Goal: Task Accomplishment & Management: Complete application form

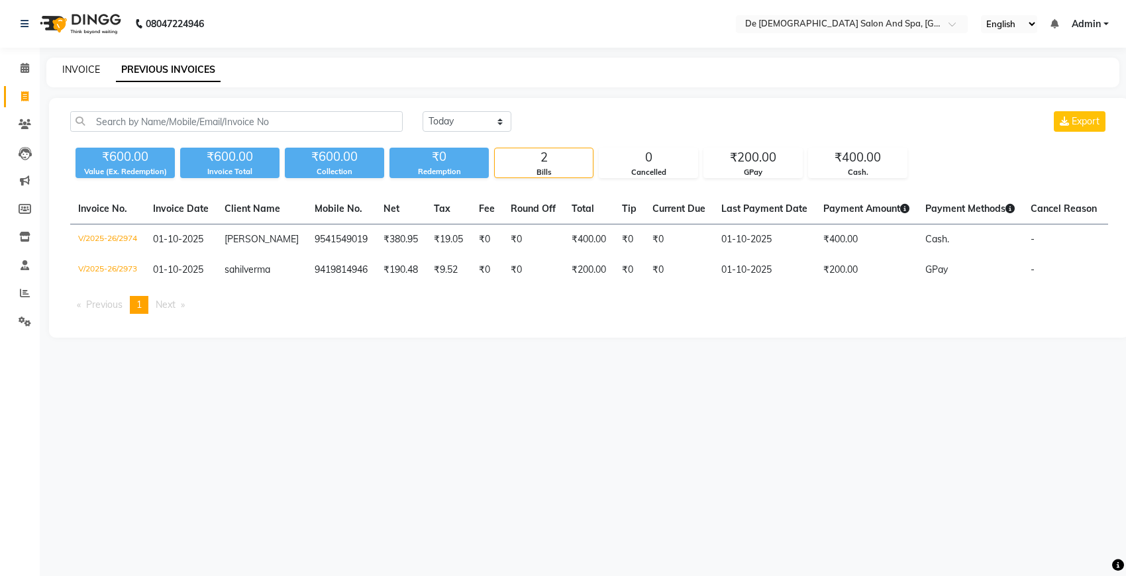
click at [67, 71] on link "INVOICE" at bounding box center [81, 70] width 38 height 12
select select "service"
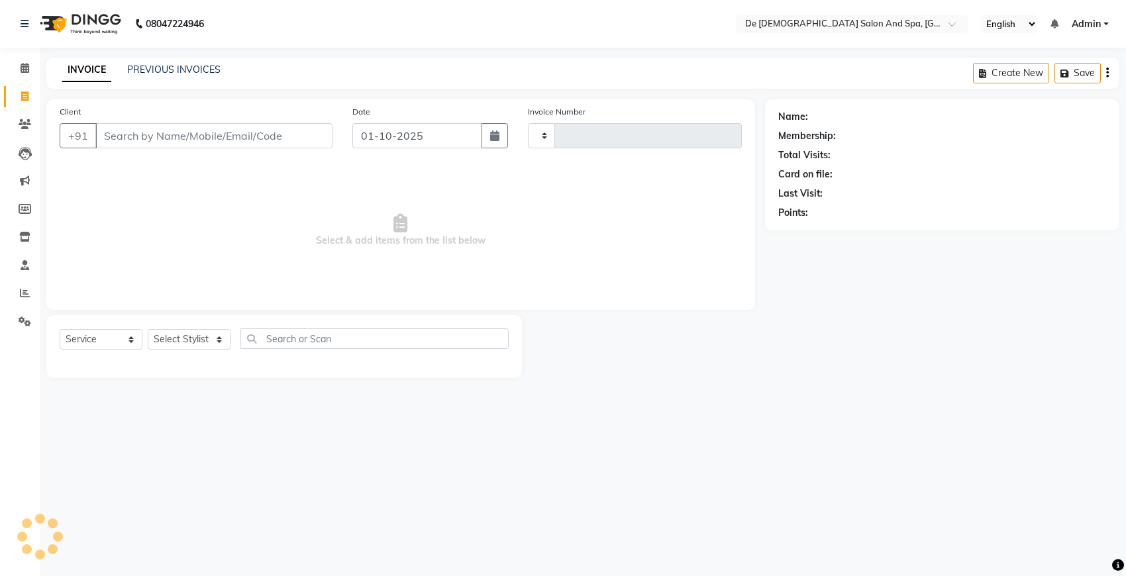
type input "2975"
select select "6431"
click at [183, 346] on select "Select Stylist" at bounding box center [189, 339] width 83 height 21
click at [179, 343] on select "Select Stylist akshay aman Arman Ashwani gunraj nadia nikita thappa nisha parve…" at bounding box center [197, 339] width 98 height 21
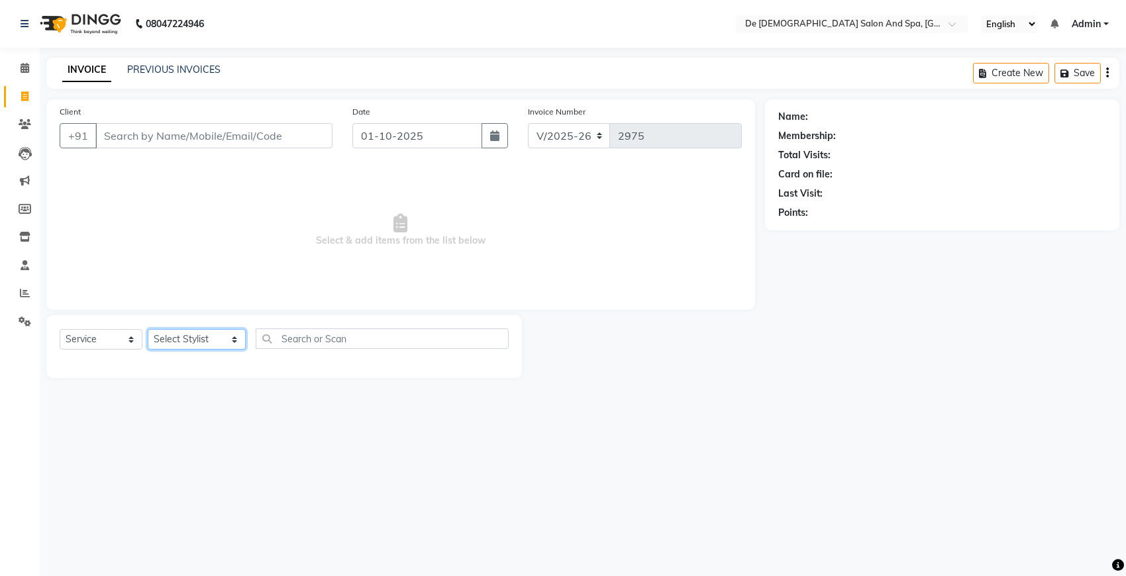
select select "87891"
click at [148, 329] on select "Select Stylist akshay aman Arman Ashwani gunraj nadia nikita thappa nisha parve…" at bounding box center [197, 339] width 98 height 21
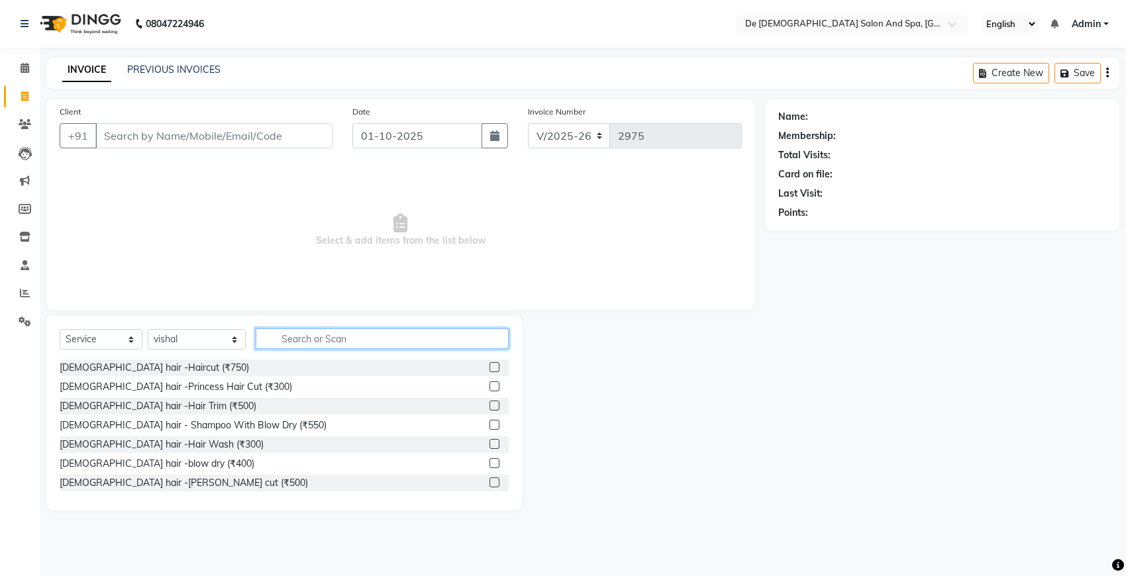
click at [288, 338] on input "text" at bounding box center [382, 338] width 253 height 21
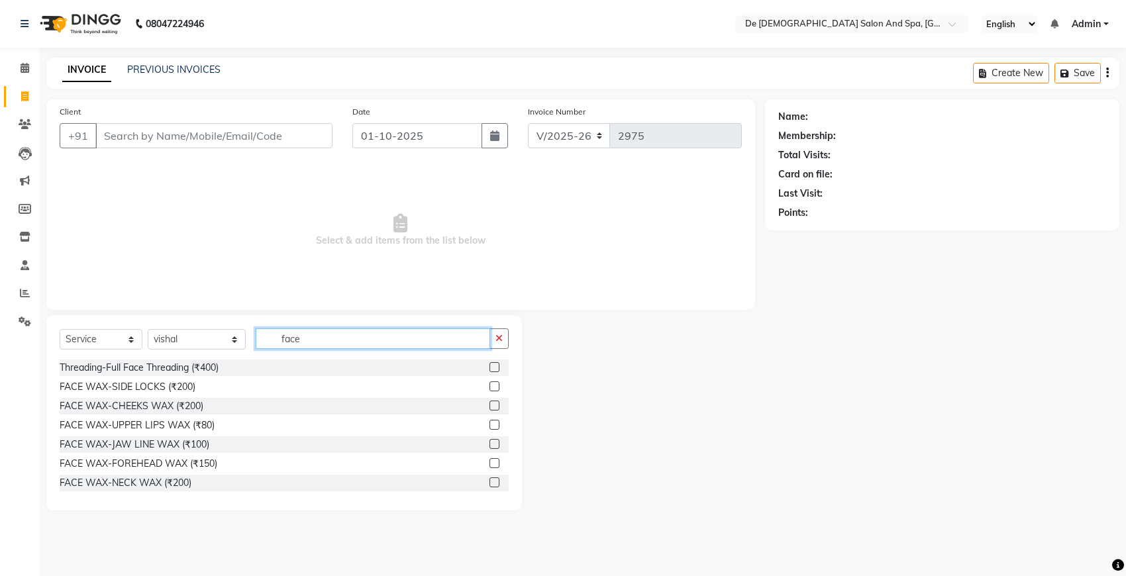
type input "face"
click at [291, 123] on input "Client" at bounding box center [213, 135] width 237 height 25
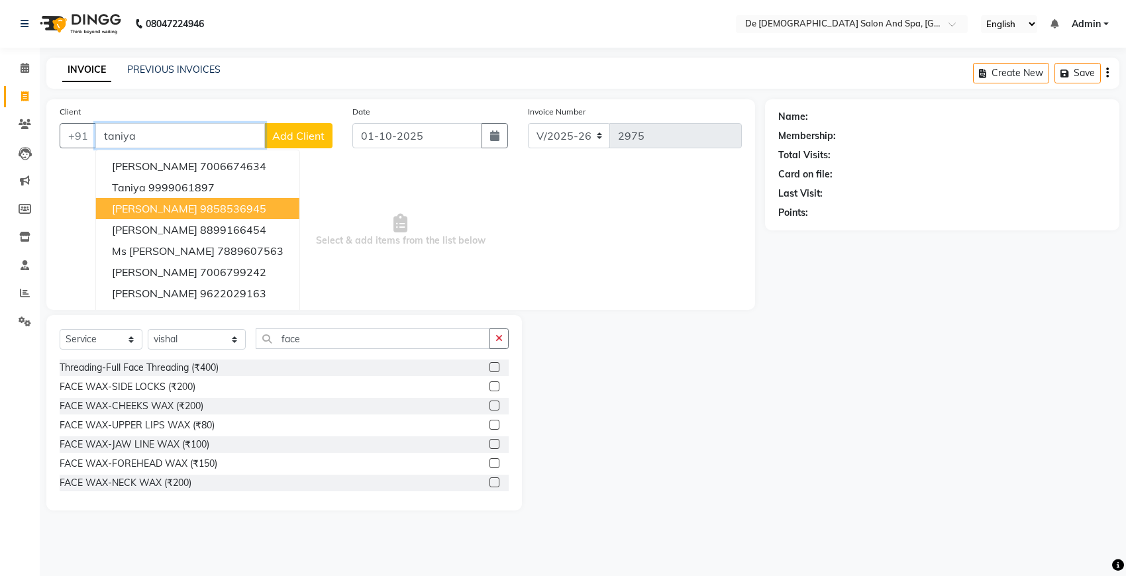
click at [229, 204] on ngb-highlight "9858536945" at bounding box center [233, 208] width 66 height 13
type input "9858536945"
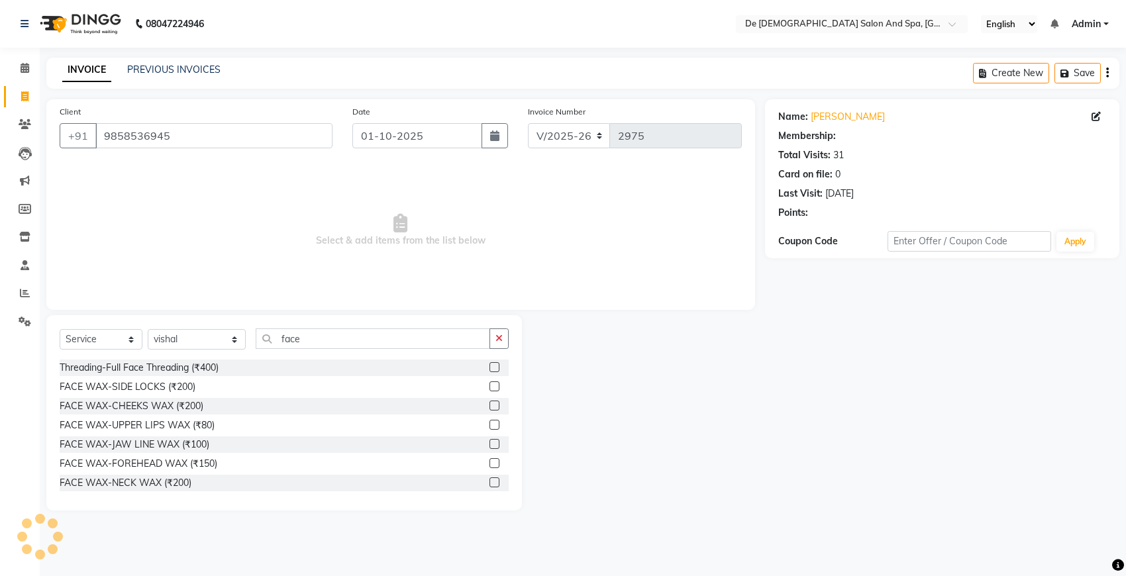
select select "1: Object"
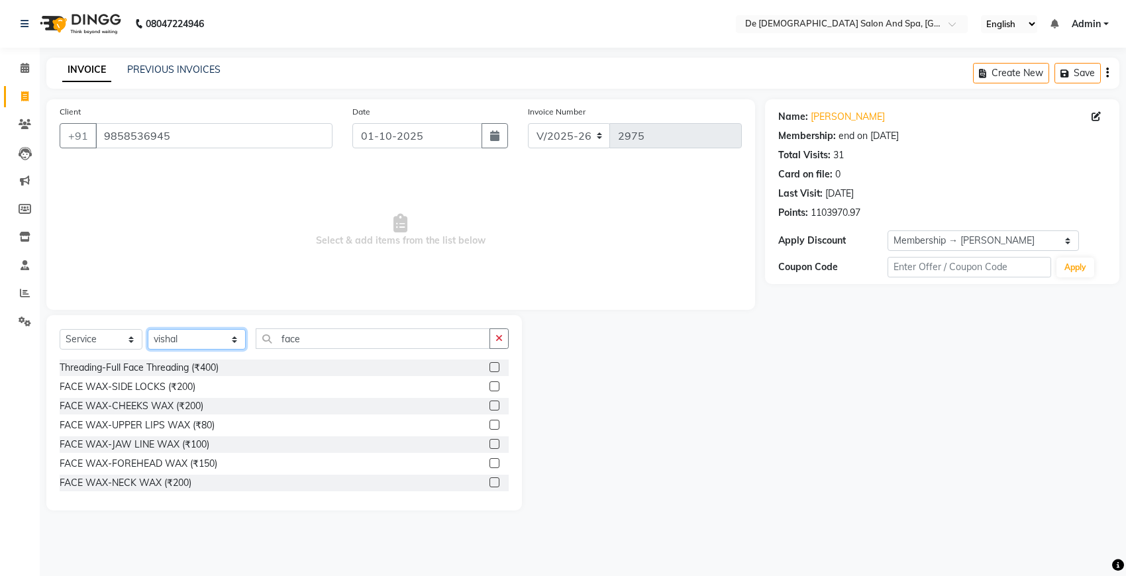
click at [200, 338] on select "Select Stylist akshay aman Arman Ashwani gunraj nadia nikita thappa nisha parve…" at bounding box center [197, 339] width 98 height 21
select select "91527"
click at [148, 329] on select "Select Stylist akshay aman Arman Ashwani gunraj nadia nikita thappa nisha parve…" at bounding box center [197, 339] width 98 height 21
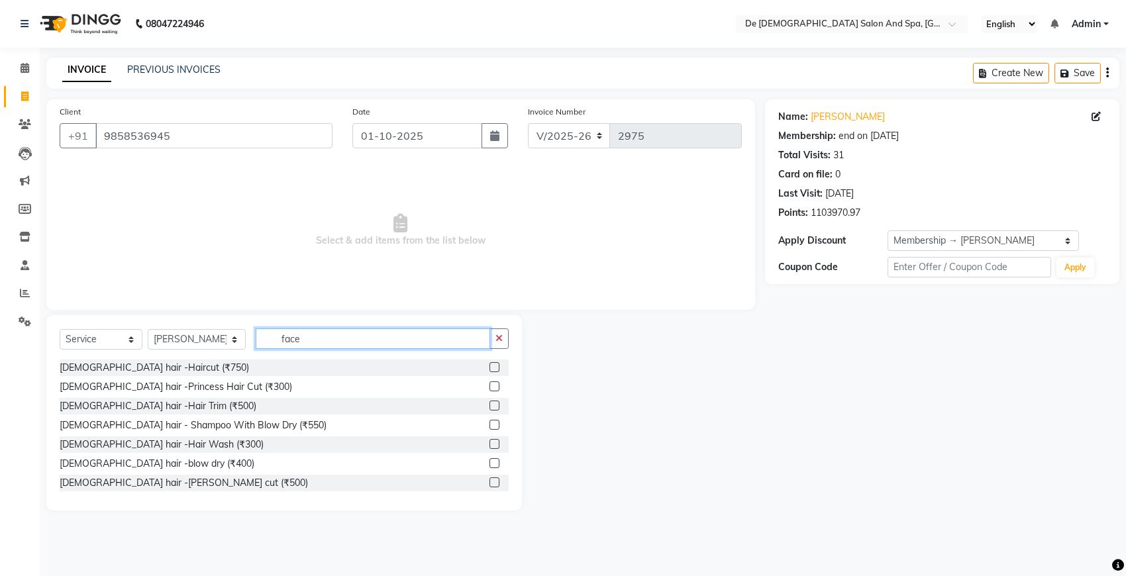
click at [318, 335] on input "face" at bounding box center [373, 338] width 234 height 21
click at [507, 338] on button "button" at bounding box center [498, 338] width 19 height 21
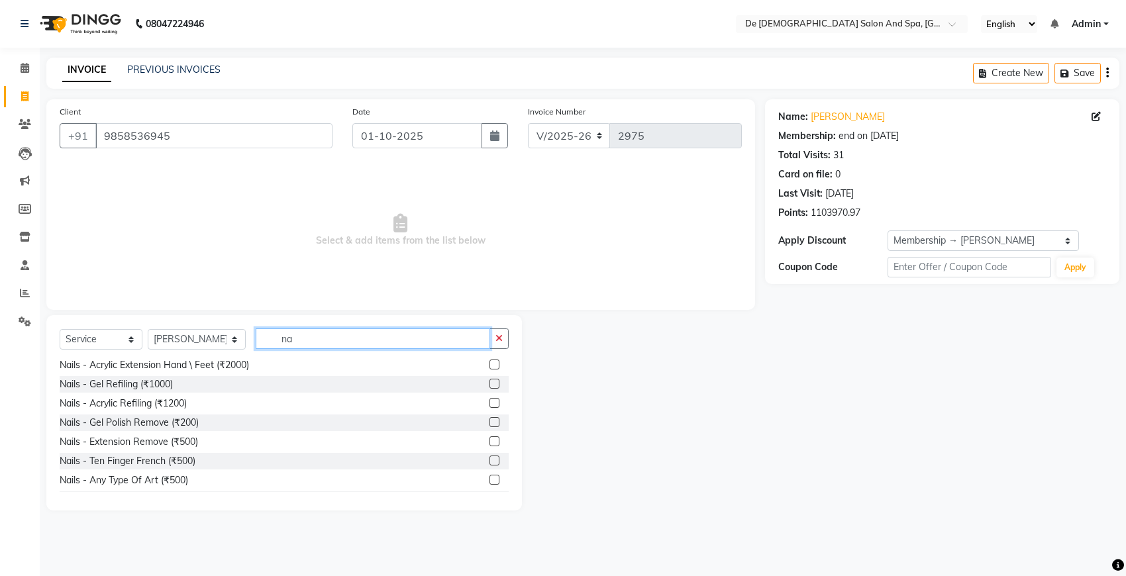
scroll to position [136, 0]
type input "na"
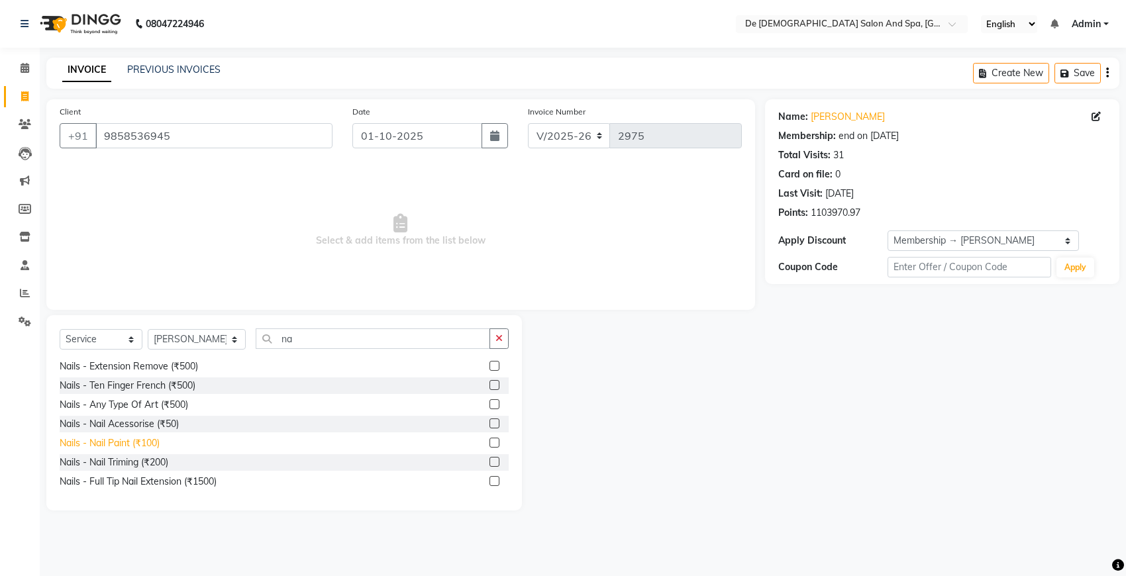
click at [116, 439] on div "Nails - Nail Paint (₹100)" at bounding box center [110, 443] width 100 height 14
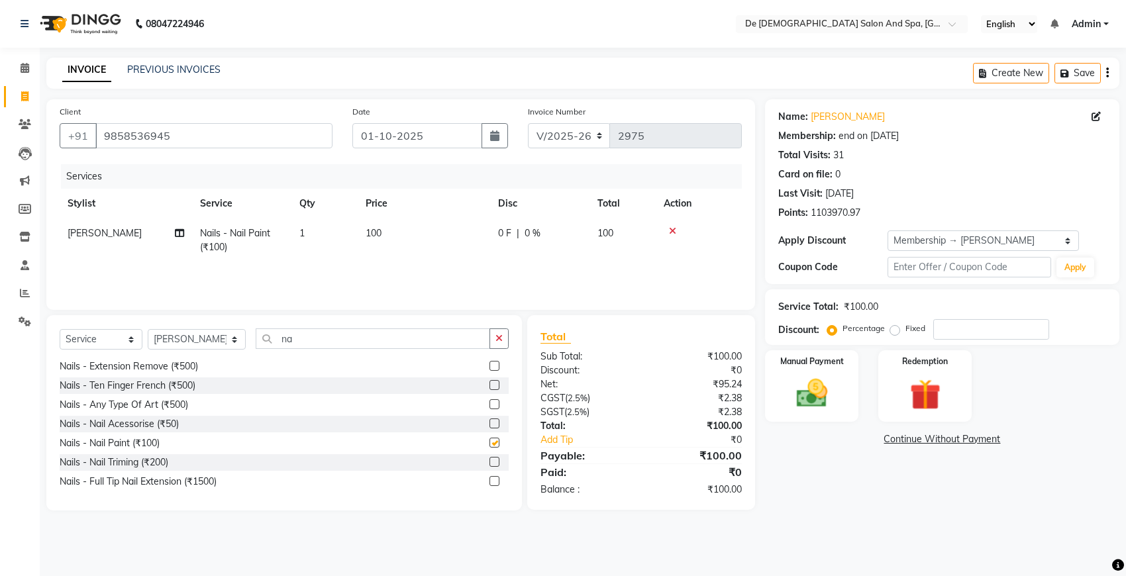
checkbox input "false"
click at [500, 336] on icon "button" at bounding box center [498, 338] width 7 height 9
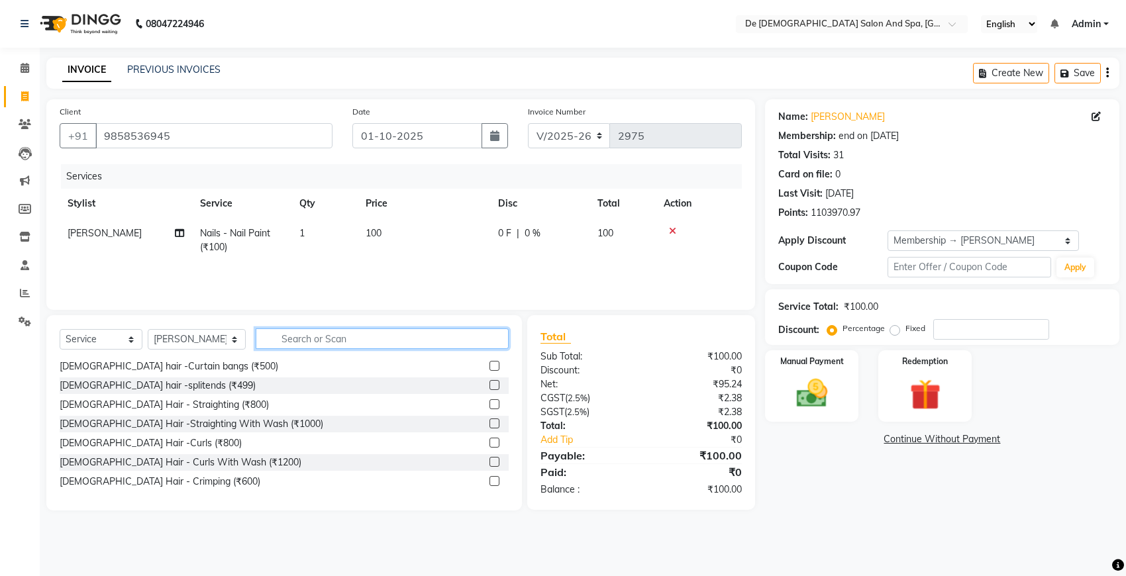
scroll to position [730, 0]
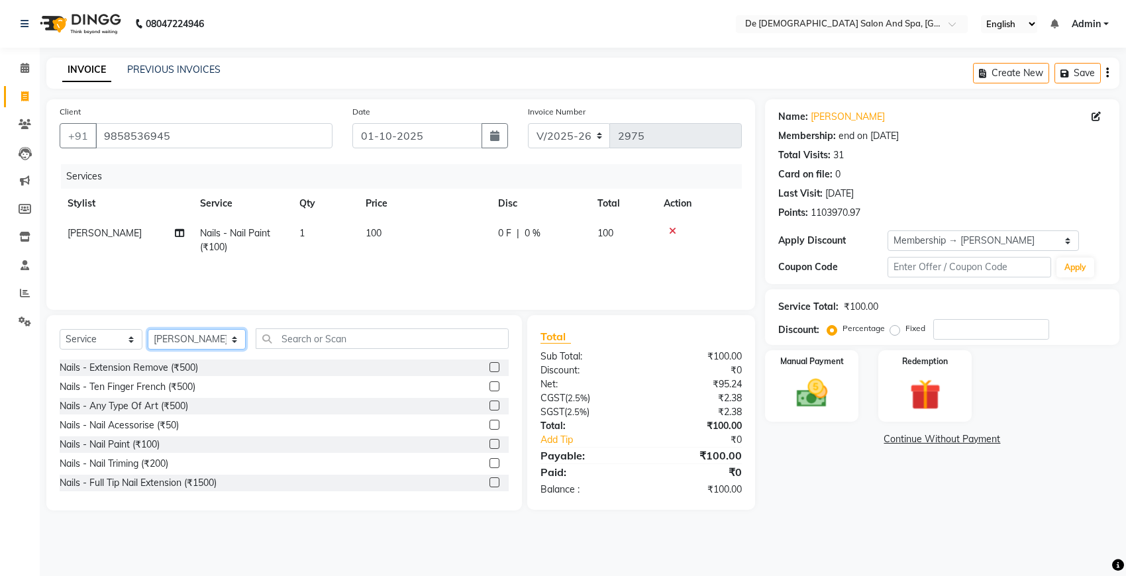
click at [189, 338] on select "Select Stylist akshay aman Arman Ashwani gunraj nadia nikita thappa nisha parve…" at bounding box center [197, 339] width 98 height 21
select select "49371"
click at [148, 329] on select "Select Stylist akshay aman Arman Ashwani gunraj nadia nikita thappa nisha parve…" at bounding box center [197, 339] width 98 height 21
click at [308, 332] on input "text" at bounding box center [382, 338] width 253 height 21
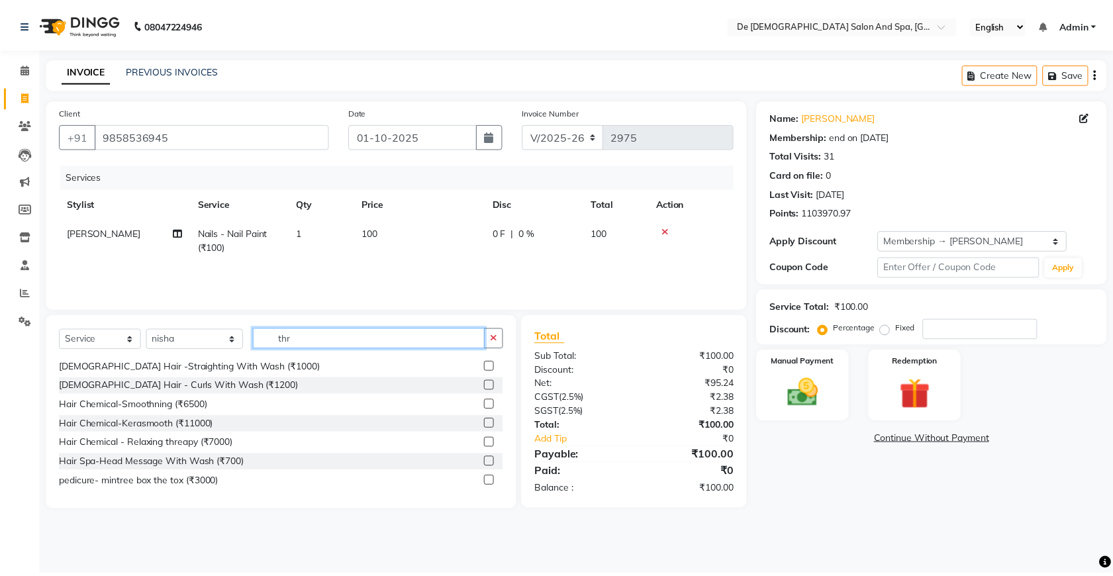
scroll to position [0, 0]
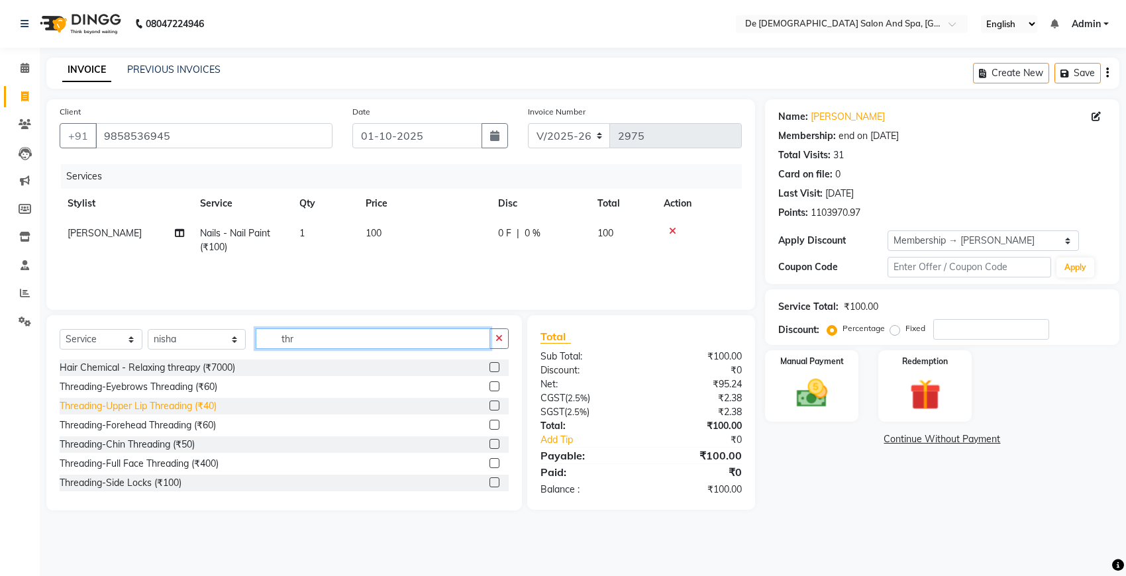
type input "thr"
click at [160, 407] on div "Threading-Upper Lip Threading (₹40)" at bounding box center [138, 406] width 157 height 14
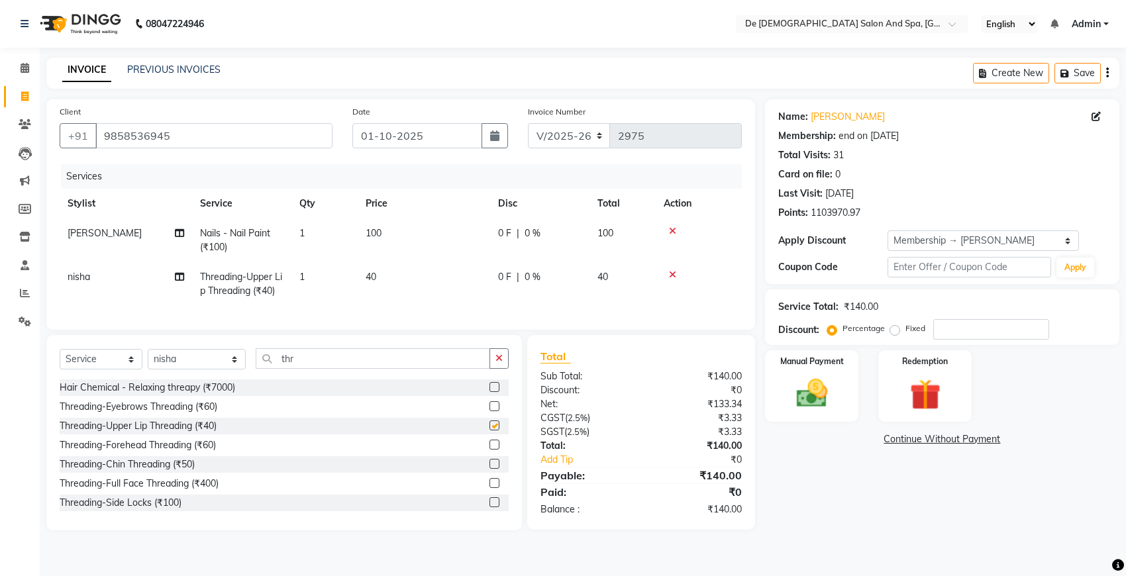
checkbox input "false"
click at [816, 392] on img at bounding box center [811, 393] width 52 height 37
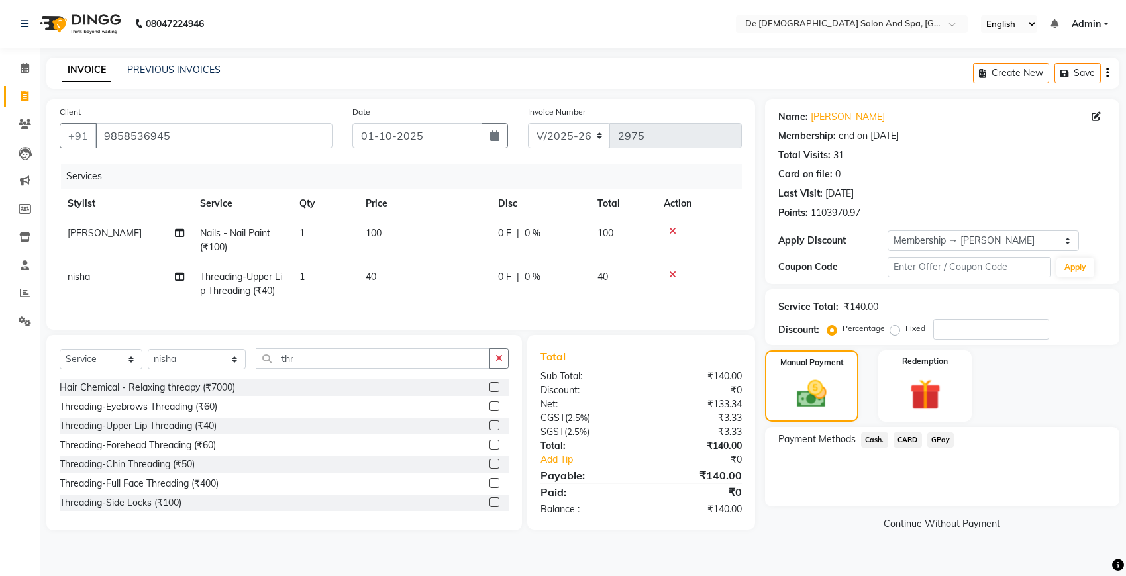
click at [874, 438] on span "Cash." at bounding box center [874, 439] width 27 height 15
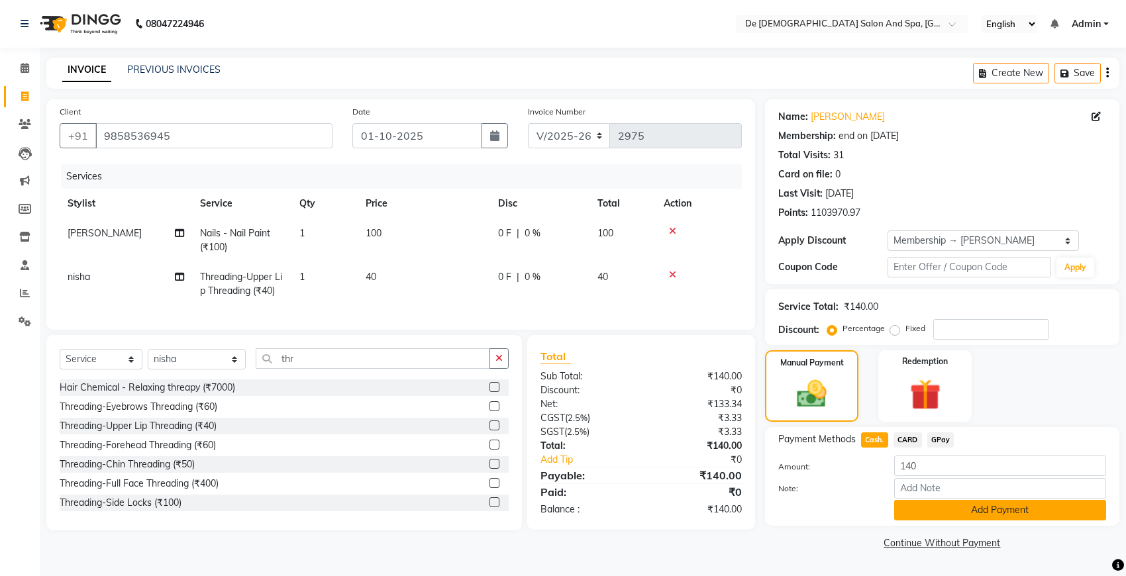
click at [934, 508] on button "Add Payment" at bounding box center [1000, 510] width 212 height 21
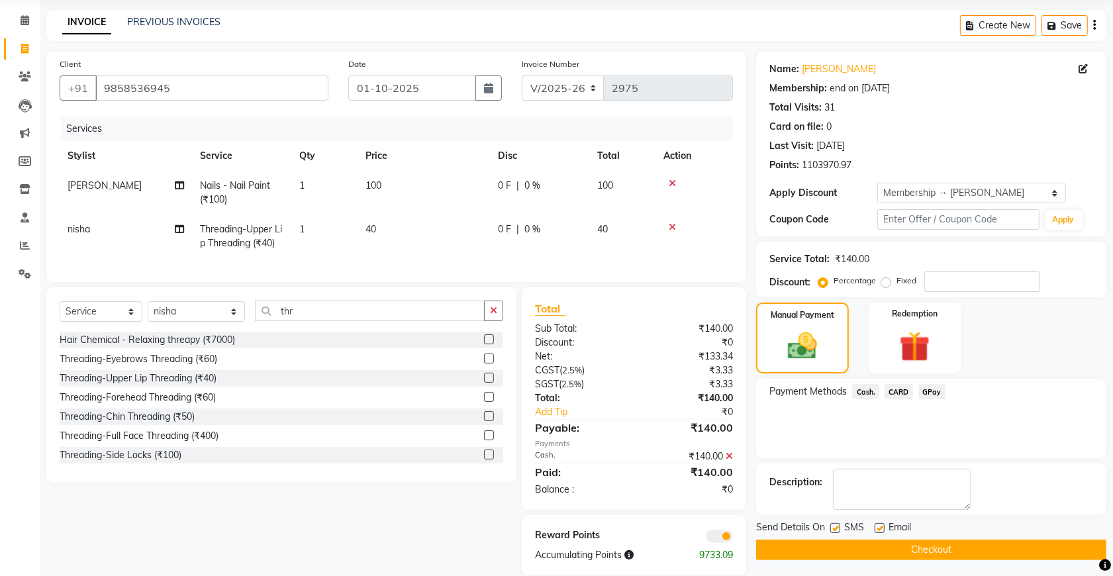
scroll to position [93, 0]
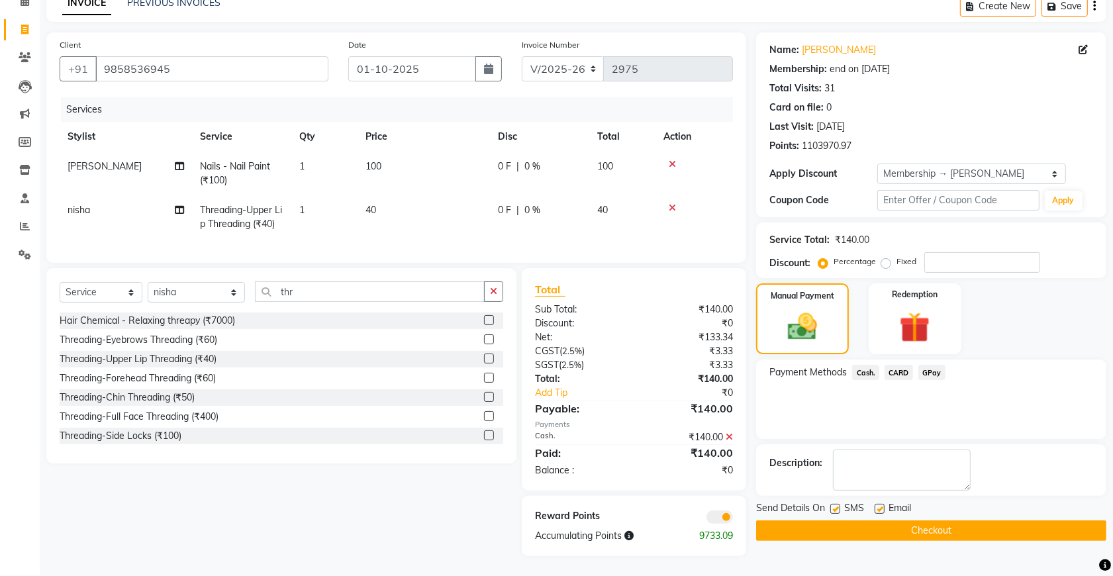
click at [879, 520] on button "Checkout" at bounding box center [931, 530] width 350 height 21
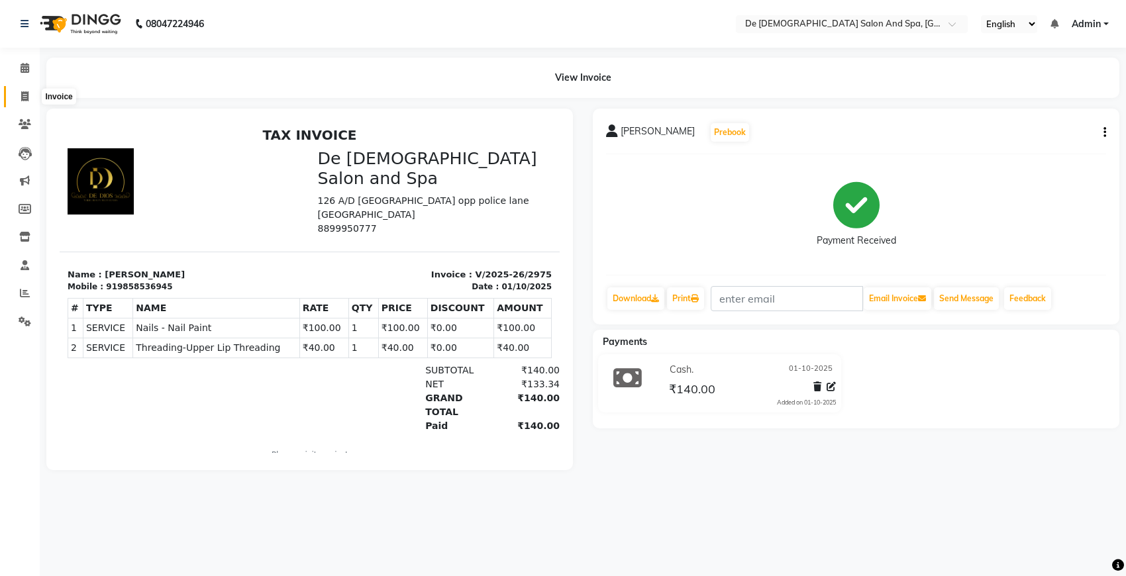
click at [27, 97] on icon at bounding box center [24, 96] width 7 height 10
select select "6431"
select select "service"
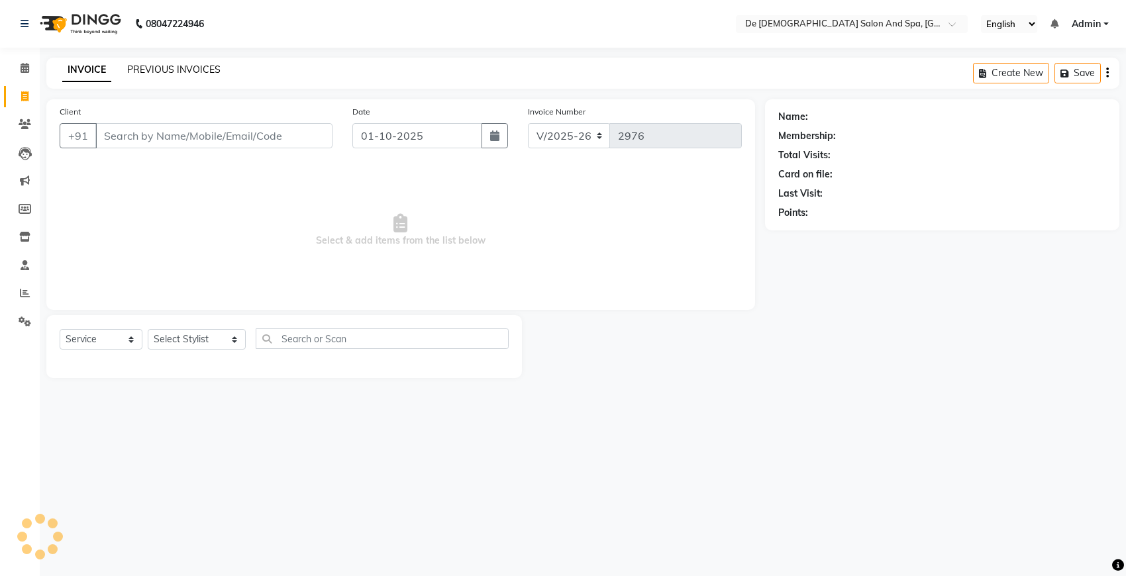
click at [146, 67] on link "PREVIOUS INVOICES" at bounding box center [173, 70] width 93 height 12
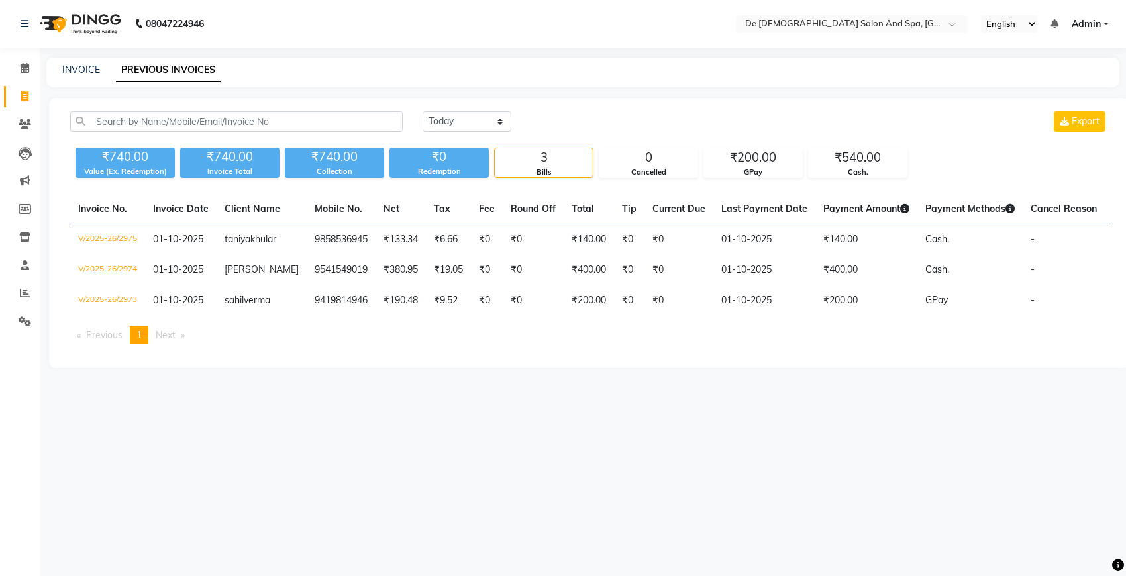
click at [87, 76] on div "INVOICE" at bounding box center [81, 70] width 38 height 14
click at [87, 71] on link "INVOICE" at bounding box center [81, 70] width 38 height 12
select select "6431"
select select "service"
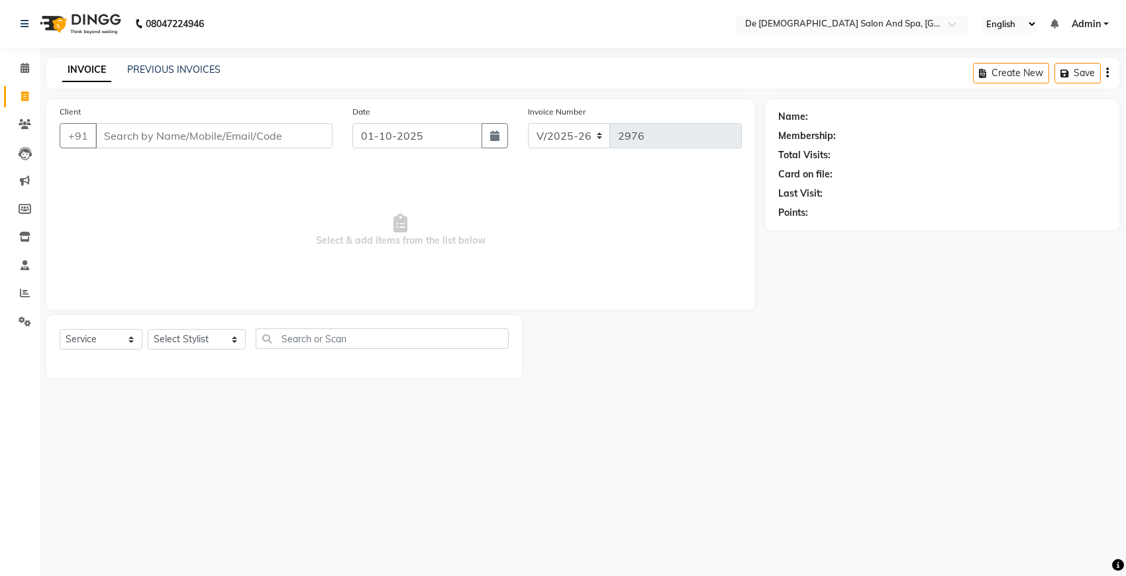
click at [173, 146] on input "Client" at bounding box center [213, 135] width 237 height 25
click at [21, 95] on icon at bounding box center [24, 96] width 7 height 10
select select "service"
type input "2976"
select select "6431"
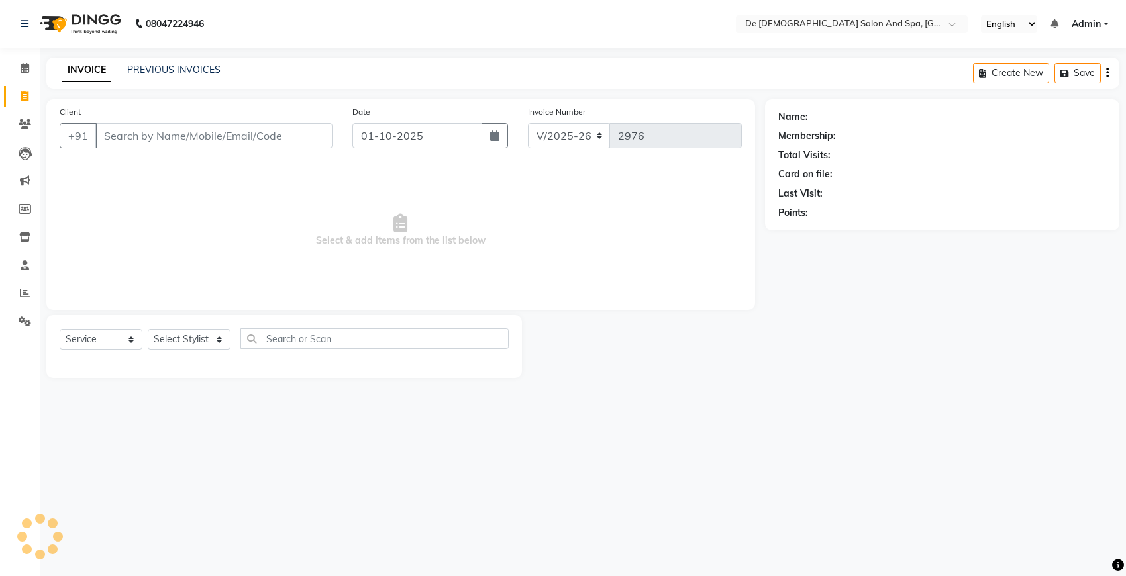
click at [156, 60] on div "INVOICE PREVIOUS INVOICES Create New Save" at bounding box center [582, 73] width 1073 height 31
click at [158, 72] on link "PREVIOUS INVOICES" at bounding box center [173, 70] width 93 height 12
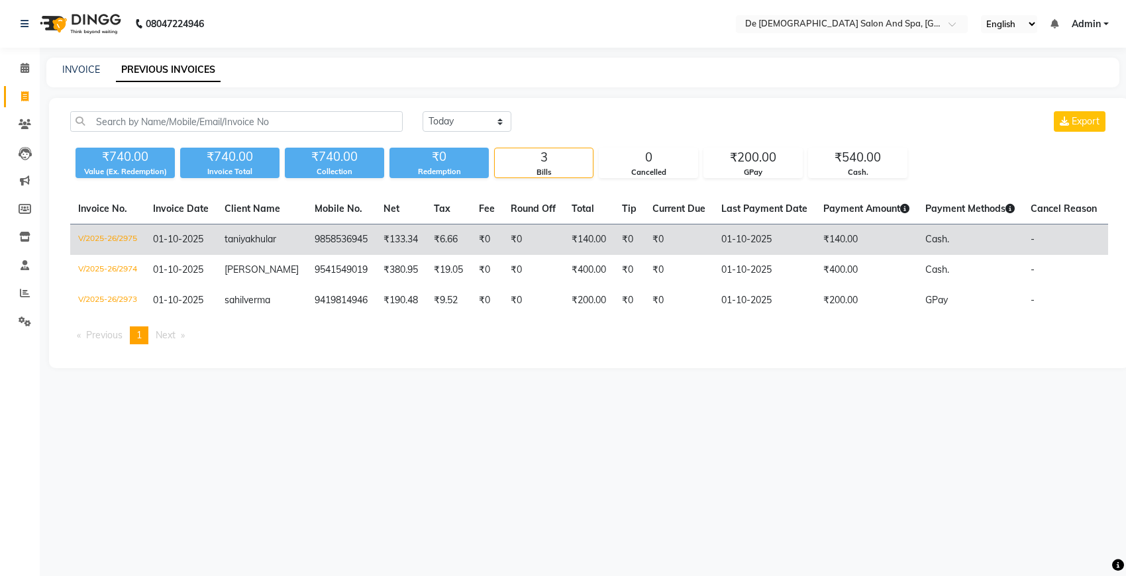
click at [394, 244] on td "₹133.34" at bounding box center [400, 239] width 50 height 31
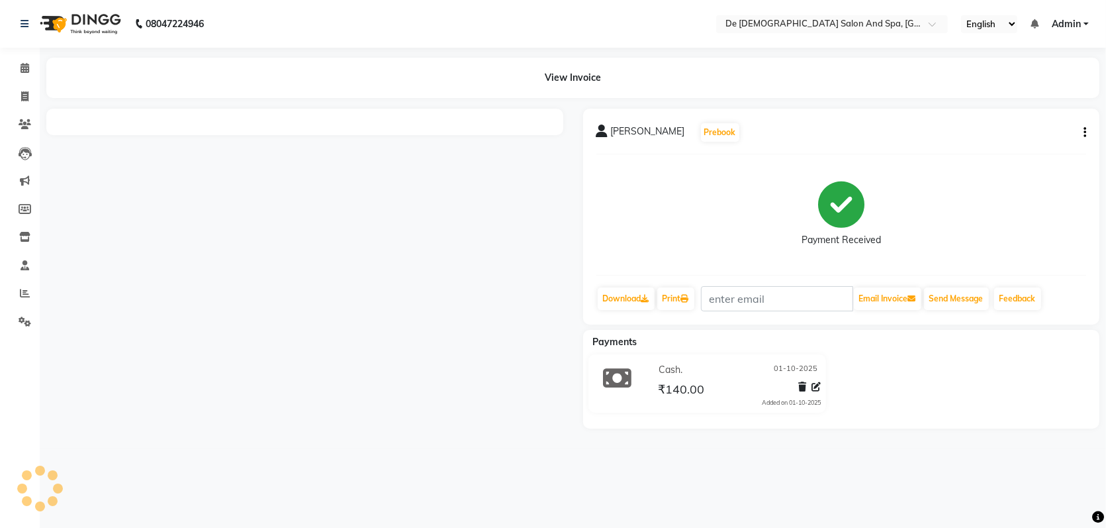
select select "en"
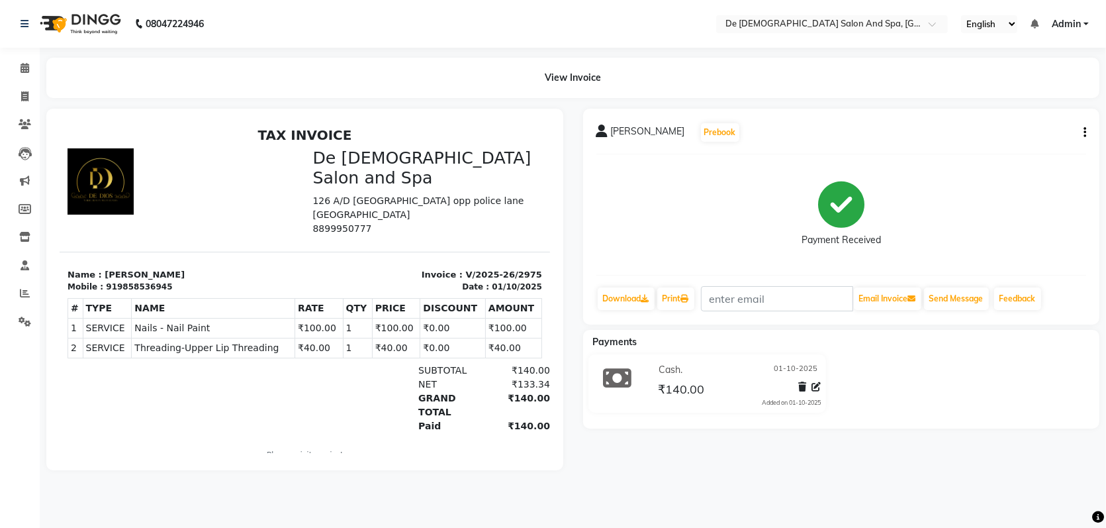
click at [1083, 137] on button "button" at bounding box center [1083, 133] width 8 height 14
click at [1010, 148] on div "Edit Invoice" at bounding box center [1019, 149] width 91 height 17
select select "service"
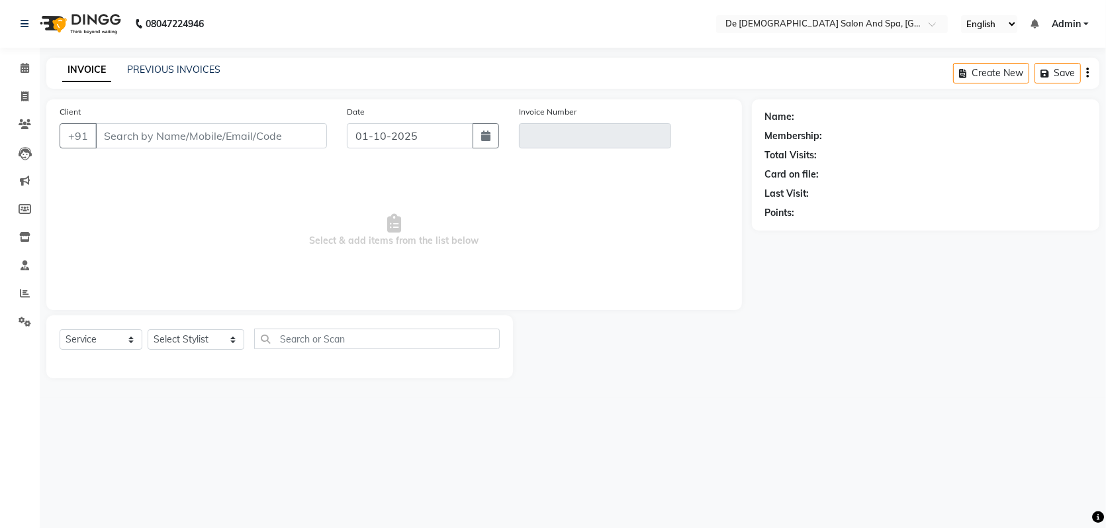
type input "9858536945"
type input "V/2025-26/2975"
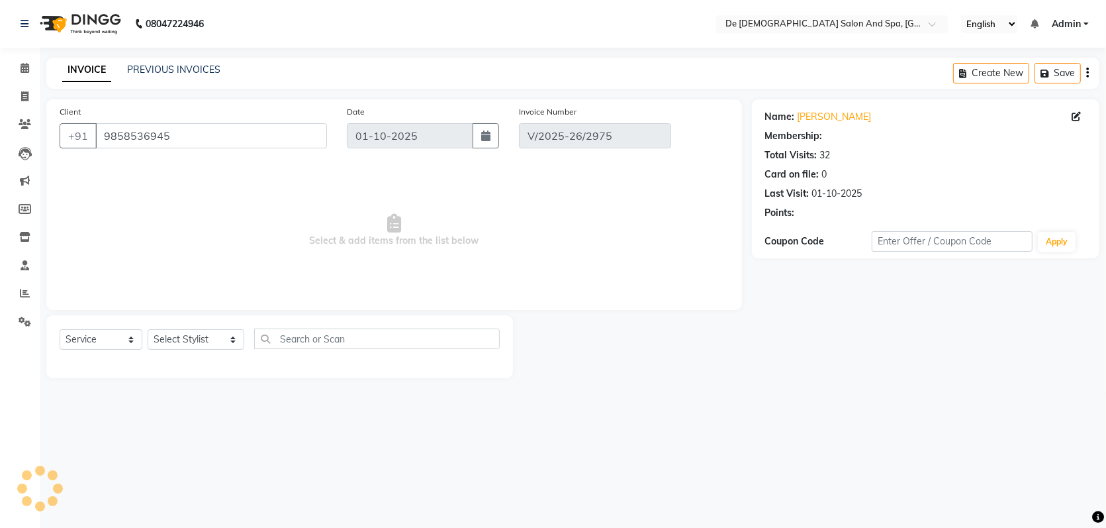
select select "1: Object"
select select "select"
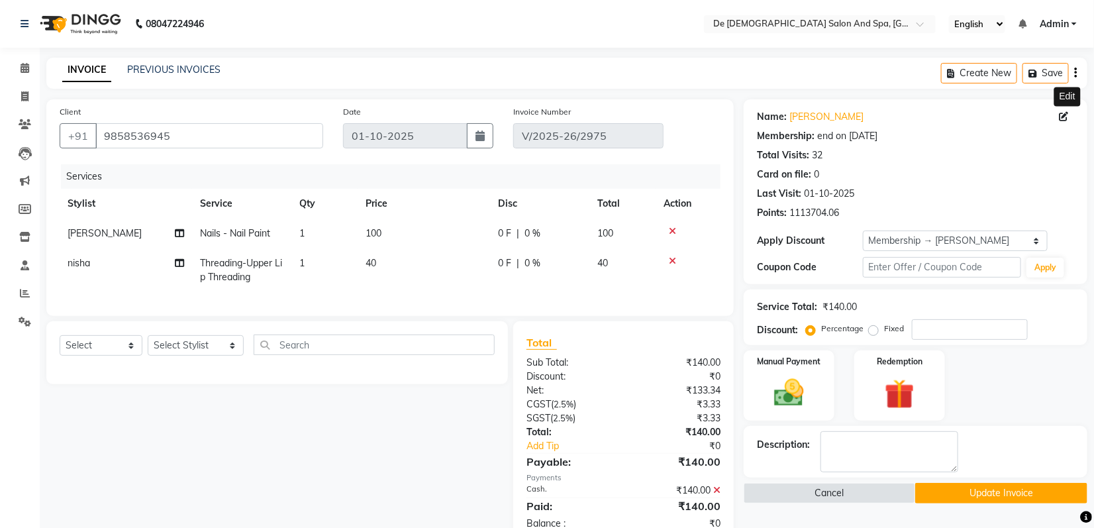
click at [1067, 116] on icon at bounding box center [1063, 116] width 9 height 9
select select "15"
select select "10"
select select "1987"
select select "female"
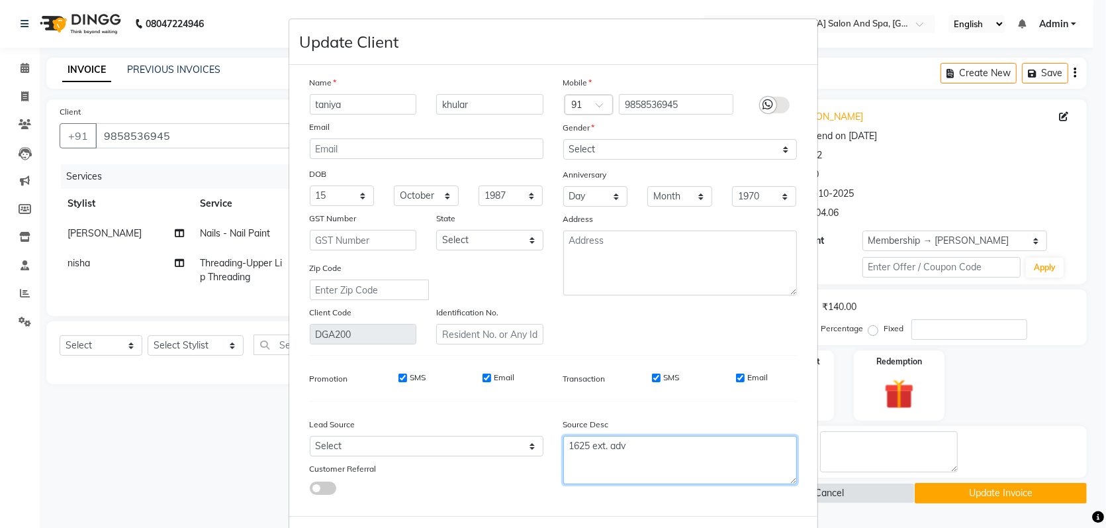
click at [588, 444] on textarea "1625 ext. adv" at bounding box center [680, 460] width 234 height 48
type textarea "1525 ext. adv"
click at [985, 491] on ngb-modal-window "Update Client Name taniya khular Email DOB Day 01 02 03 04 05 06 07 08 09 10 11…" at bounding box center [553, 264] width 1106 height 528
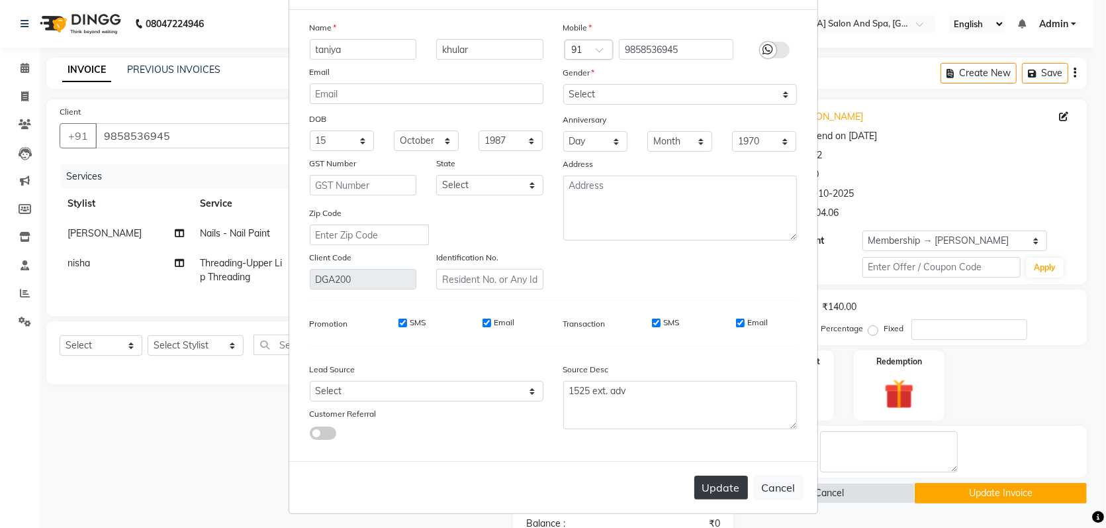
click at [725, 491] on button "Update" at bounding box center [722, 487] width 54 height 24
select select
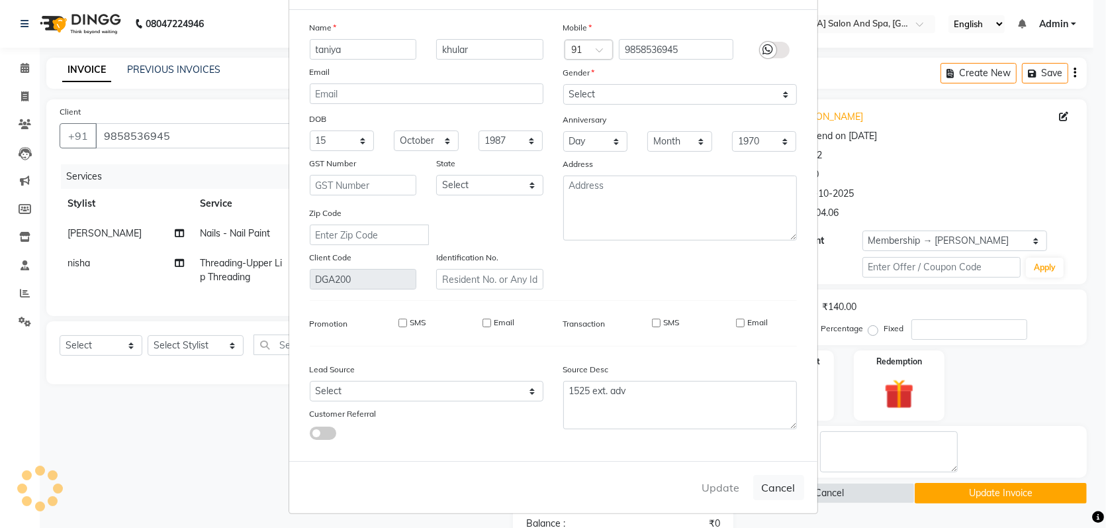
select select
checkbox input "false"
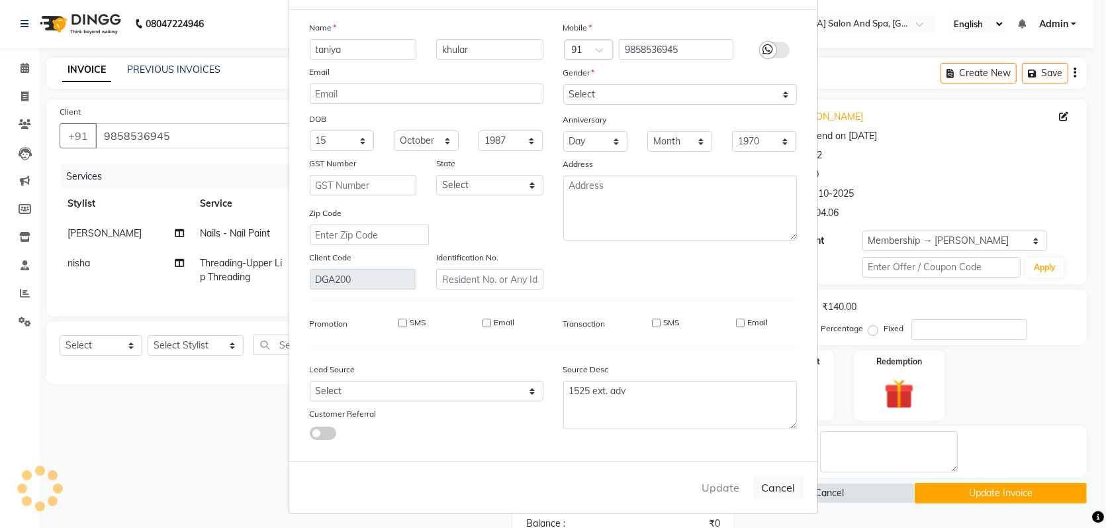
checkbox input "false"
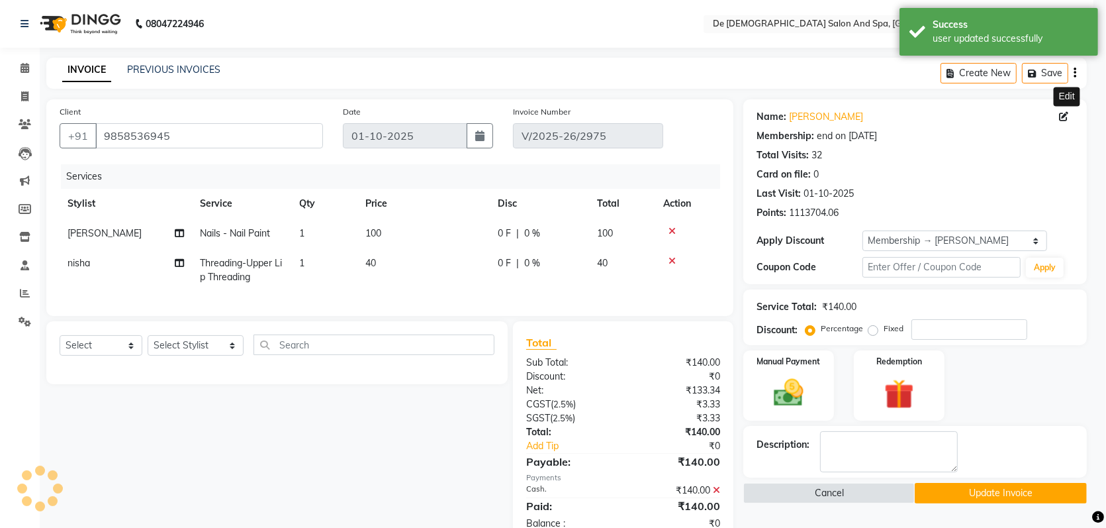
type input "0"
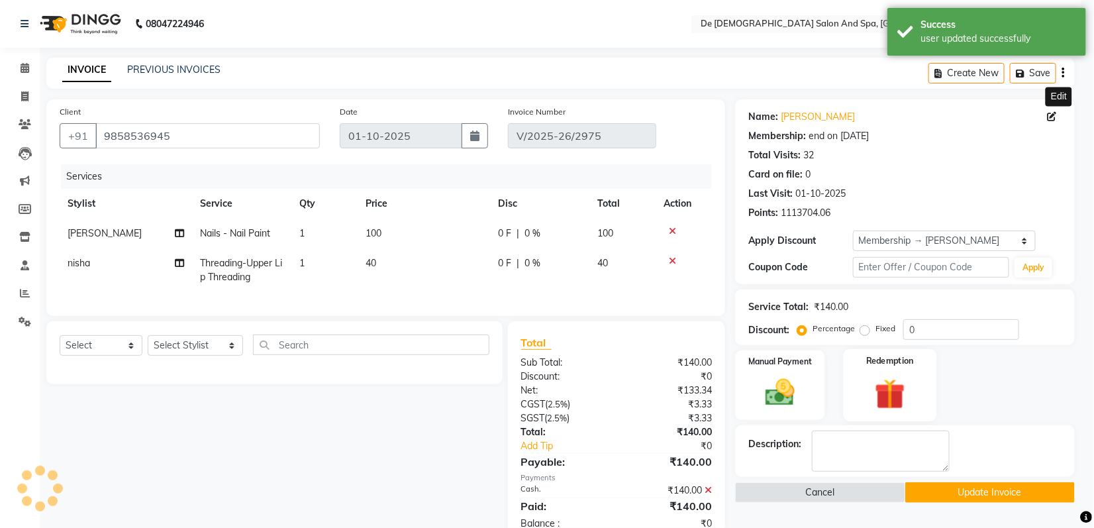
select select "2: Object"
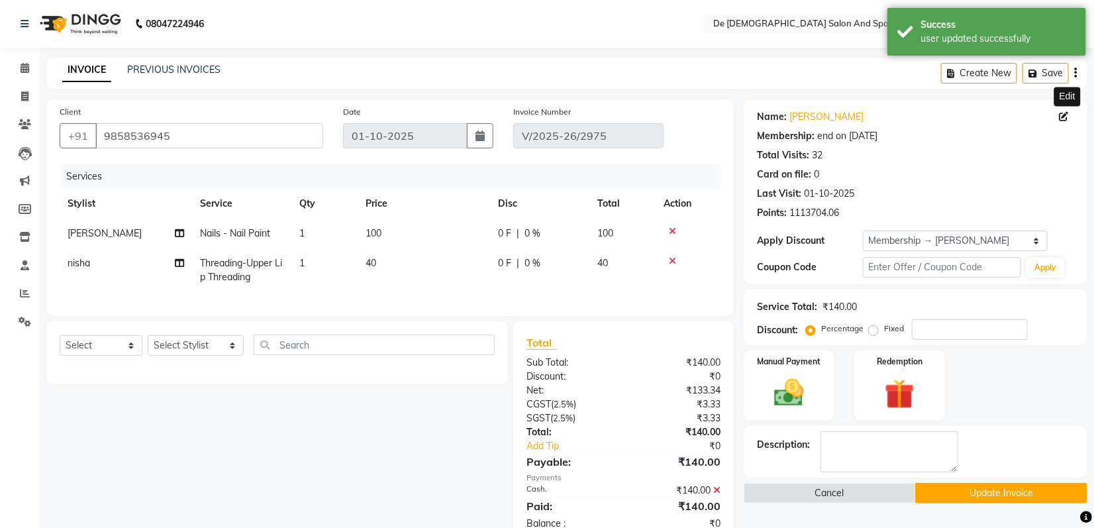
click at [1001, 492] on button "Update Invoice" at bounding box center [1000, 493] width 171 height 21
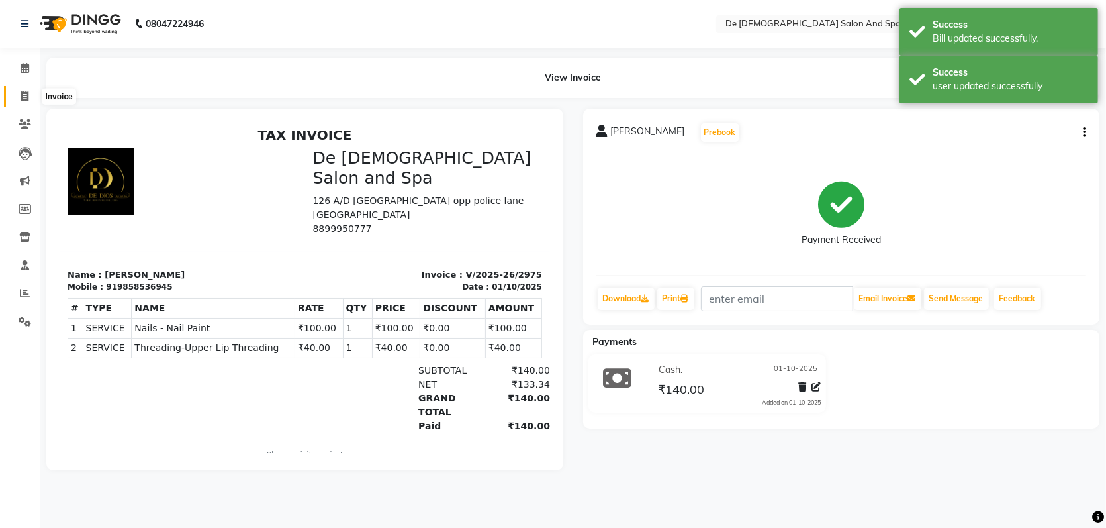
click at [21, 91] on icon at bounding box center [24, 96] width 7 height 10
select select "service"
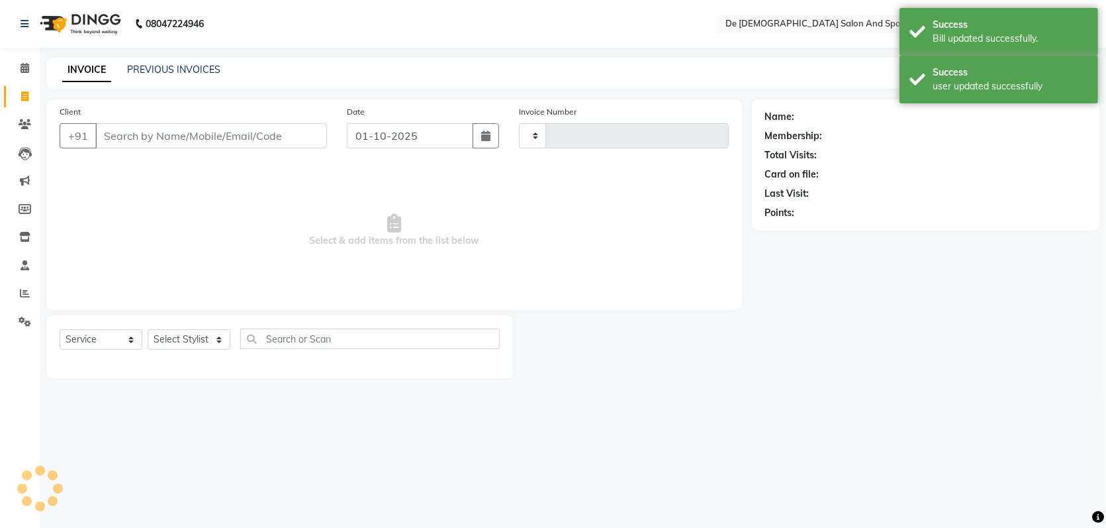
type input "2976"
select select "6431"
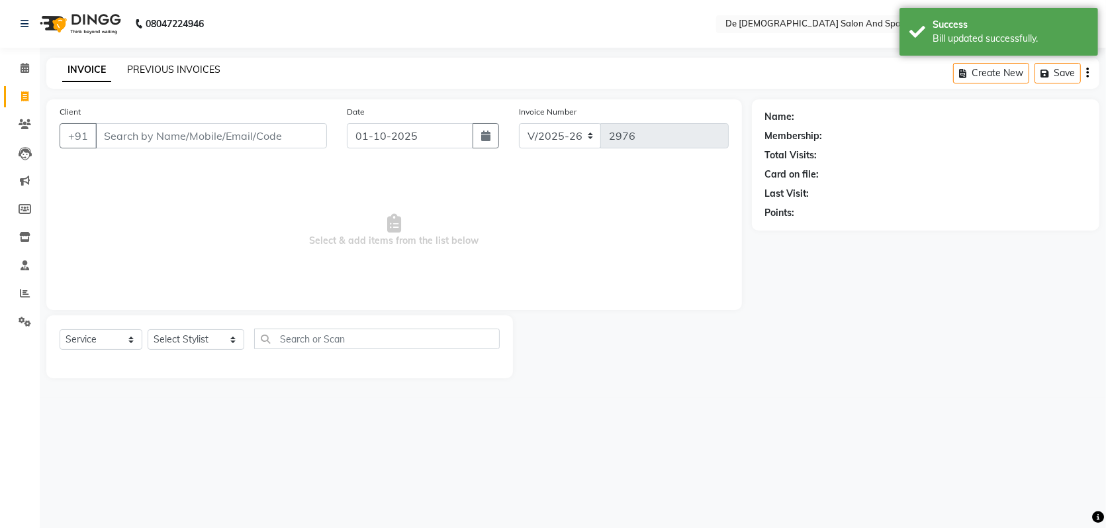
click at [186, 74] on link "PREVIOUS INVOICES" at bounding box center [173, 70] width 93 height 12
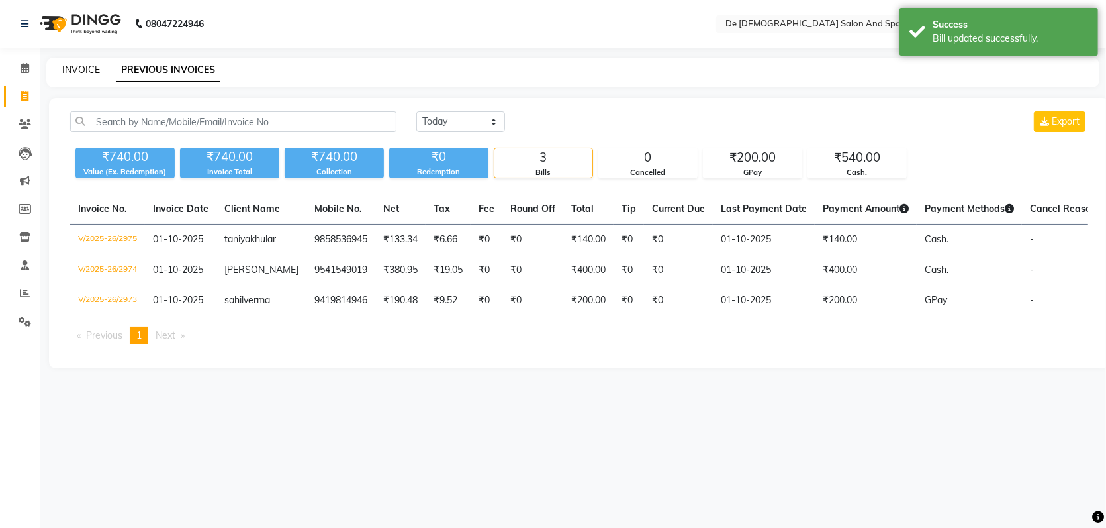
click at [81, 68] on link "INVOICE" at bounding box center [81, 70] width 38 height 12
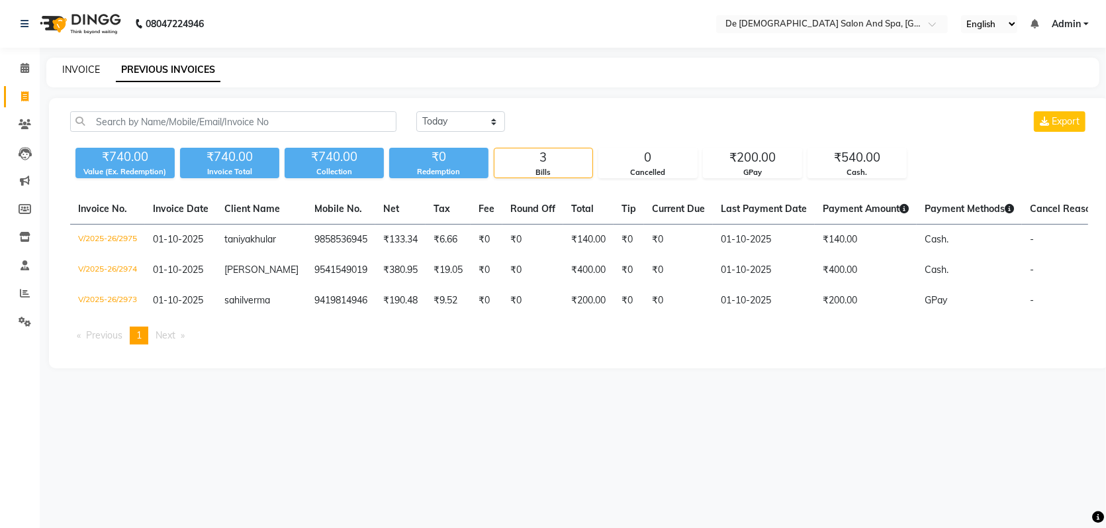
select select "6431"
select select "service"
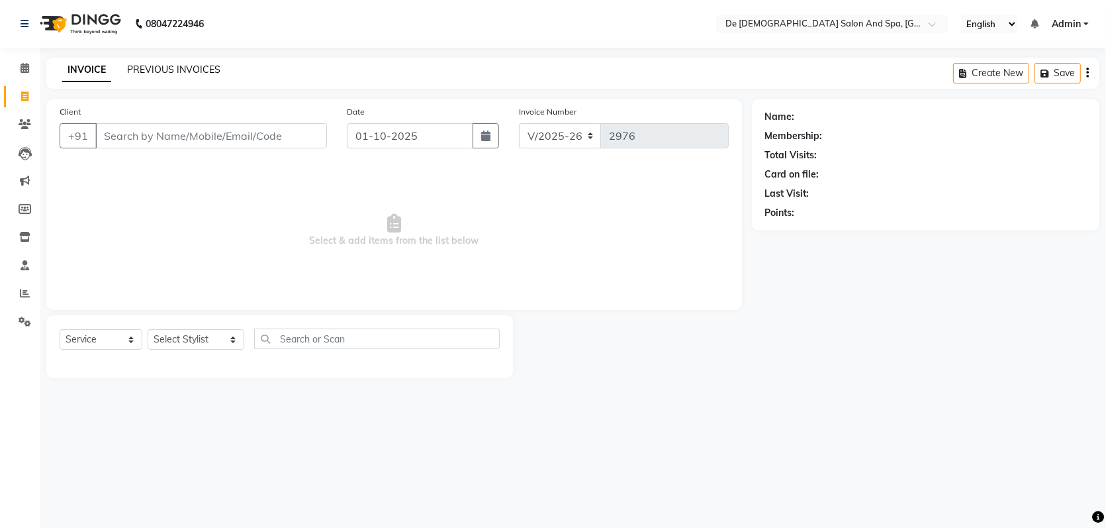
click at [162, 70] on link "PREVIOUS INVOICES" at bounding box center [173, 70] width 93 height 12
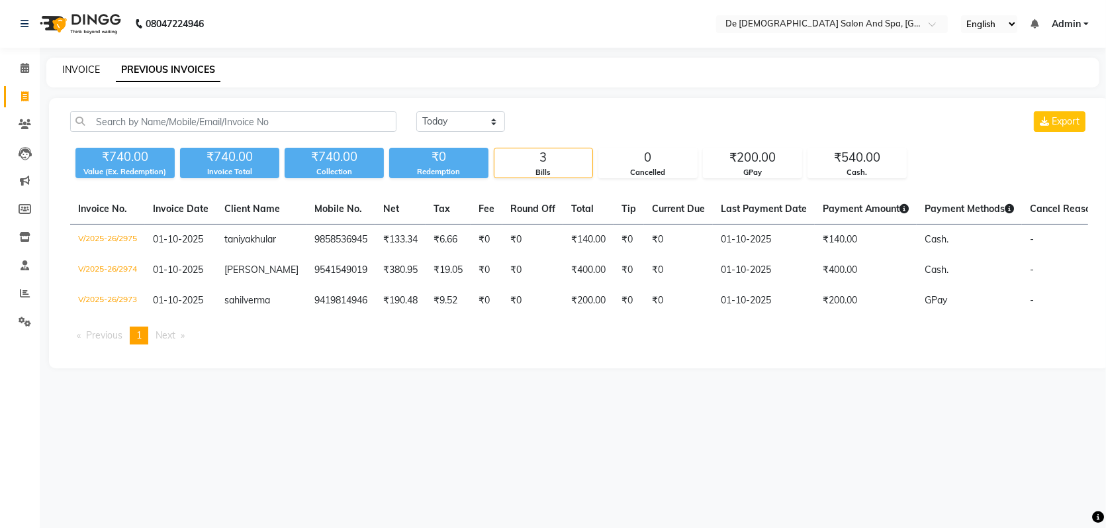
click at [81, 68] on link "INVOICE" at bounding box center [81, 70] width 38 height 12
select select "6431"
select select "service"
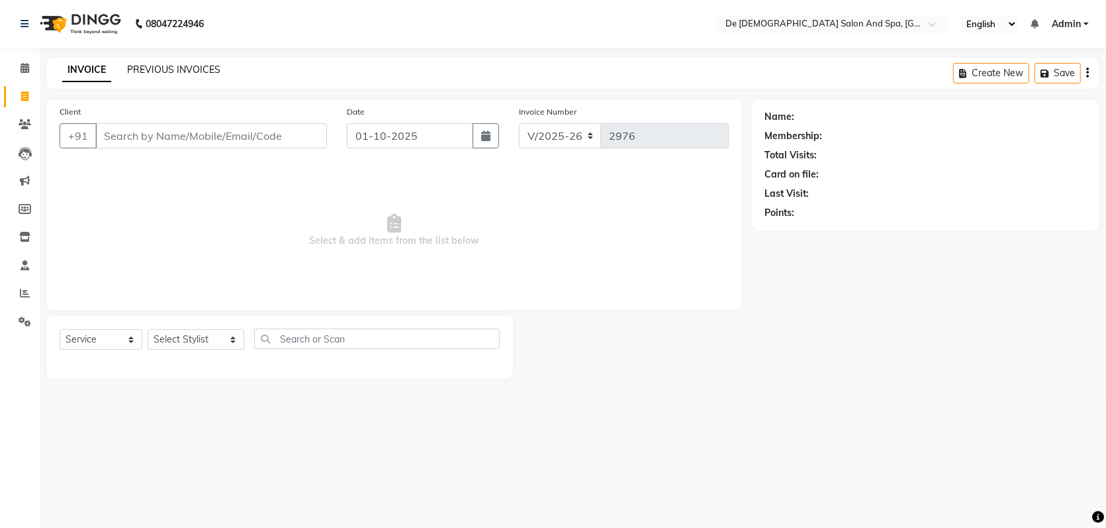
click at [156, 68] on link "PREVIOUS INVOICES" at bounding box center [173, 70] width 93 height 12
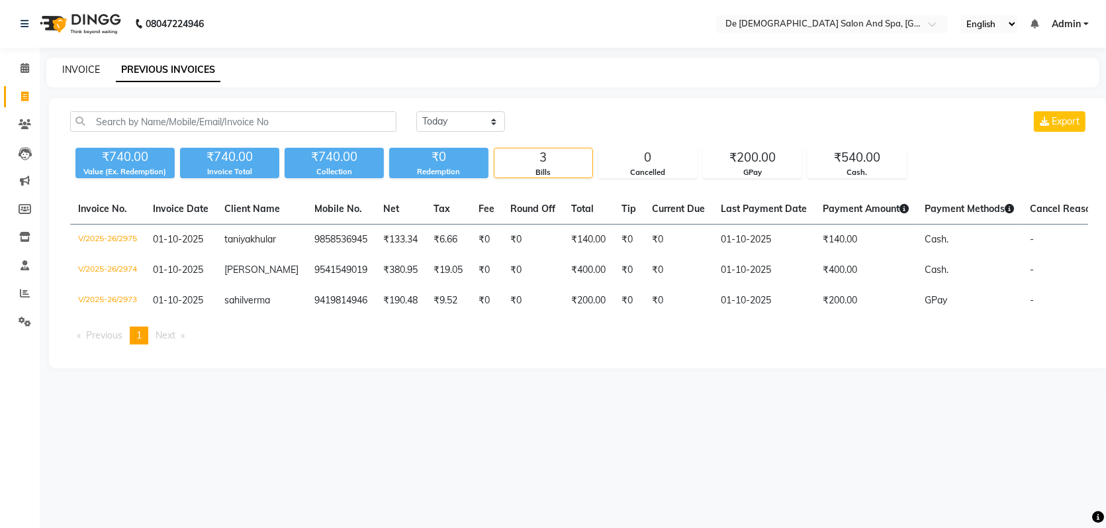
click at [77, 70] on link "INVOICE" at bounding box center [81, 70] width 38 height 12
select select "6431"
select select "service"
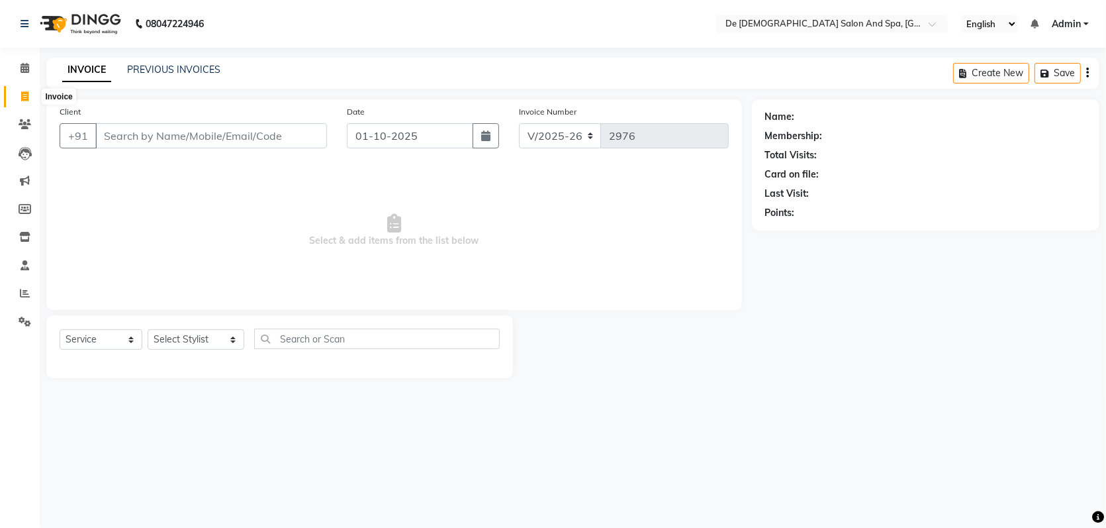
click at [25, 101] on span at bounding box center [24, 96] width 23 height 15
select select "6431"
select select "service"
click at [144, 73] on link "PREVIOUS INVOICES" at bounding box center [173, 70] width 93 height 12
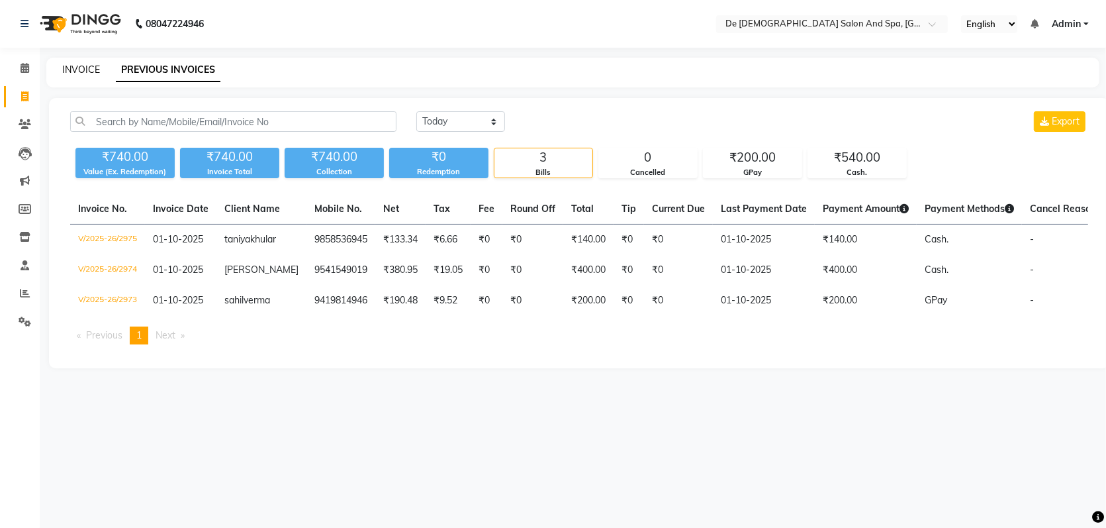
click at [79, 66] on link "INVOICE" at bounding box center [81, 70] width 38 height 12
select select "service"
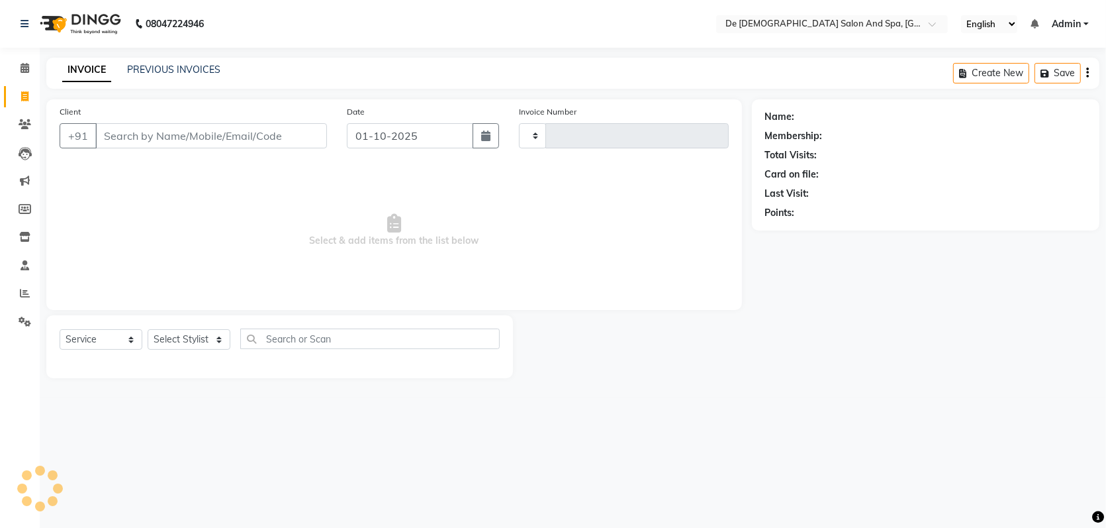
type input "2976"
select select "6431"
click at [157, 143] on input "Client" at bounding box center [211, 135] width 232 height 25
click at [180, 336] on select "Select Stylist akshay aman Arman Ashwani gunraj nadia nikita thappa nisha parve…" at bounding box center [196, 339] width 97 height 21
select select "55354"
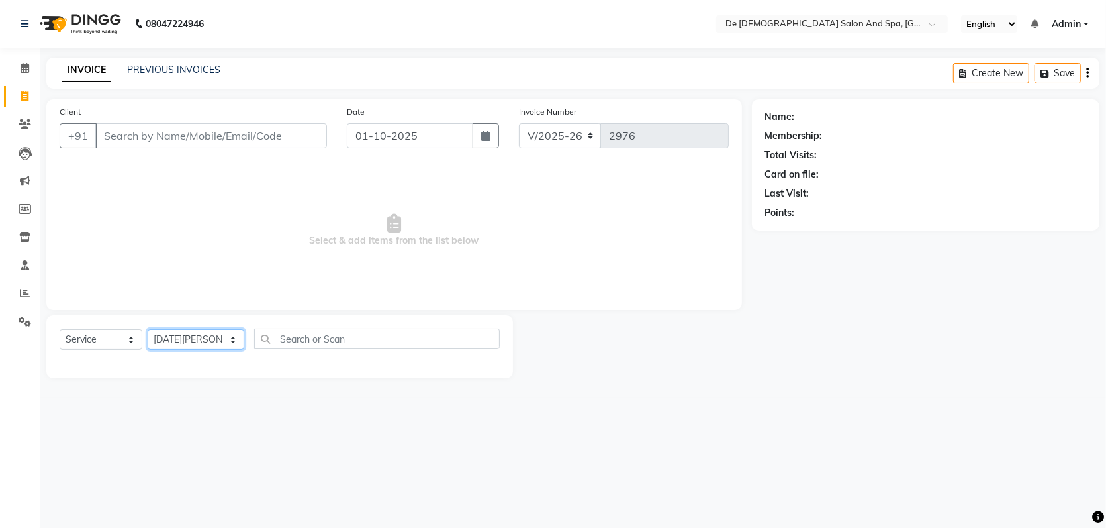
click at [148, 329] on select "Select Stylist akshay aman Arman Ashwani gunraj nadia nikita thappa nisha parve…" at bounding box center [196, 339] width 97 height 21
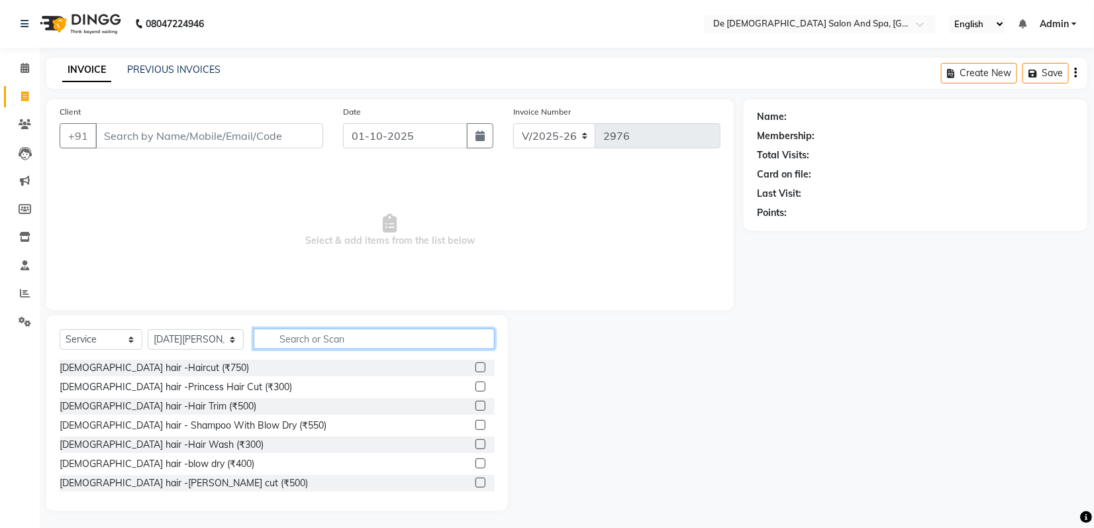
click at [287, 339] on input "text" at bounding box center [374, 338] width 241 height 21
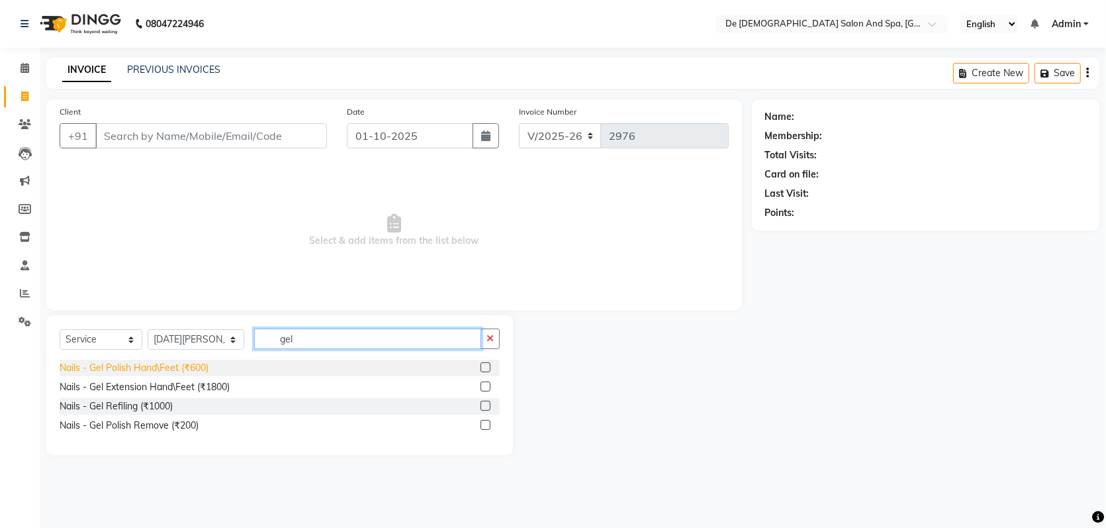
type input "gel"
click at [116, 361] on div "Nails - Gel Polish Hand\Feet (₹600)" at bounding box center [134, 368] width 149 height 14
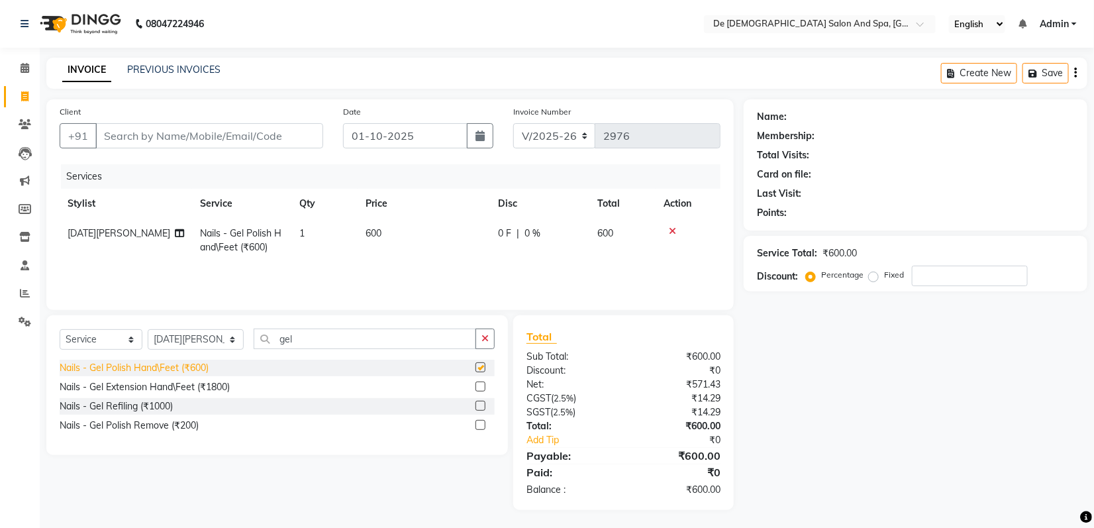
checkbox input "false"
click at [404, 216] on th "Price" at bounding box center [424, 204] width 132 height 30
click at [392, 242] on td "600" at bounding box center [424, 241] width 132 height 44
select select "55354"
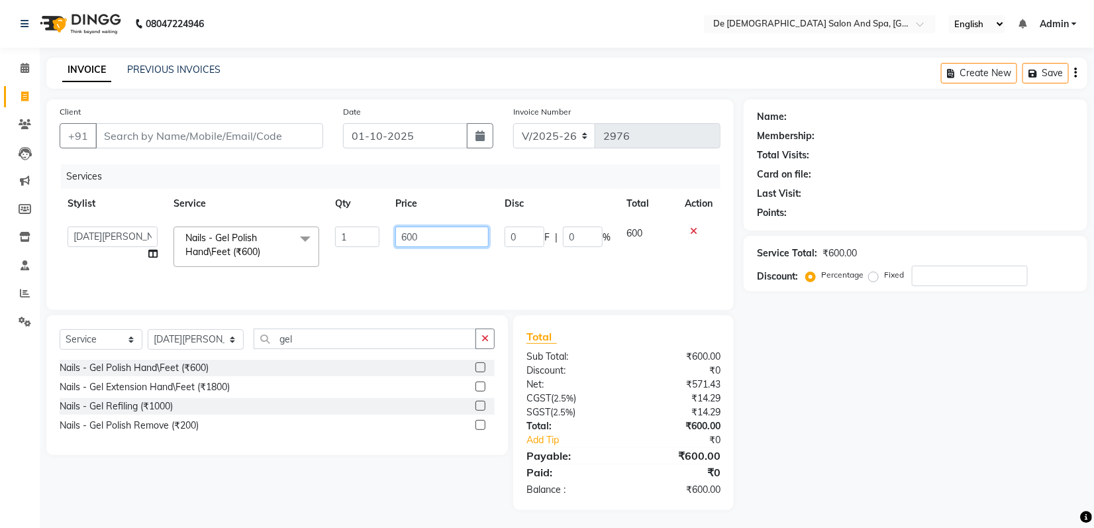
click at [408, 242] on input "600" at bounding box center [442, 236] width 94 height 21
type input "300"
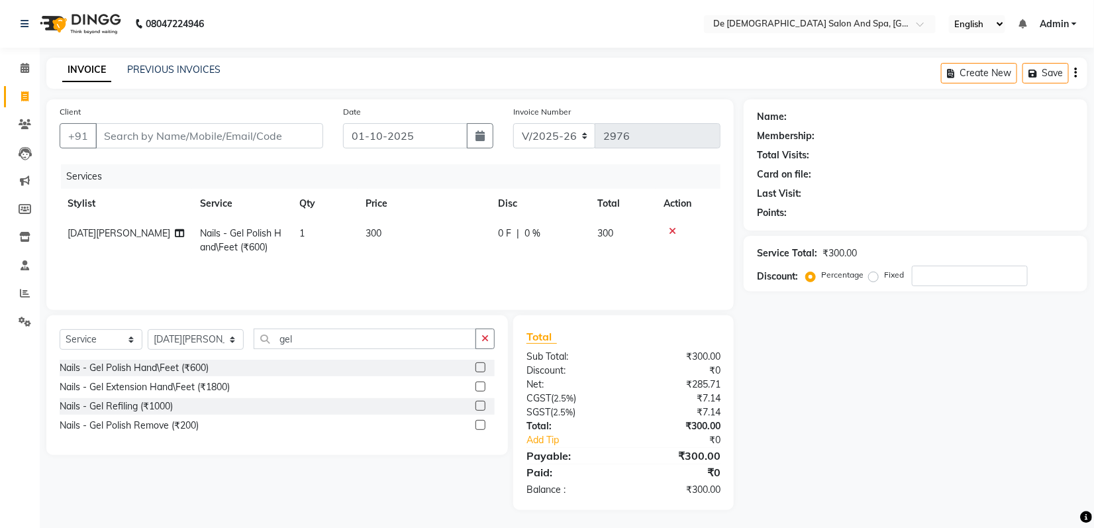
click at [448, 7] on nav "08047224946 Select Location × De Dios Salon And Spa, Gandhi Nagar English ENGLI…" at bounding box center [547, 24] width 1094 height 48
click at [485, 335] on icon "button" at bounding box center [484, 338] width 7 height 9
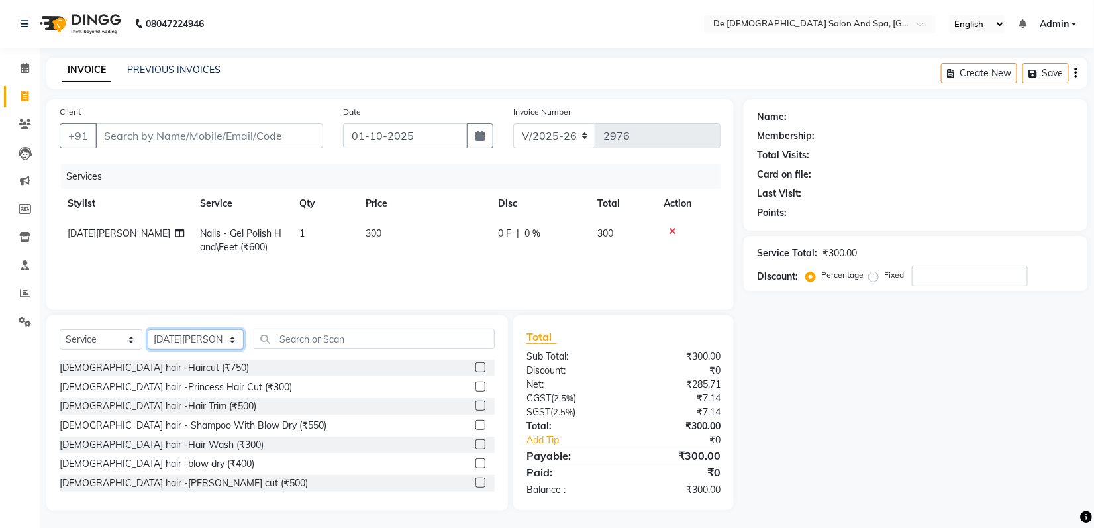
click at [192, 340] on select "Select Stylist akshay aman Arman Ashwani gunraj nadia nikita thappa nisha parve…" at bounding box center [196, 339] width 96 height 21
click at [392, 4] on nav "08047224946 Select Location × De Dios Salon And Spa, Gandhi Nagar English ENGLI…" at bounding box center [547, 24] width 1094 height 48
click at [299, 339] on input "text" at bounding box center [374, 338] width 241 height 21
click at [305, 341] on input "text" at bounding box center [374, 338] width 241 height 21
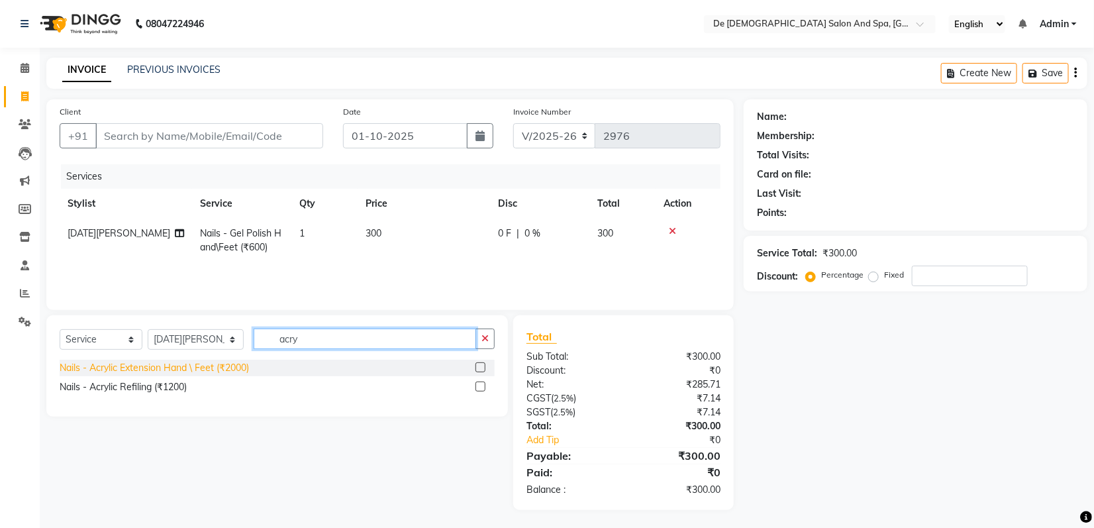
type input "acry"
click at [141, 365] on div "Nails - Acrylic Extension Hand \ Feet (₹2000)" at bounding box center [154, 368] width 189 height 14
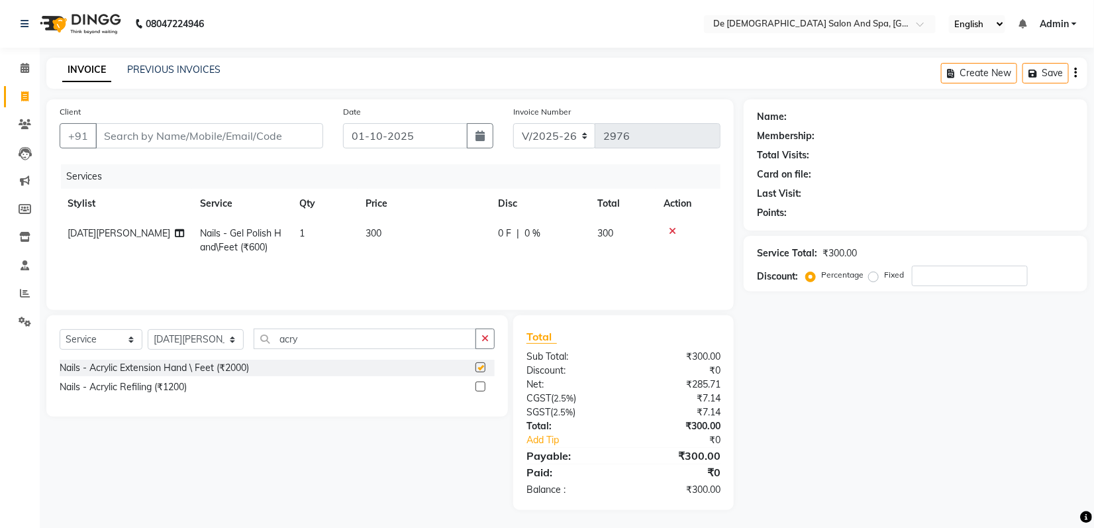
checkbox input "false"
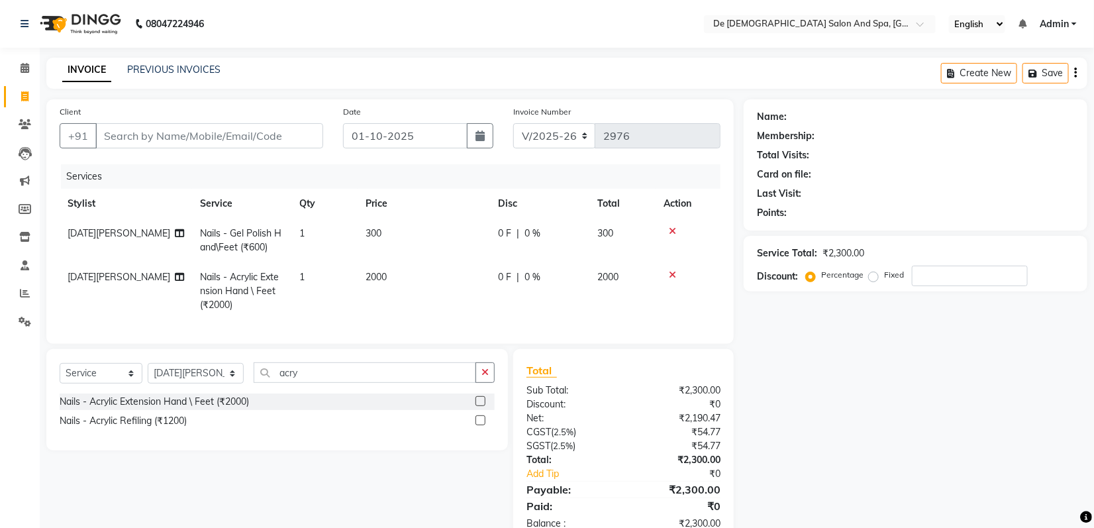
click at [388, 263] on td "2000" at bounding box center [424, 291] width 132 height 58
select select "55354"
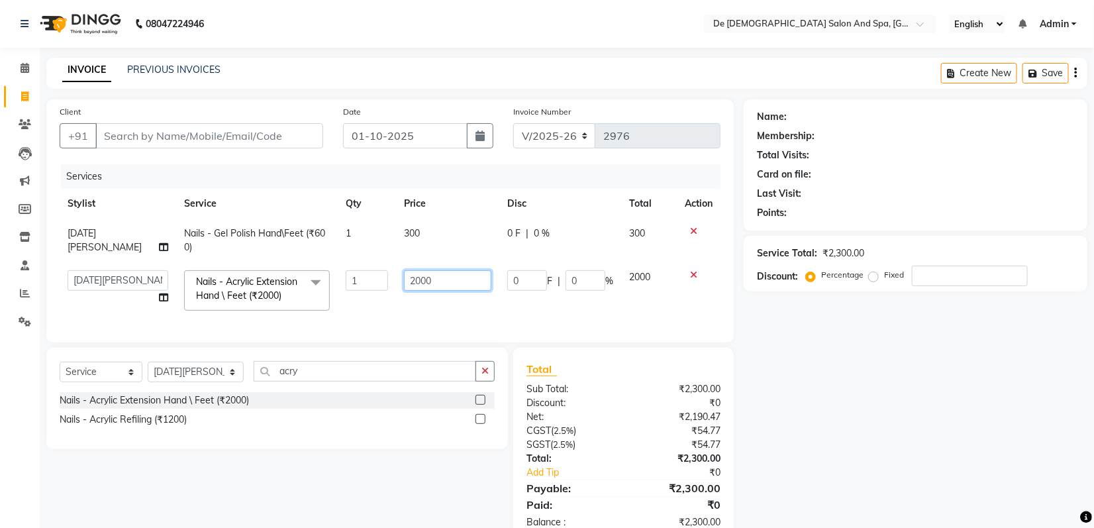
click at [405, 282] on input "2000" at bounding box center [447, 280] width 87 height 21
type input "1000"
click at [458, 12] on nav "08047224946 Select Location × De Dios Salon And Spa, Gandhi Nagar English ENGLI…" at bounding box center [547, 24] width 1094 height 48
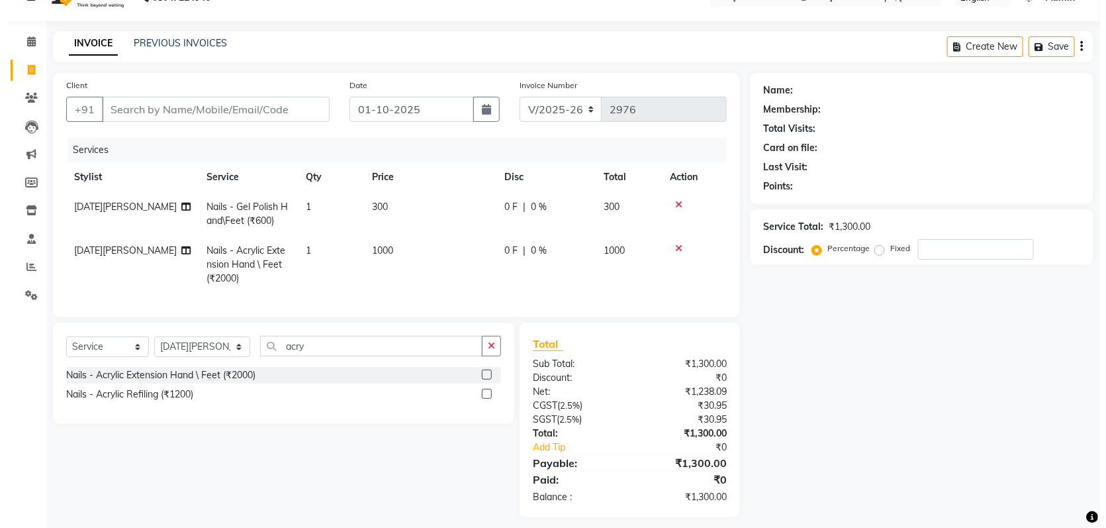
scroll to position [48, 0]
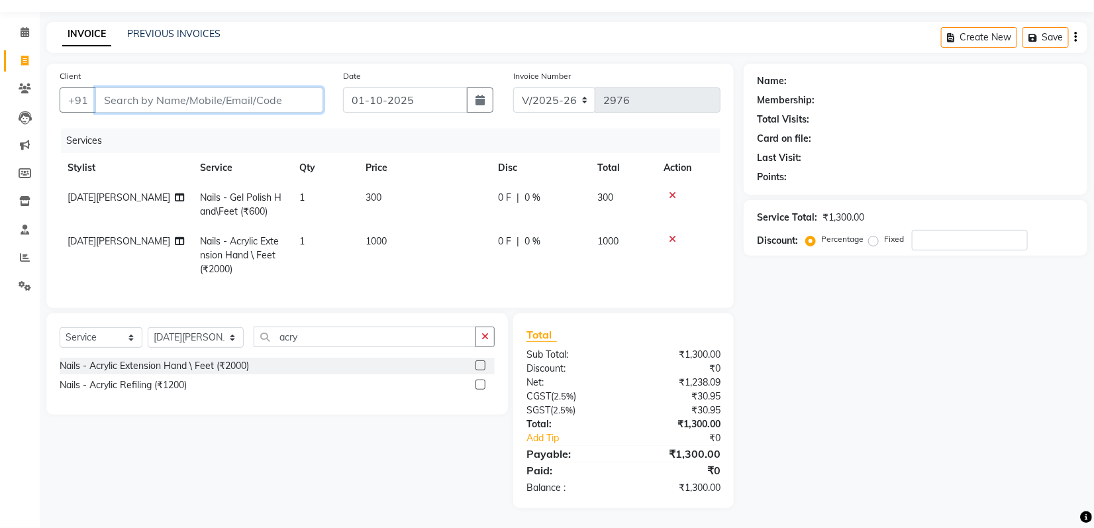
click at [220, 93] on input "Client" at bounding box center [209, 99] width 228 height 25
click at [477, 334] on button "button" at bounding box center [484, 336] width 19 height 21
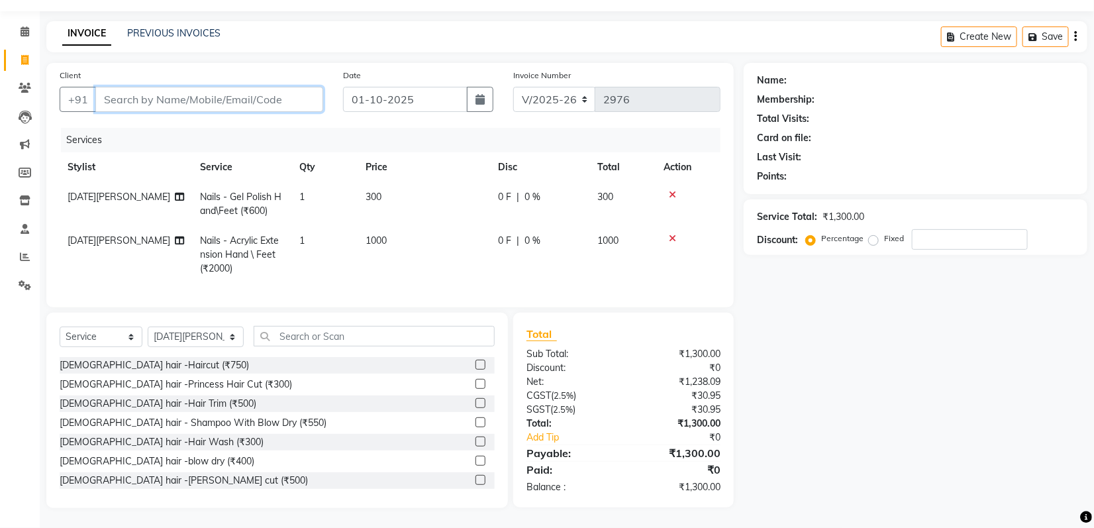
click at [207, 87] on input "Client" at bounding box center [209, 99] width 228 height 25
type input "0"
click at [246, 100] on div "+91" at bounding box center [192, 99] width 264 height 25
click at [254, 96] on input "Client" at bounding box center [209, 99] width 228 height 25
type input "9419148414"
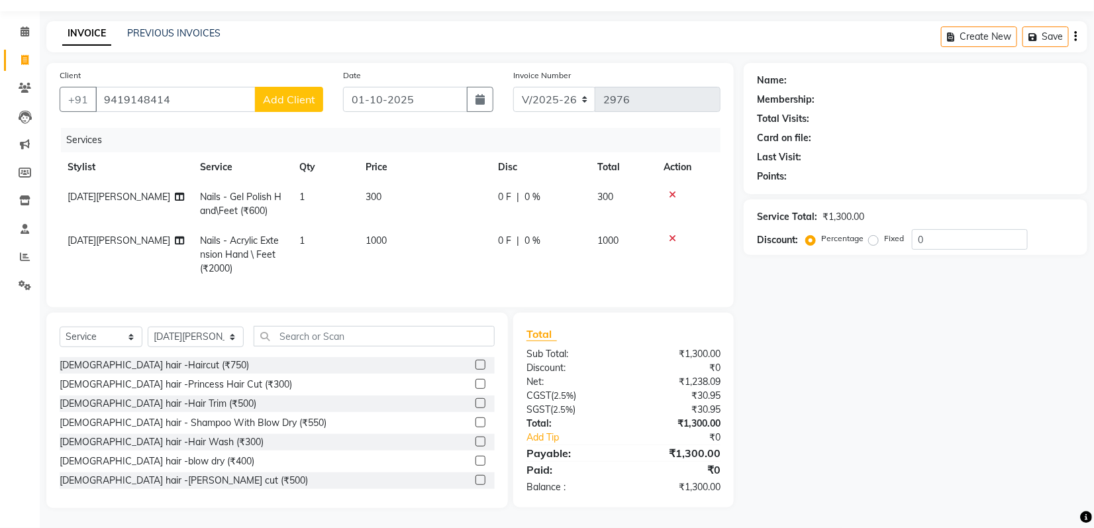
click at [303, 93] on span "Add Client" at bounding box center [289, 99] width 52 height 13
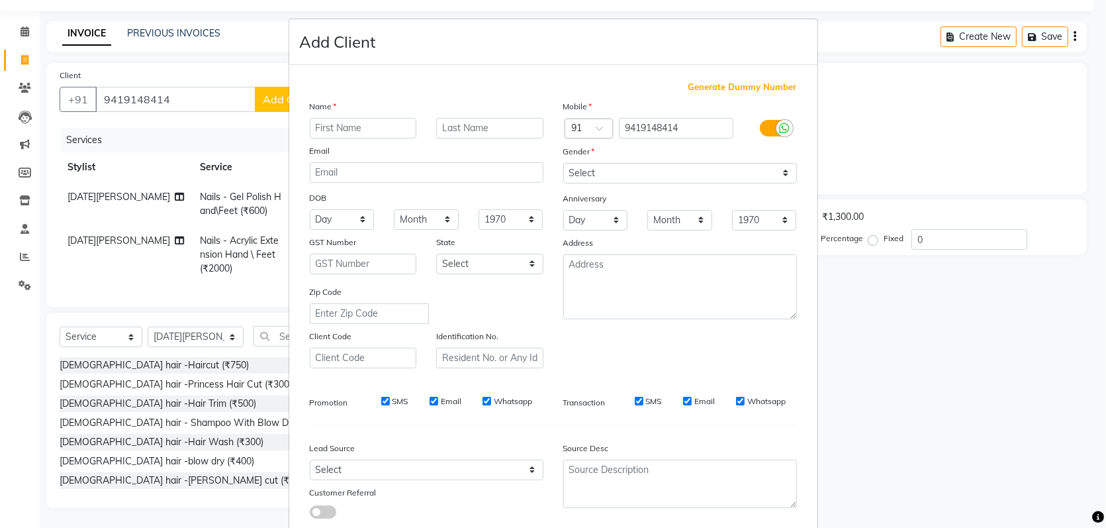
click at [378, 128] on input "text" at bounding box center [363, 128] width 107 height 21
type input "komal"
click at [563, 168] on select "Select Male Female Other Prefer Not To Say" at bounding box center [680, 173] width 234 height 21
select select "female"
click at [563, 163] on select "Select Male Female Other Prefer Not To Say" at bounding box center [680, 173] width 234 height 21
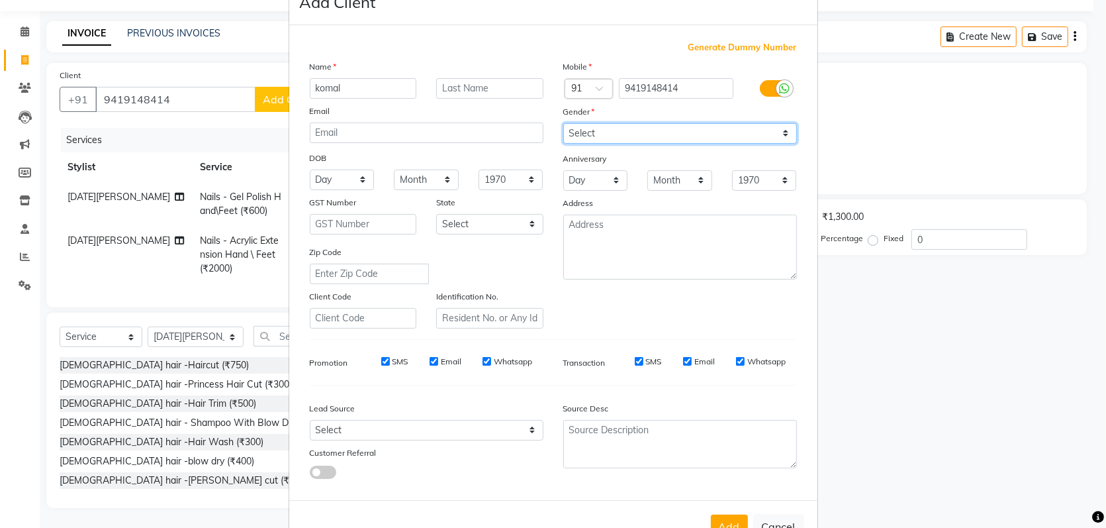
scroll to position [78, 0]
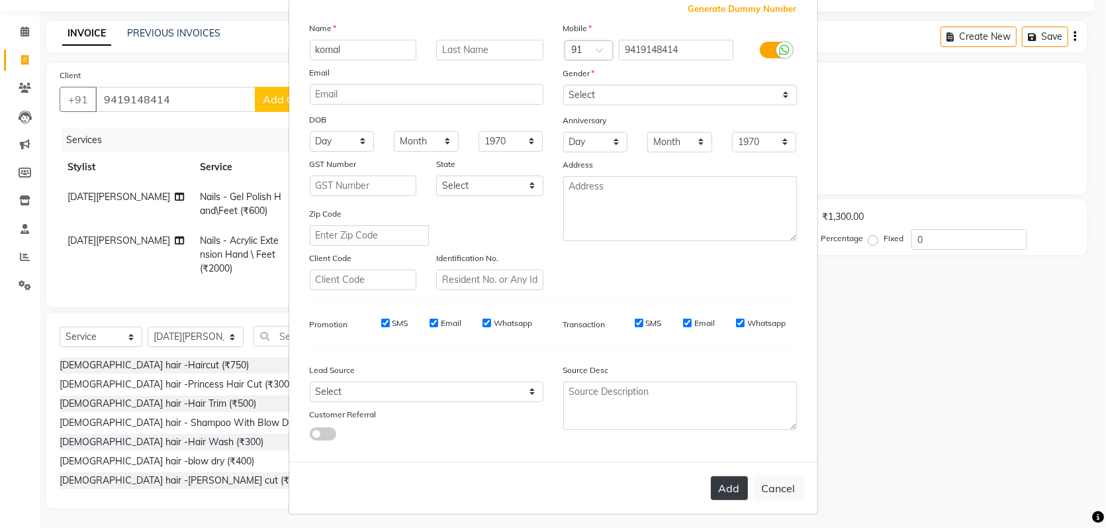
click at [712, 481] on button "Add" at bounding box center [729, 488] width 37 height 24
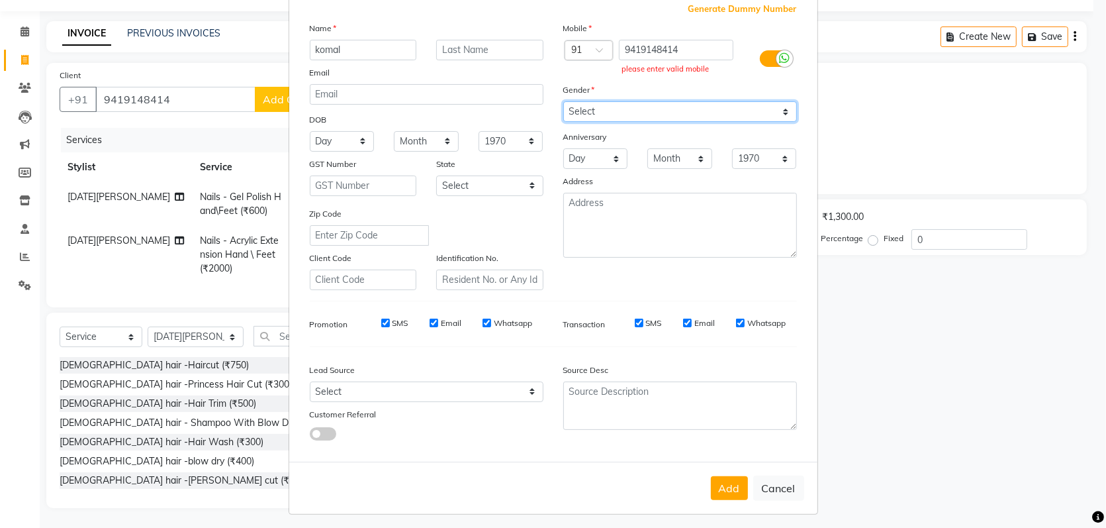
click at [601, 107] on select "Select Male Female Other Prefer Not To Say" at bounding box center [680, 111] width 234 height 21
click at [563, 101] on select "Select Male Female Other Prefer Not To Say" at bounding box center [680, 111] width 234 height 21
click at [711, 484] on button "Add" at bounding box center [729, 488] width 37 height 24
click at [716, 485] on button "Add" at bounding box center [729, 488] width 37 height 24
click at [725, 481] on button "Add" at bounding box center [729, 488] width 37 height 24
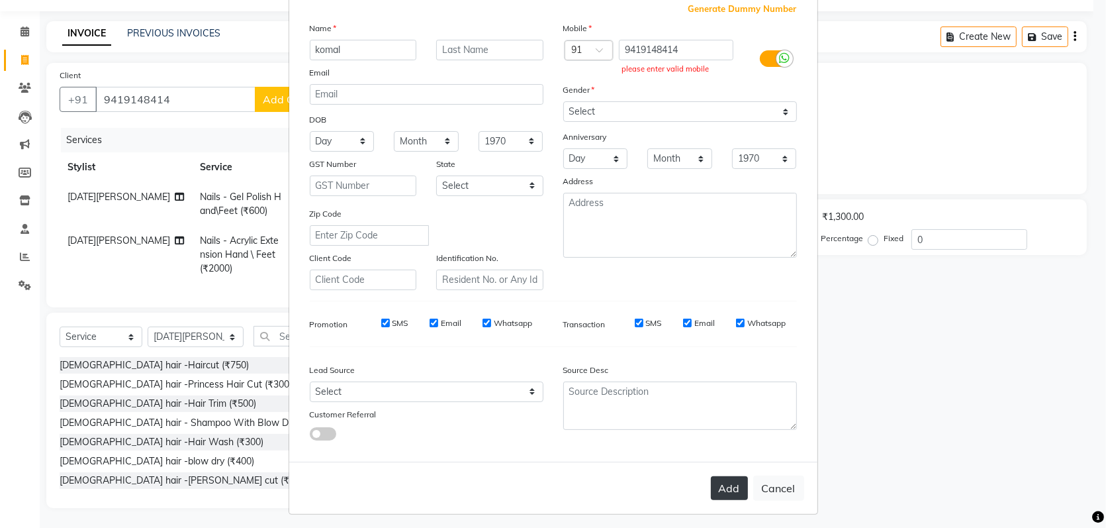
click at [725, 481] on button "Add" at bounding box center [729, 488] width 37 height 24
click at [687, 121] on div "Mobile Country Code × 91 9419148414 please enter valid mobile Gender Select Mal…" at bounding box center [681, 155] width 254 height 269
click at [711, 477] on button "Add" at bounding box center [729, 488] width 37 height 24
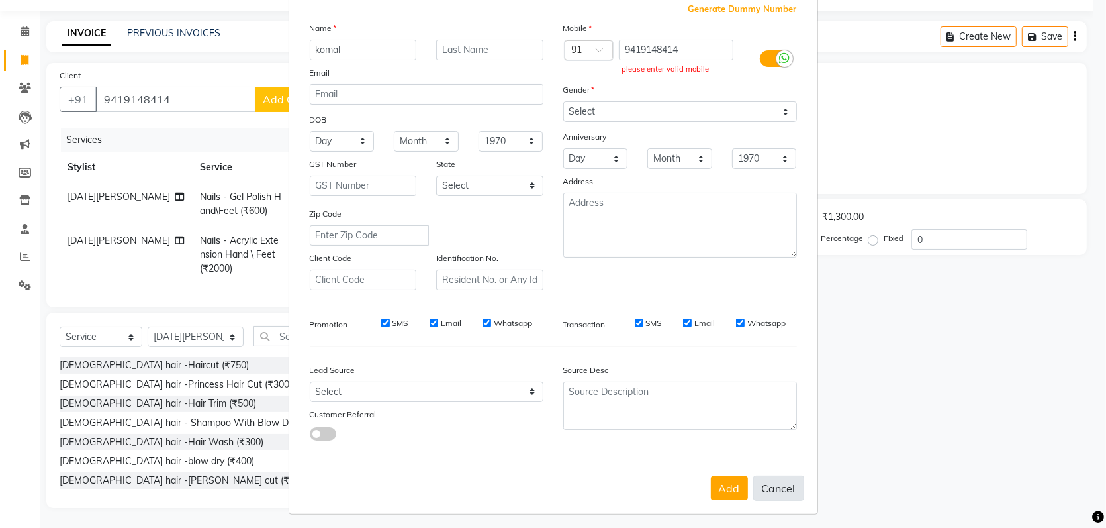
click at [760, 483] on button "Cancel" at bounding box center [778, 487] width 51 height 25
select select
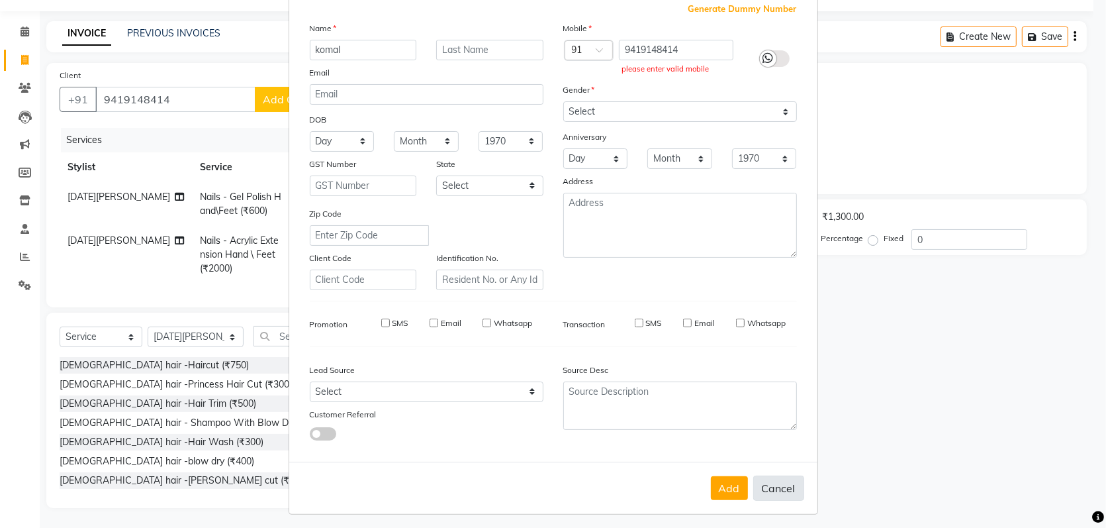
select select
checkbox input "false"
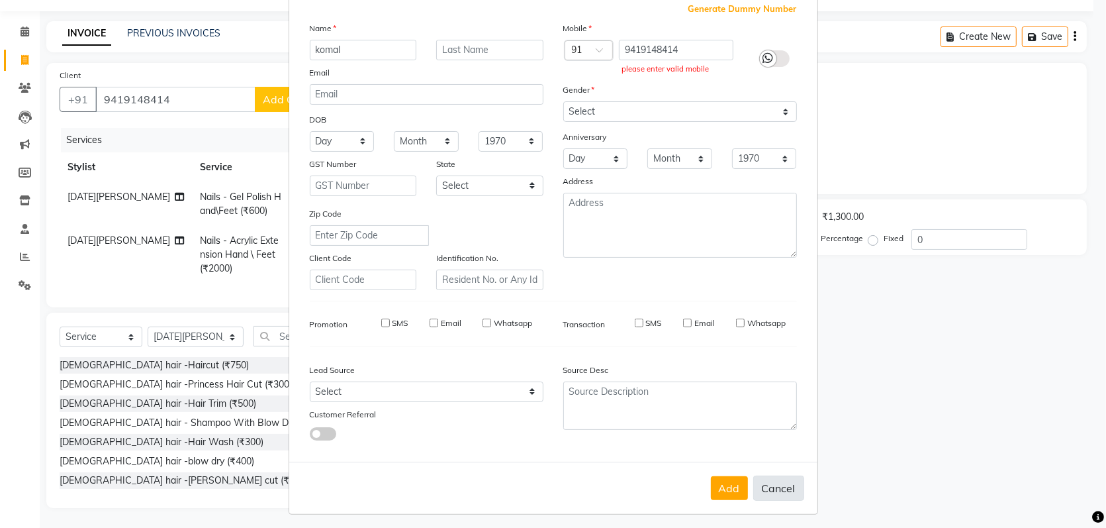
checkbox input "false"
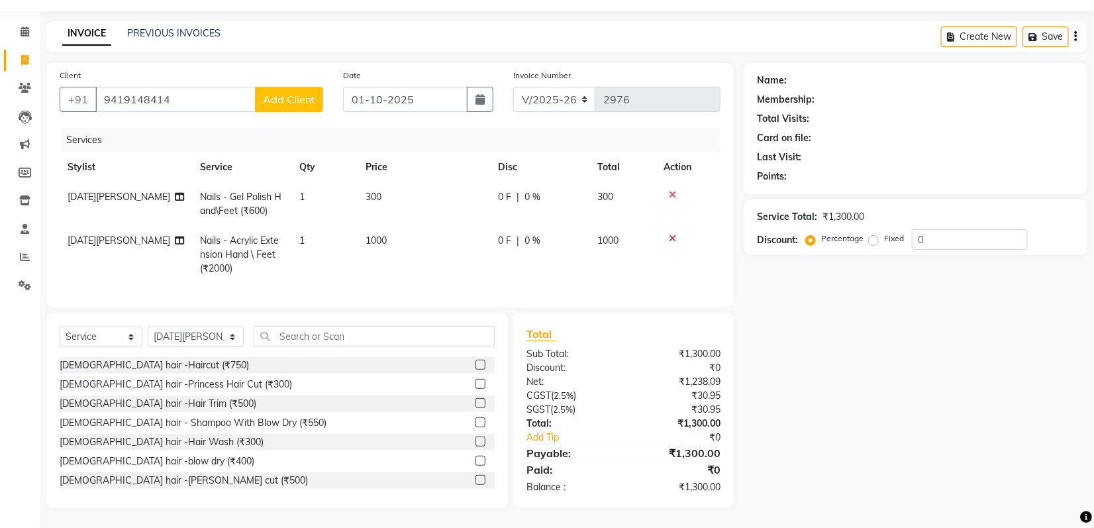
click at [286, 93] on span "Add Client" at bounding box center [289, 99] width 52 height 13
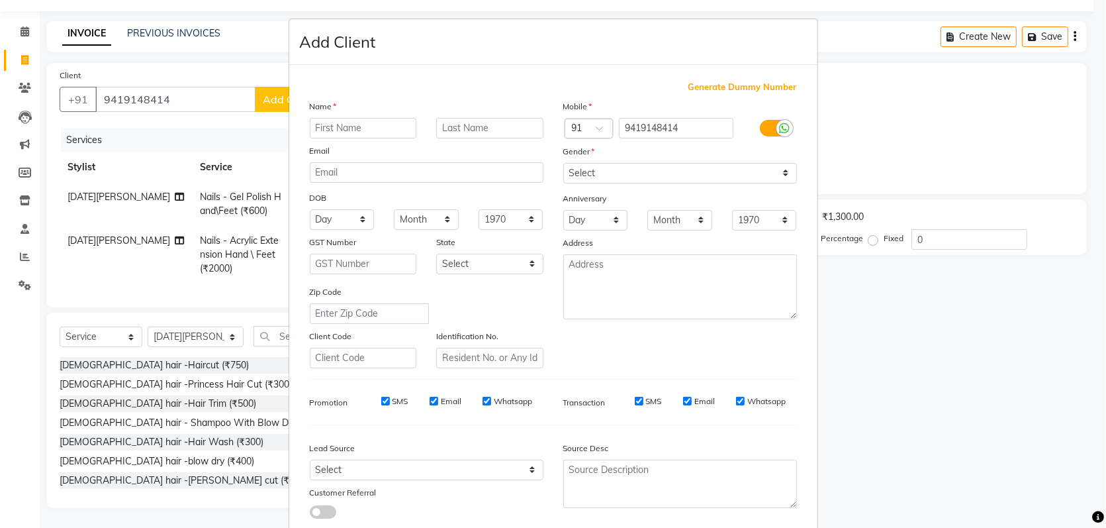
click at [341, 130] on input "text" at bounding box center [363, 128] width 107 height 21
click at [644, 167] on select "Select Male Female Other Prefer Not To Say" at bounding box center [680, 173] width 234 height 21
select select "female"
click at [563, 163] on select "Select Male Female Other Prefer Not To Say" at bounding box center [680, 173] width 234 height 21
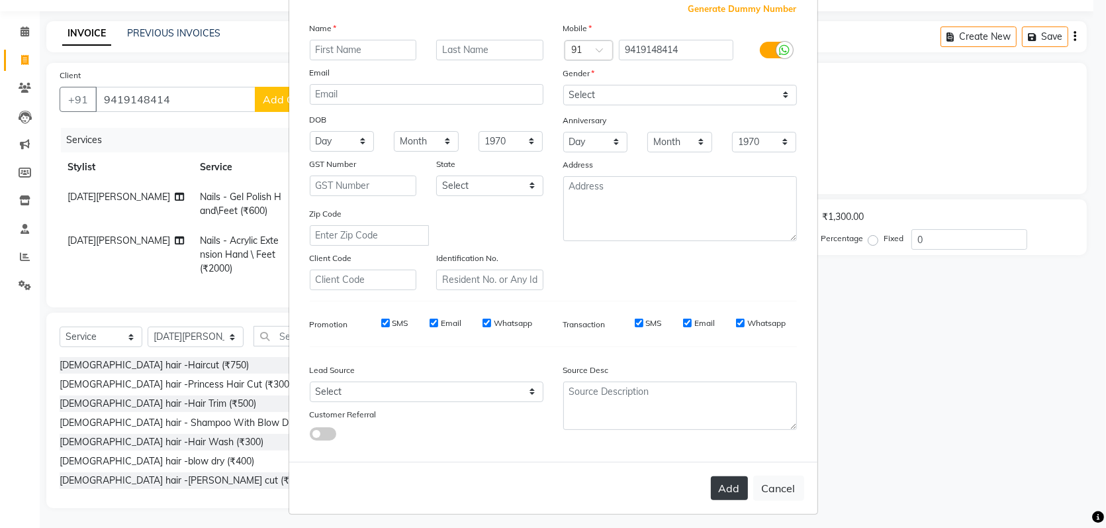
click at [722, 476] on button "Add" at bounding box center [729, 488] width 37 height 24
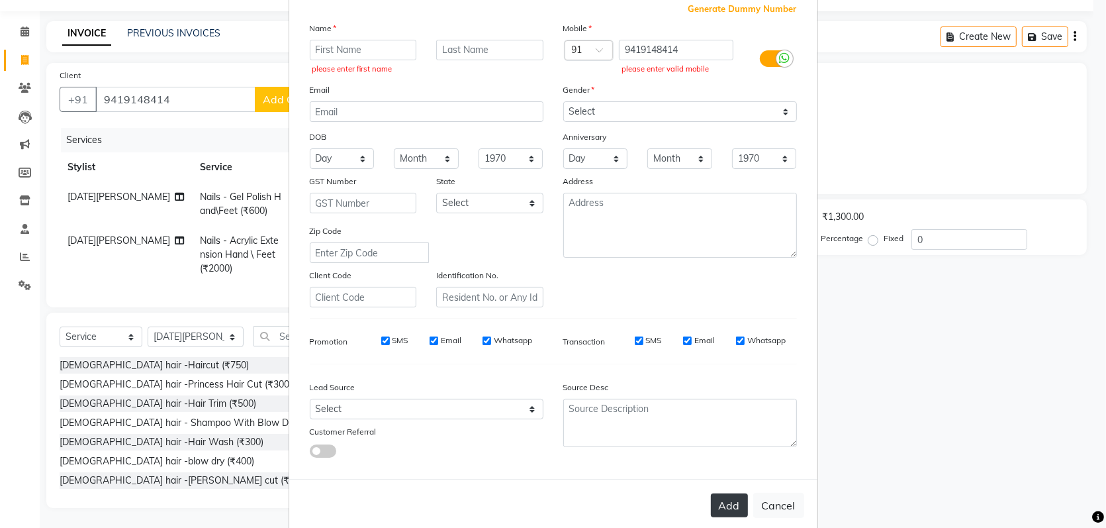
click at [722, 471] on div "Generate Dummy Number Name please enter first name Email DOB Day 01 02 03 04 05…" at bounding box center [553, 233] width 528 height 492
click at [375, 40] on input "text" at bounding box center [363, 50] width 107 height 21
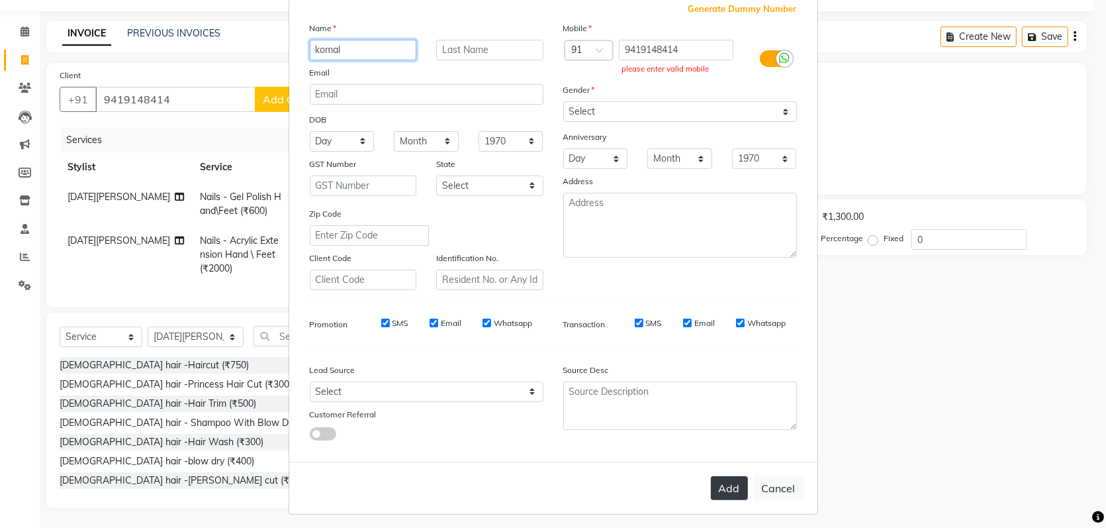
type input "komal"
click at [727, 477] on button "Add" at bounding box center [729, 488] width 37 height 24
click at [703, 44] on input "9419148414" at bounding box center [676, 50] width 115 height 21
type input "9"
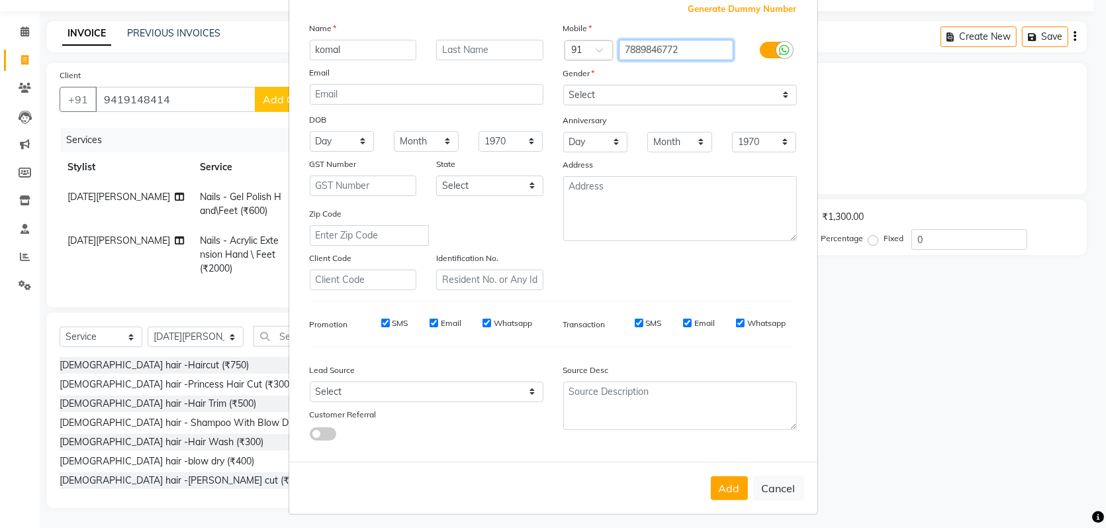
type input "7889846772"
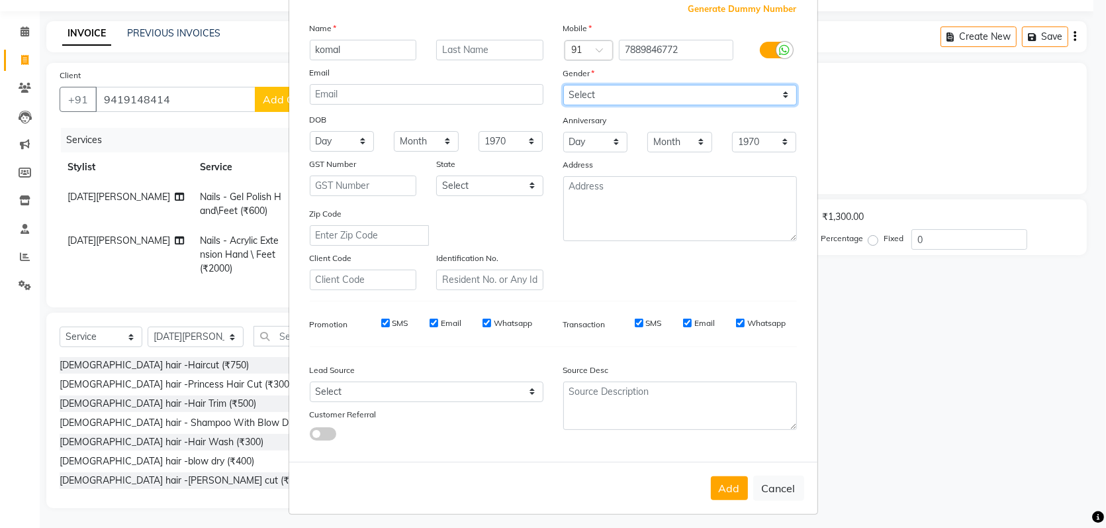
click at [679, 91] on select "Select Male Female Other Prefer Not To Say" at bounding box center [680, 95] width 234 height 21
click at [563, 85] on select "Select Male Female Other Prefer Not To Say" at bounding box center [680, 95] width 234 height 21
click at [724, 492] on button "Add" at bounding box center [729, 488] width 37 height 24
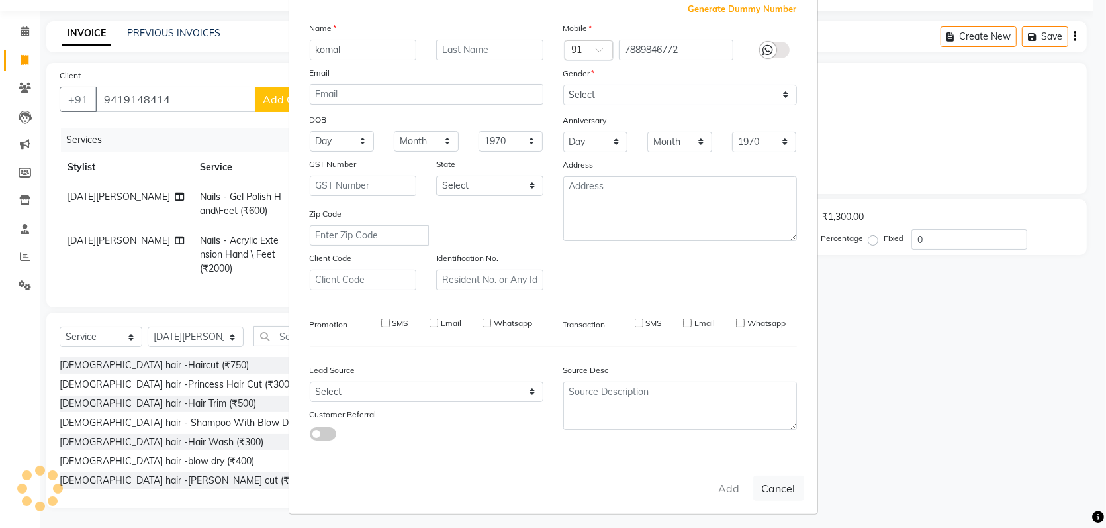
type input "7889846772"
select select
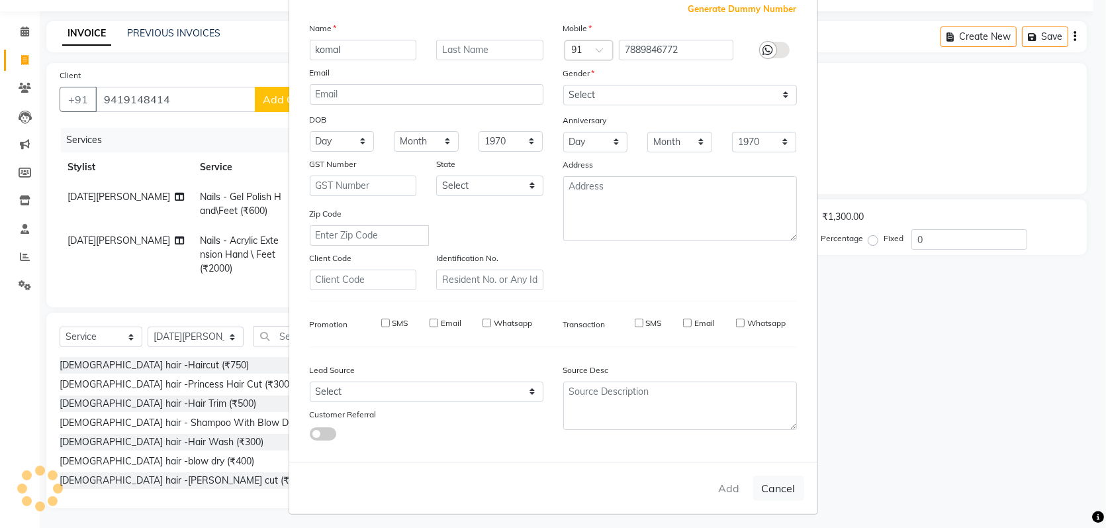
select select
checkbox input "false"
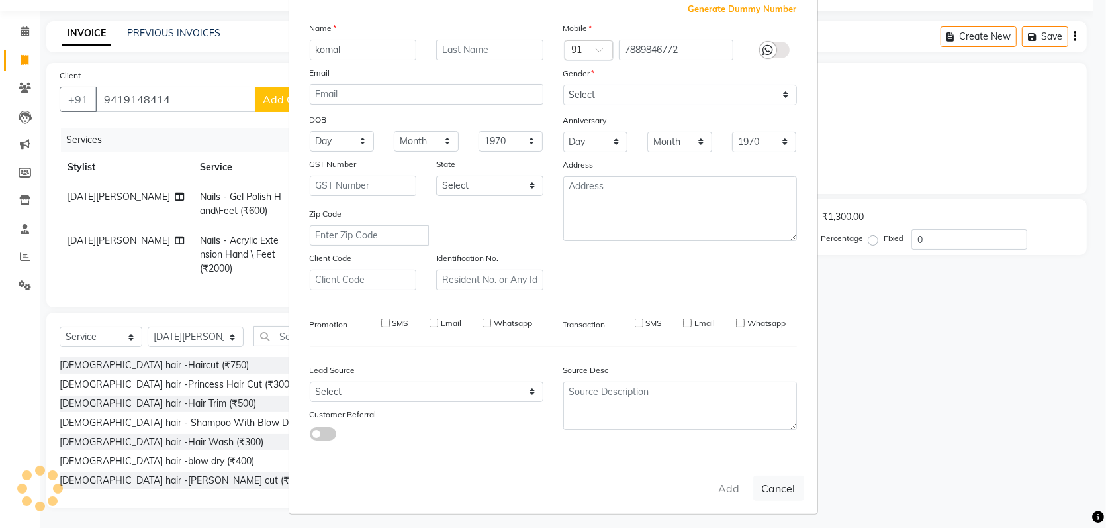
checkbox input "false"
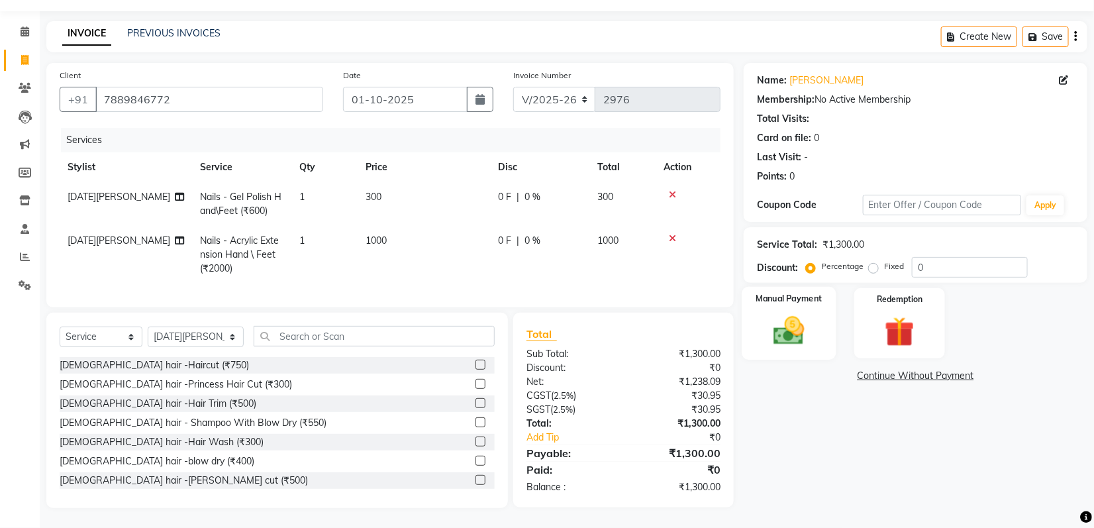
click at [792, 328] on img at bounding box center [789, 331] width 50 height 36
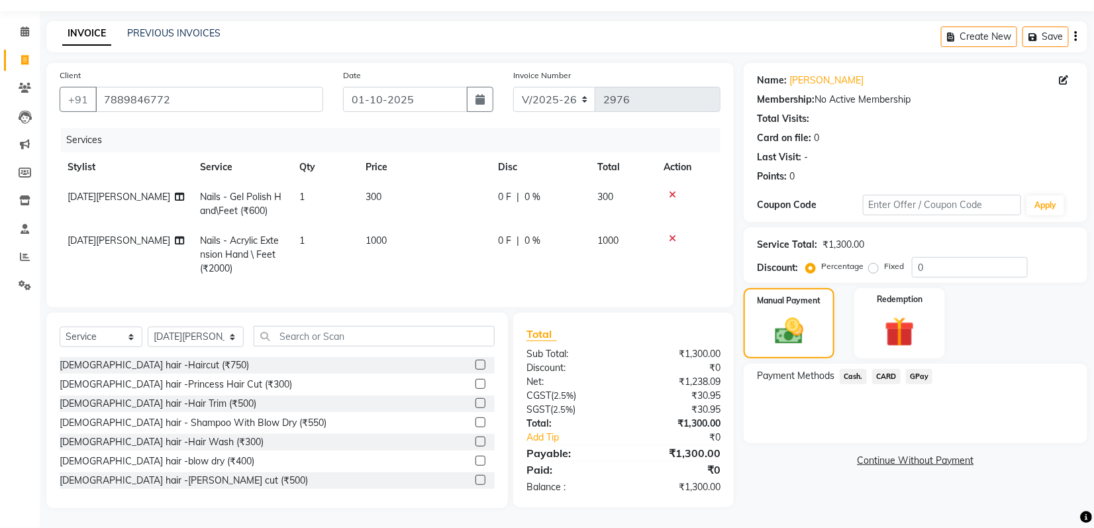
click at [849, 369] on span "Cash." at bounding box center [853, 376] width 27 height 15
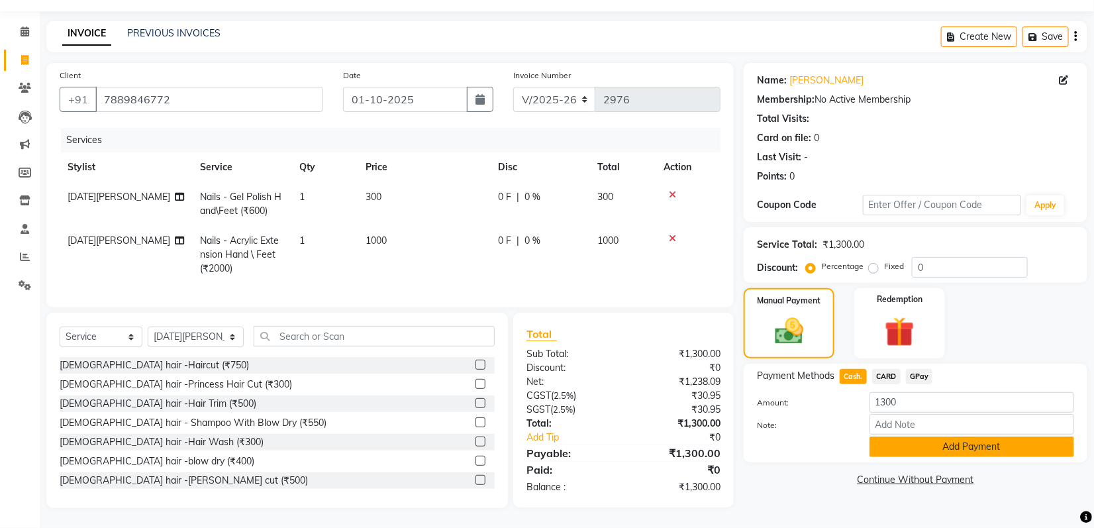
click at [912, 436] on button "Add Payment" at bounding box center [971, 446] width 205 height 21
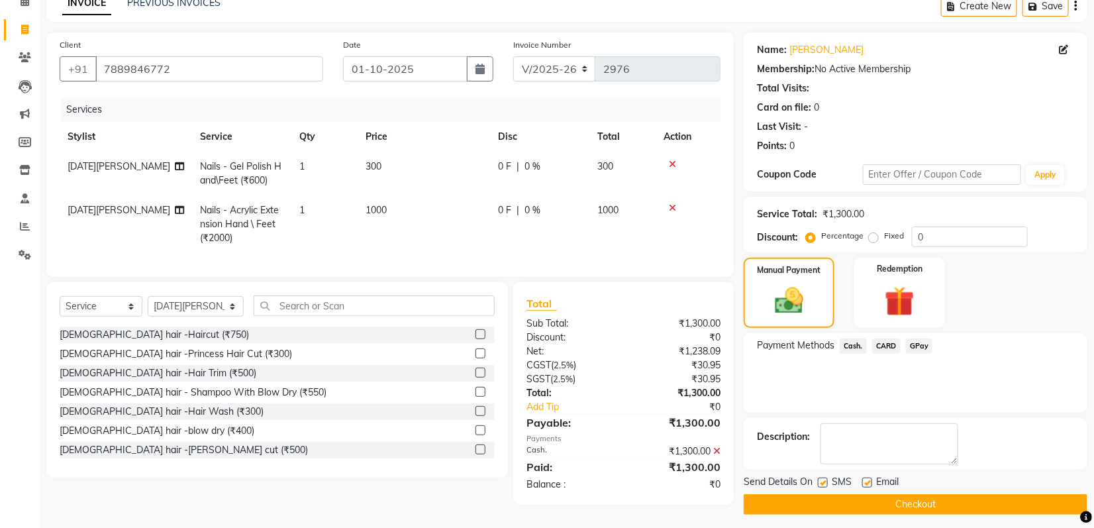
scroll to position [75, 0]
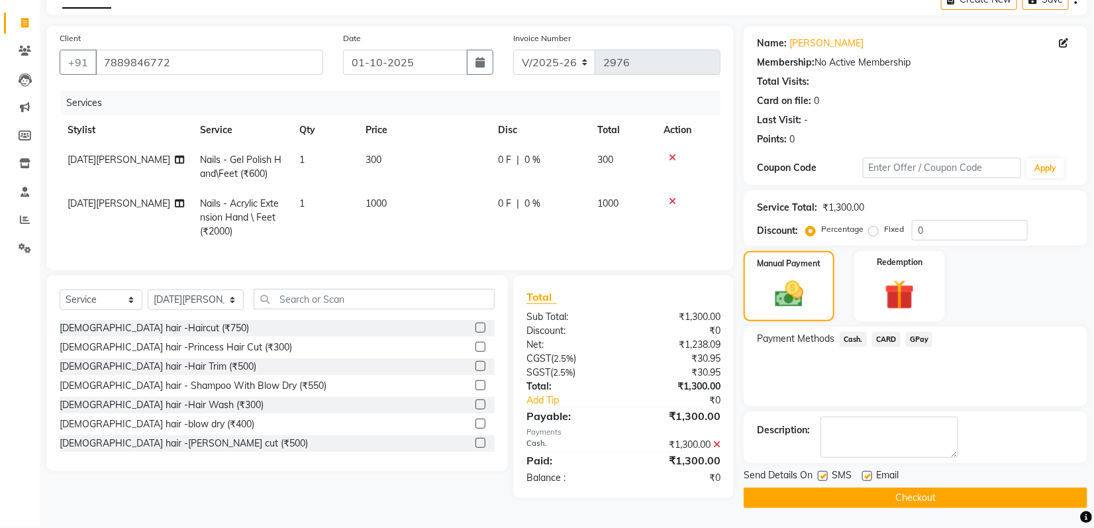
click at [918, 501] on button "Checkout" at bounding box center [916, 497] width 344 height 21
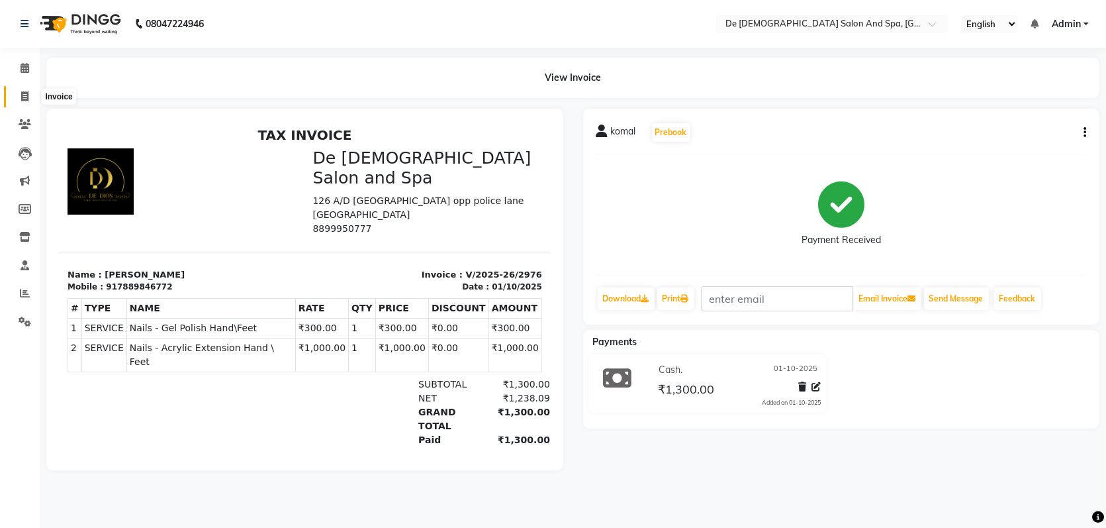
click at [21, 101] on icon at bounding box center [24, 96] width 7 height 10
select select "6431"
select select "service"
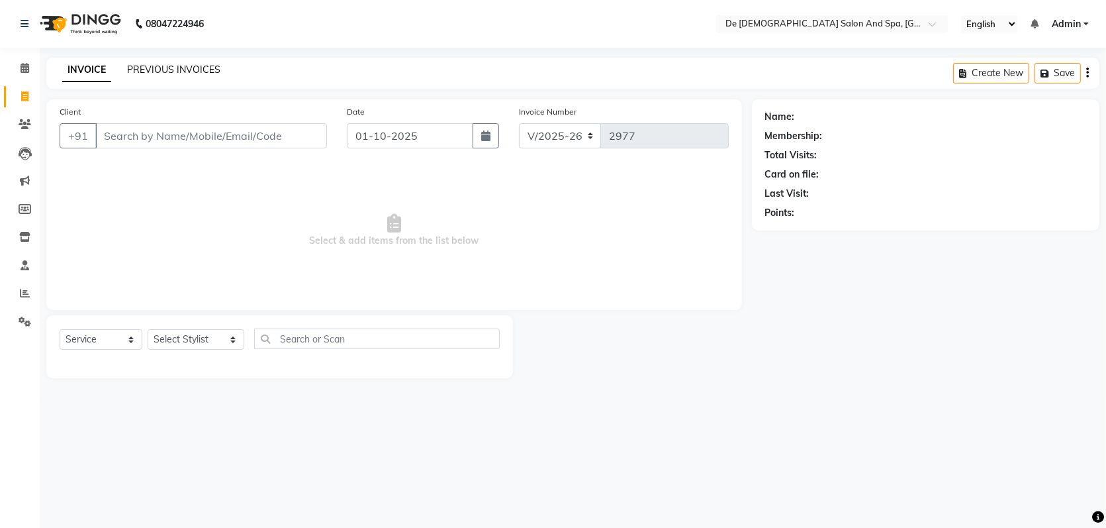
click at [164, 66] on link "PREVIOUS INVOICES" at bounding box center [173, 70] width 93 height 12
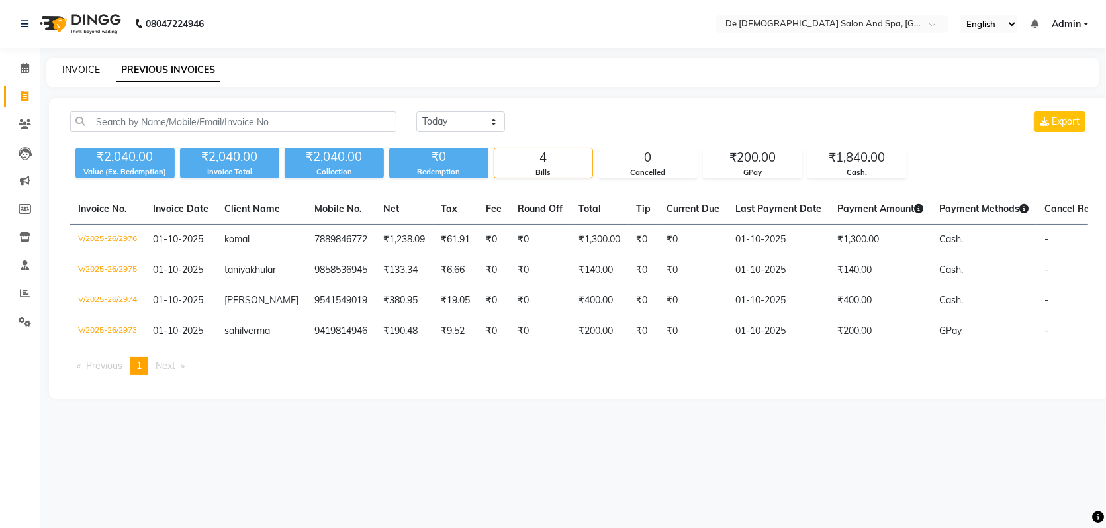
click at [75, 71] on link "INVOICE" at bounding box center [81, 70] width 38 height 12
select select "service"
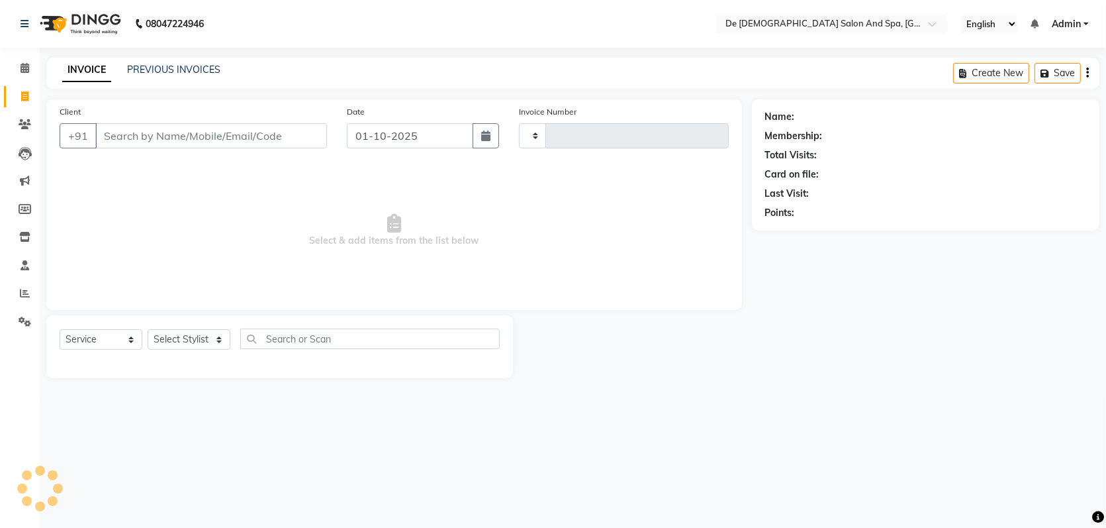
type input "2977"
select select "6431"
click at [183, 348] on select "Select Stylist akshay aman Arman Ashwani gunraj nadia nikita thappa nisha parve…" at bounding box center [196, 339] width 97 height 21
select select "49201"
click at [148, 329] on select "Select Stylist akshay aman Arman Ashwani gunraj nadia nikita thappa nisha parve…" at bounding box center [196, 339] width 97 height 21
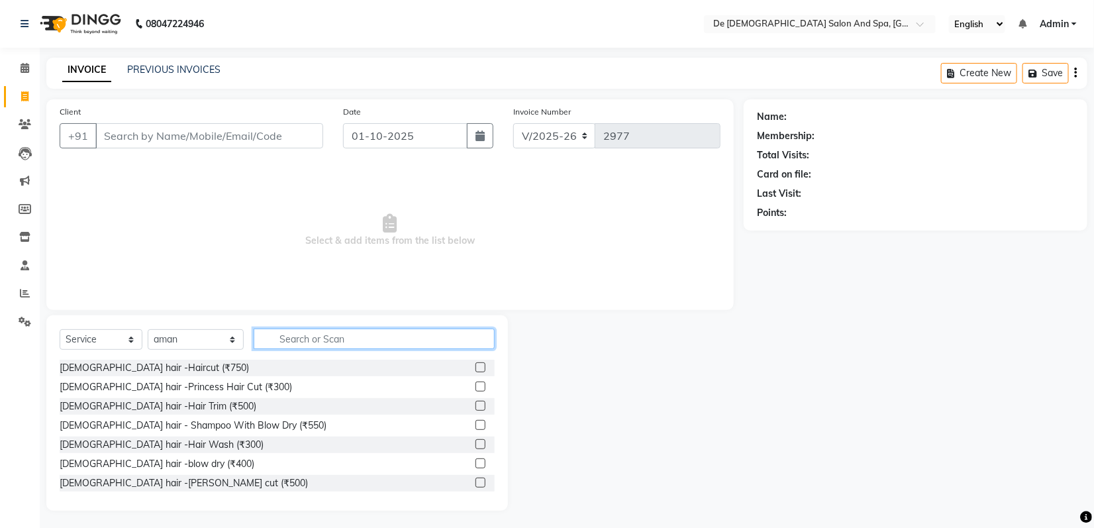
click at [283, 348] on input "text" at bounding box center [374, 338] width 241 height 21
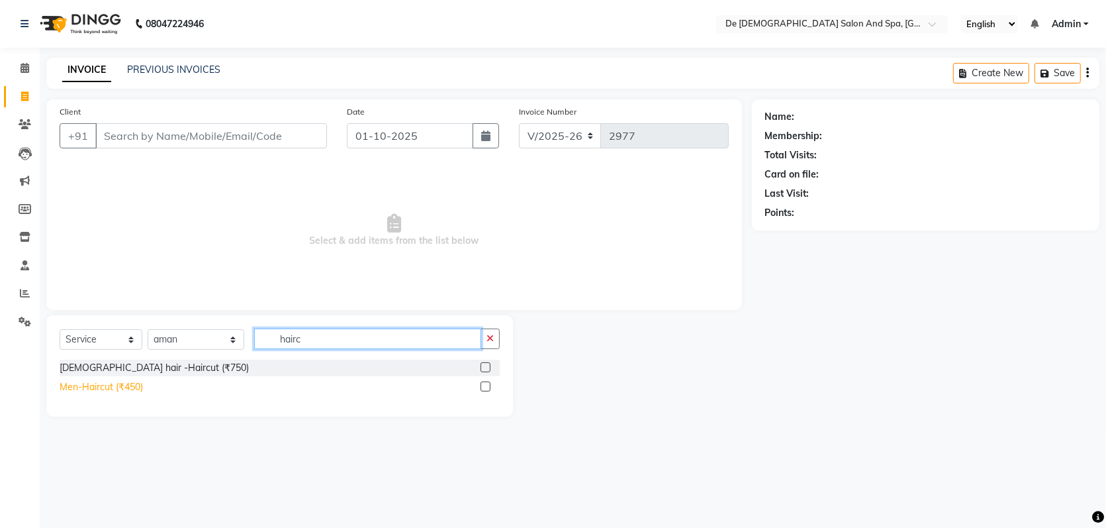
type input "hairc"
click at [96, 387] on div "Men-Haircut (₹450)" at bounding box center [101, 387] width 83 height 14
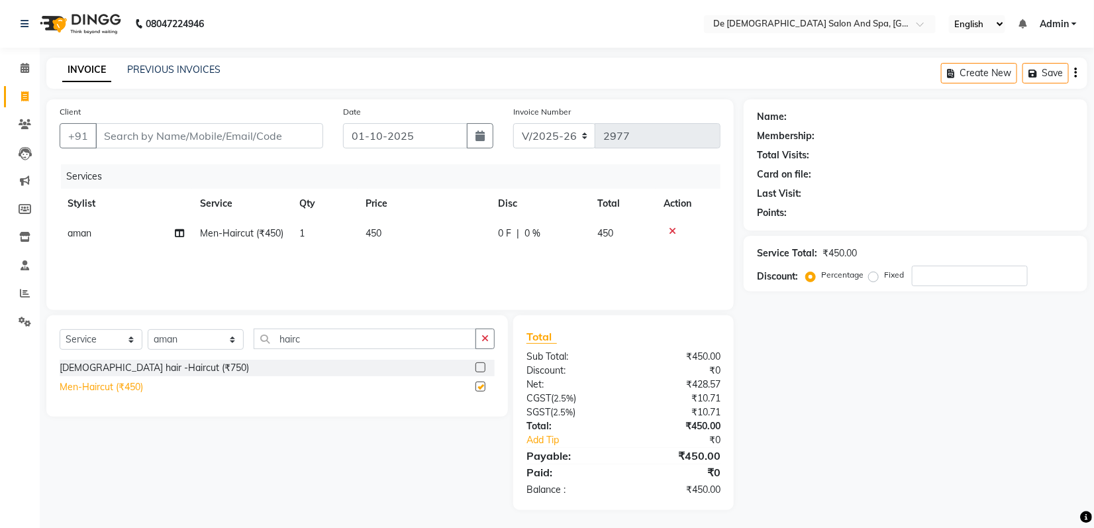
checkbox input "false"
click at [318, 230] on td "1" at bounding box center [324, 234] width 66 height 30
select select "49201"
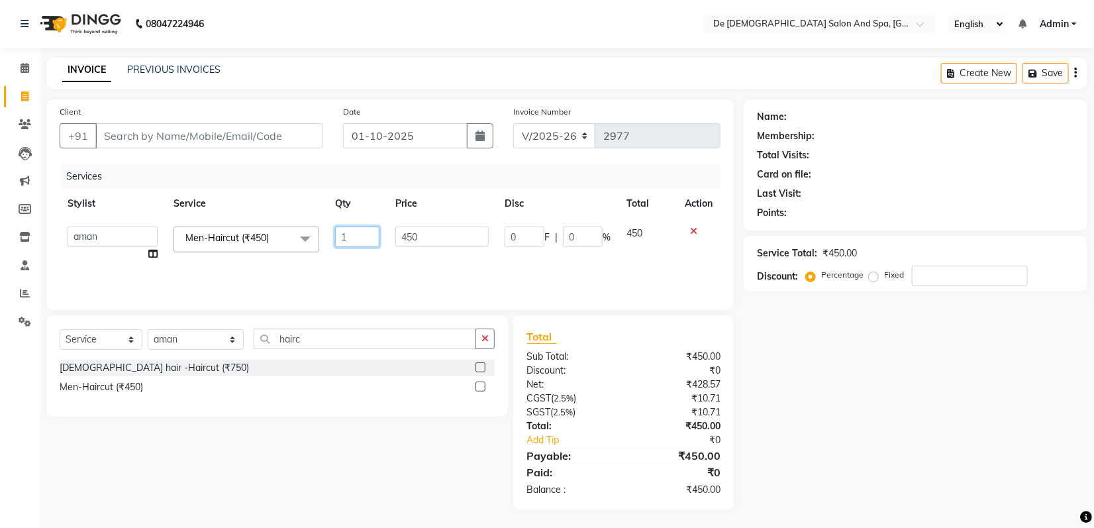
click at [359, 232] on input "1" at bounding box center [357, 236] width 44 height 21
click at [491, 328] on button "button" at bounding box center [484, 338] width 19 height 21
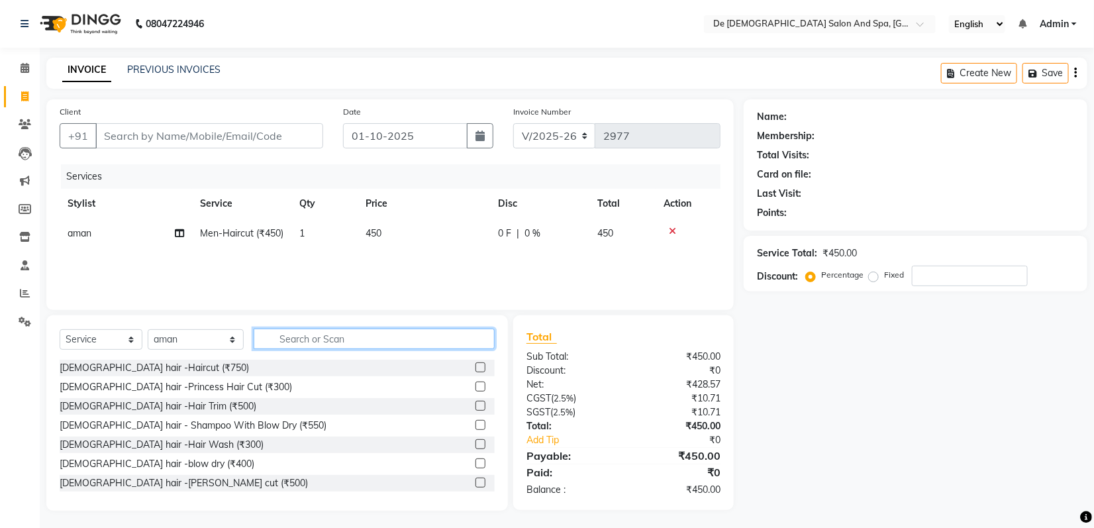
click at [364, 339] on input "text" at bounding box center [374, 338] width 241 height 21
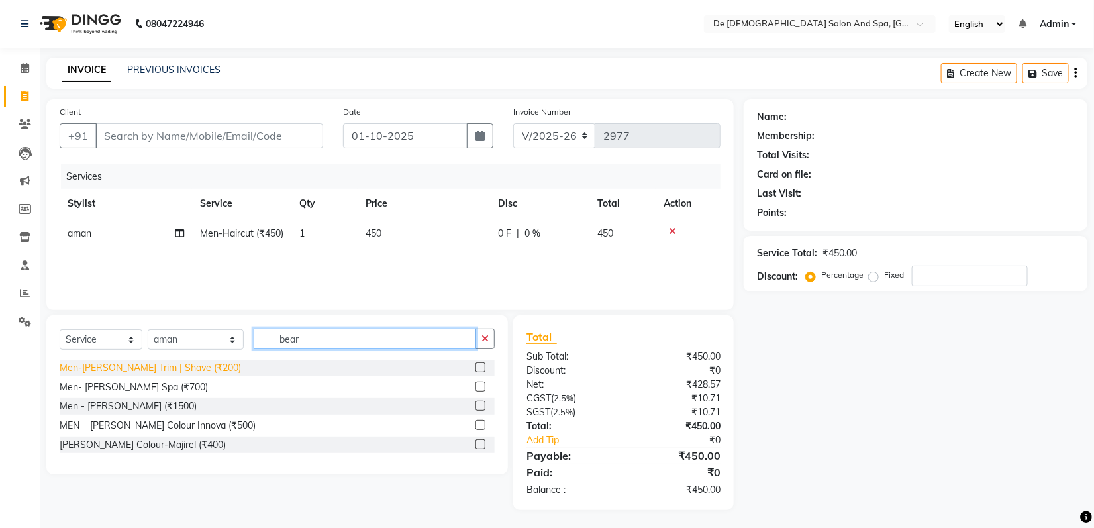
type input "bear"
click at [161, 374] on div "Men-Beard Trim | Shave (₹200)" at bounding box center [150, 368] width 181 height 14
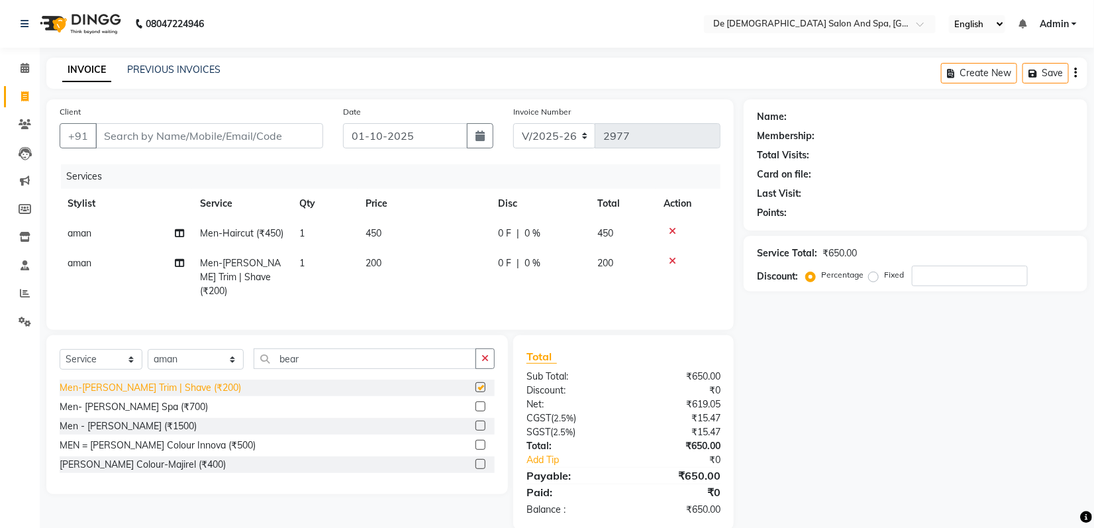
checkbox input "false"
click at [319, 299] on td "1" at bounding box center [324, 277] width 66 height 58
select select "49201"
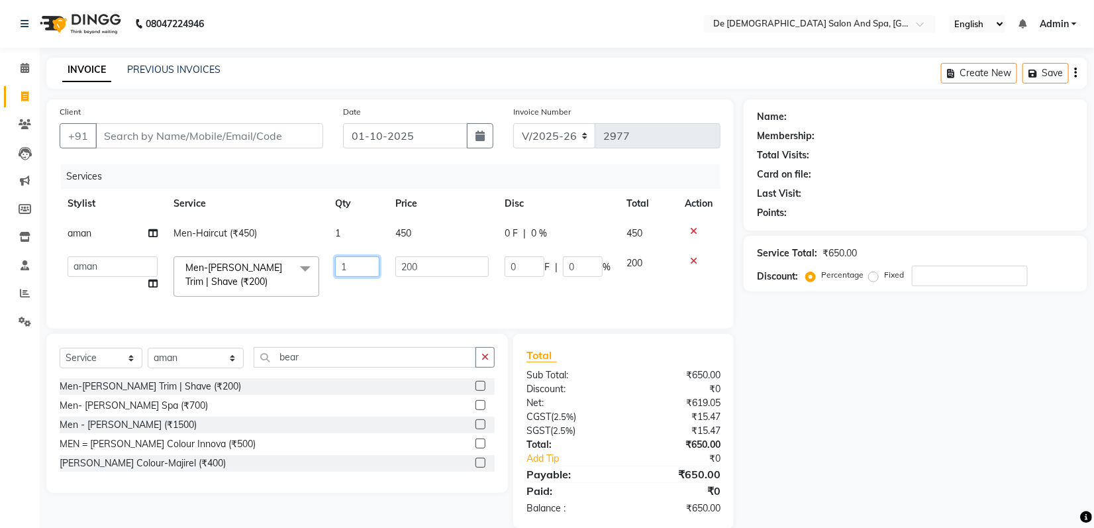
click at [375, 269] on input "1" at bounding box center [357, 266] width 44 height 21
type input "2"
click at [164, 126] on input "Client" at bounding box center [209, 135] width 228 height 25
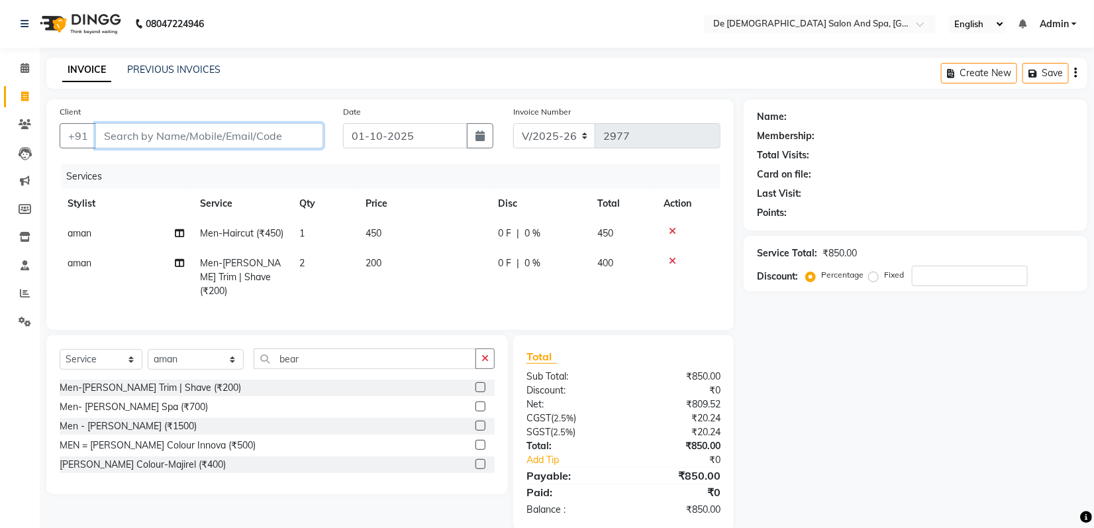
type input "9"
type input "0"
type input "9596606057"
click at [281, 144] on button "Add Client" at bounding box center [289, 135] width 68 height 25
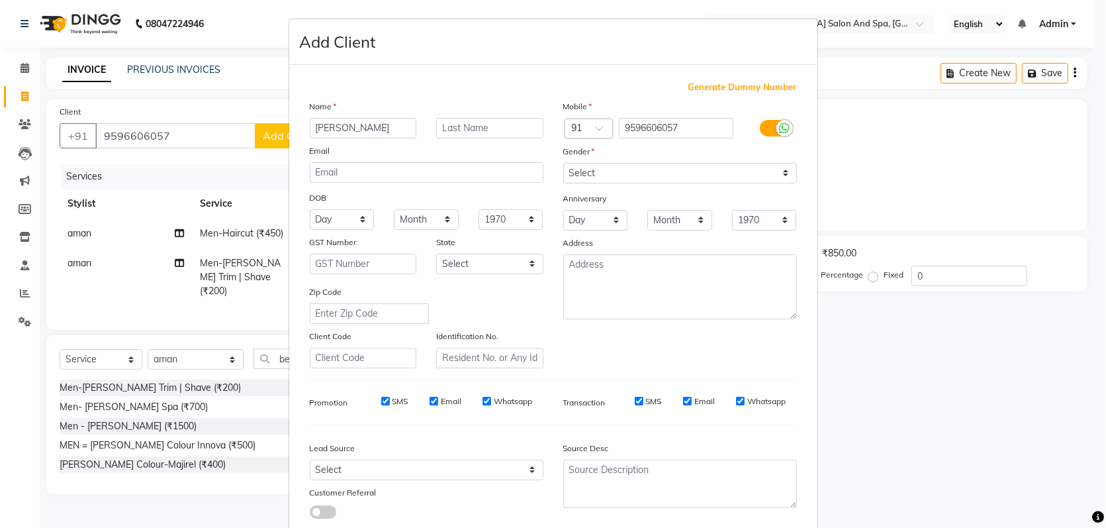
type input "krish"
click at [640, 172] on select "Select Male Female Other Prefer Not To Say" at bounding box center [680, 173] width 234 height 21
select select "male"
click at [563, 163] on select "Select Male Female Other Prefer Not To Say" at bounding box center [680, 173] width 234 height 21
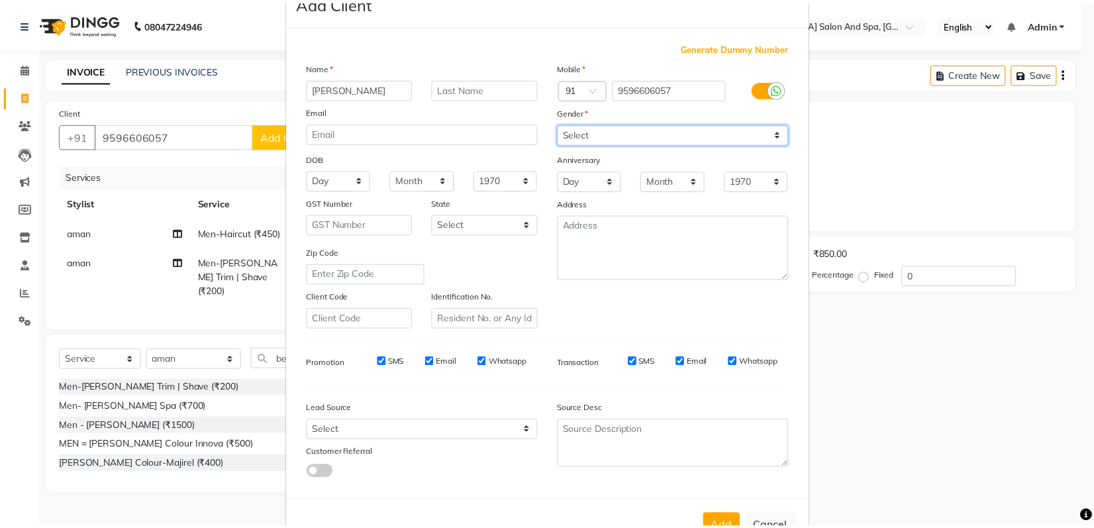
scroll to position [78, 0]
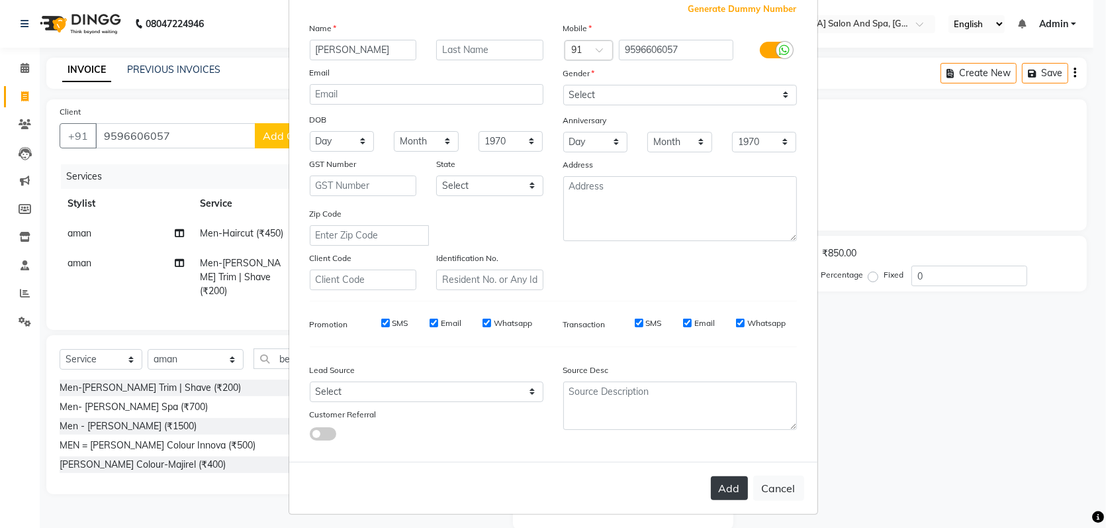
click at [717, 490] on button "Add" at bounding box center [729, 488] width 37 height 24
select select
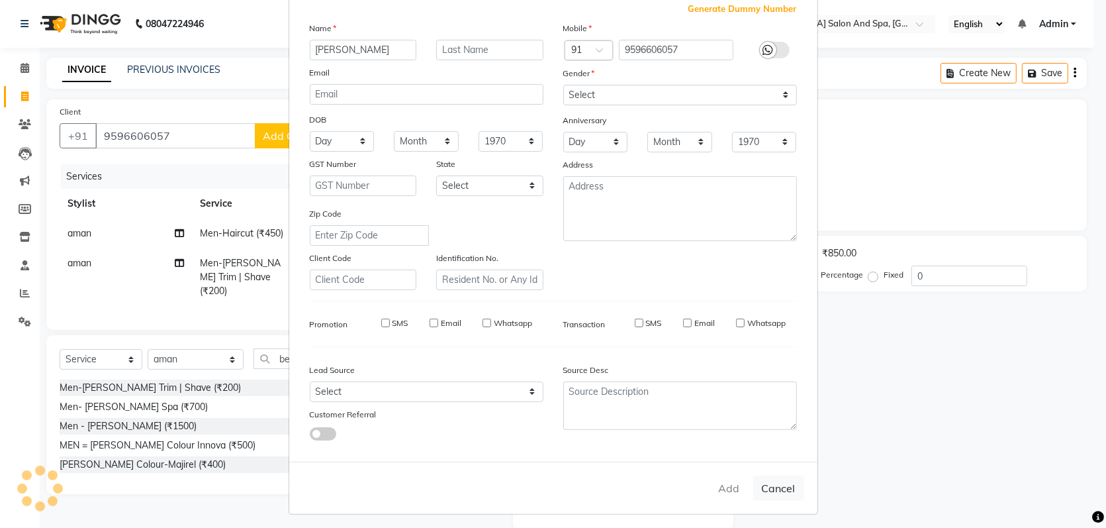
select select
checkbox input "false"
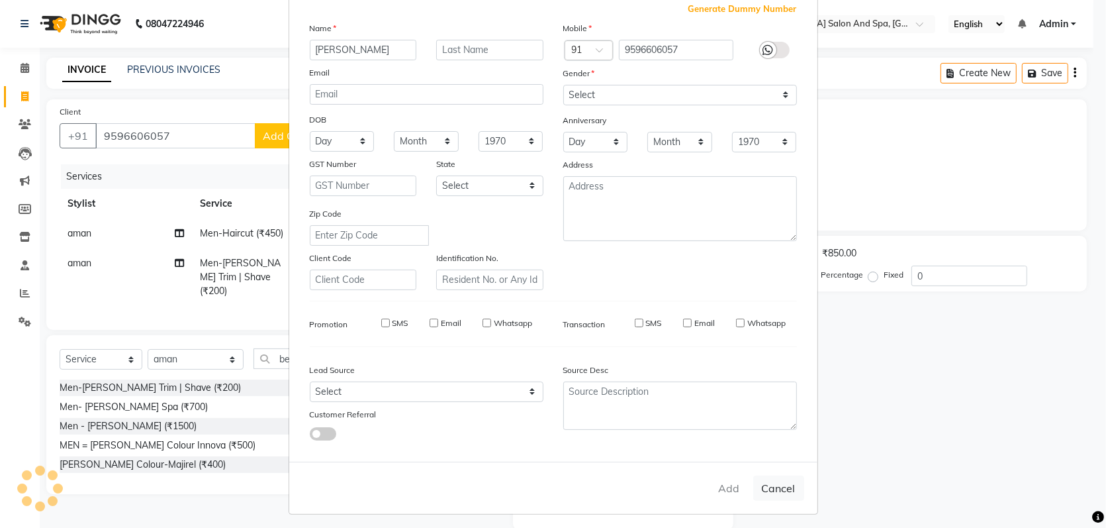
checkbox input "false"
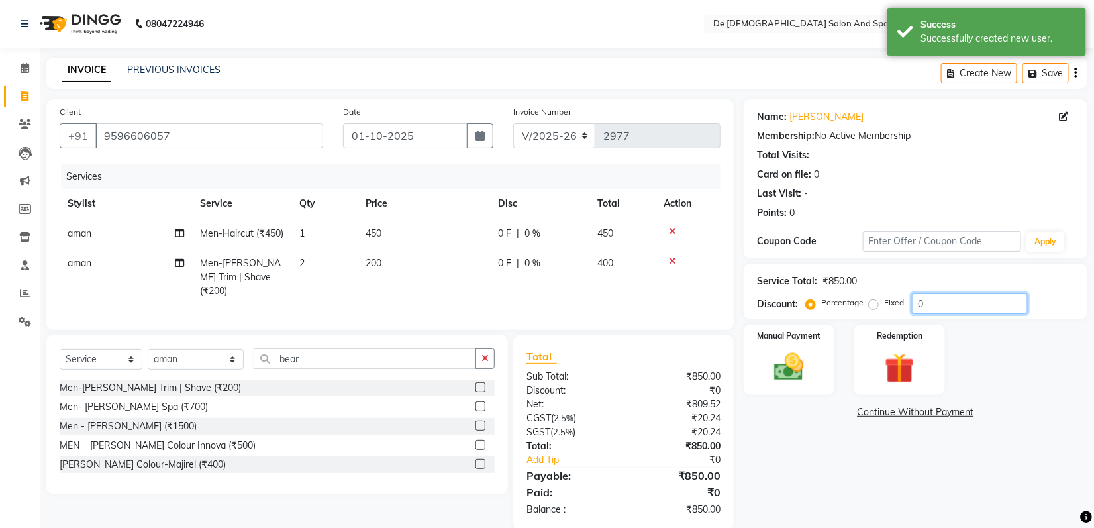
click at [917, 298] on input "0" at bounding box center [970, 303] width 116 height 21
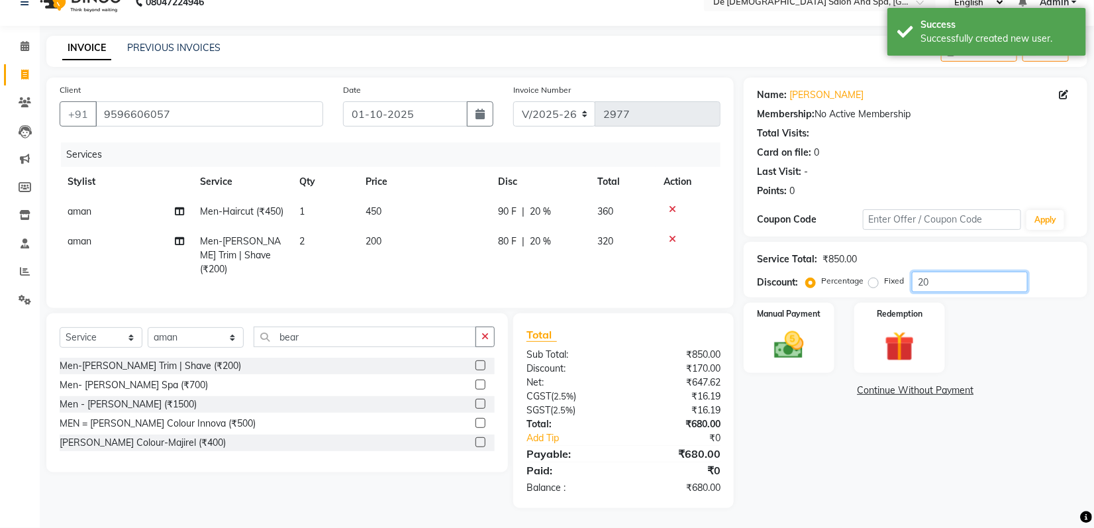
scroll to position [34, 0]
type input "20"
click at [806, 338] on img at bounding box center [789, 345] width 50 height 36
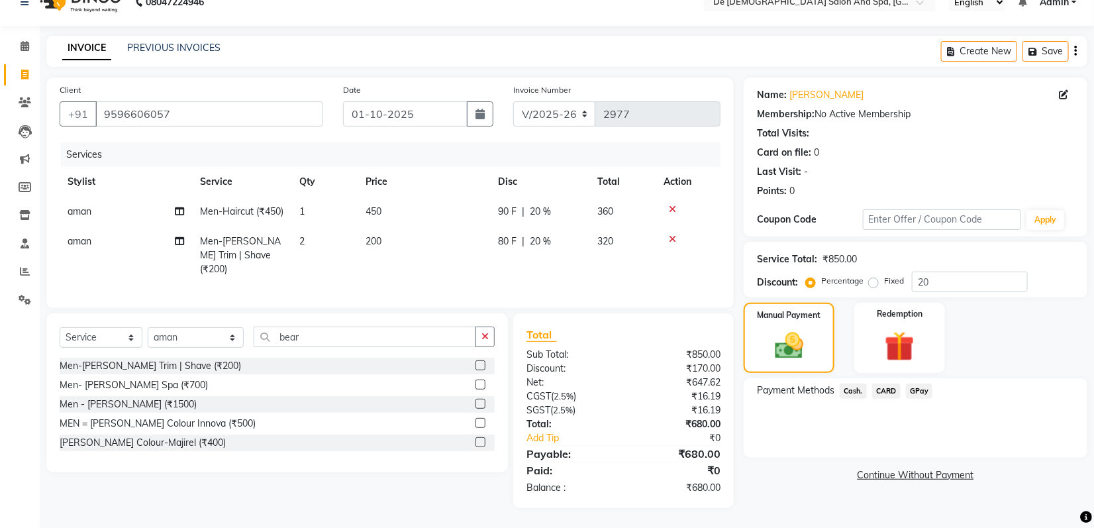
click at [846, 383] on span "Cash." at bounding box center [853, 390] width 27 height 15
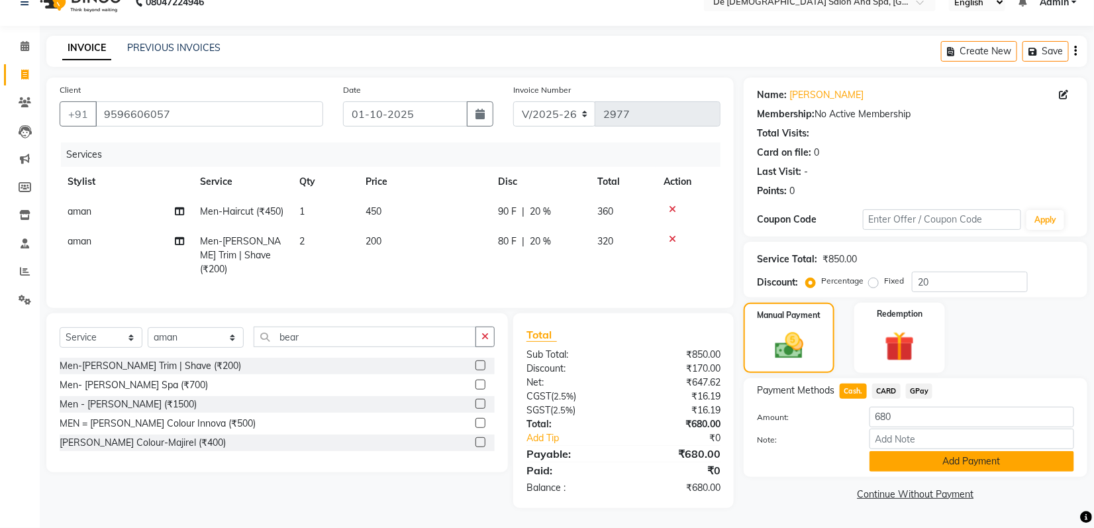
click at [889, 451] on button "Add Payment" at bounding box center [971, 461] width 205 height 21
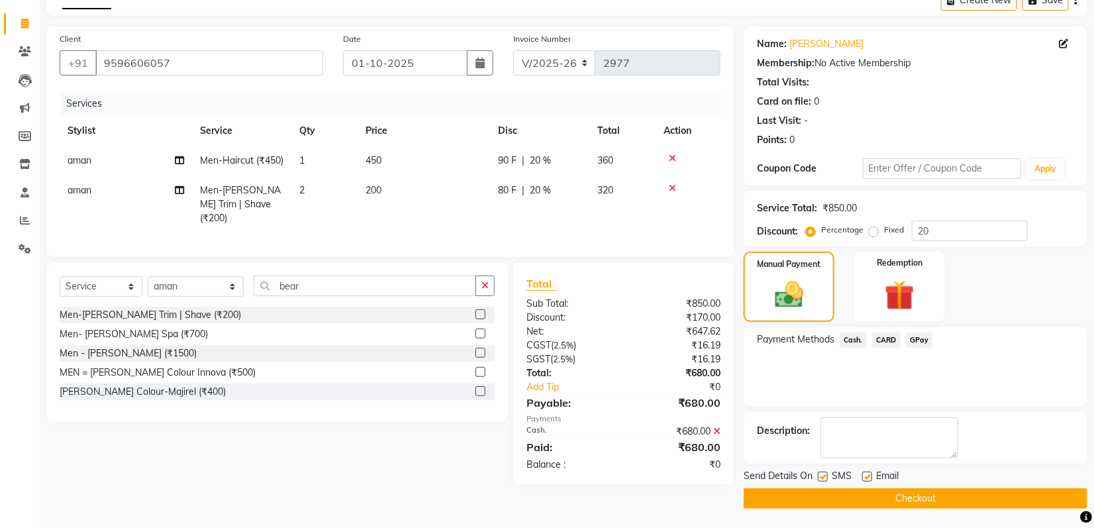
scroll to position [73, 0]
click at [894, 504] on button "Checkout" at bounding box center [916, 497] width 344 height 21
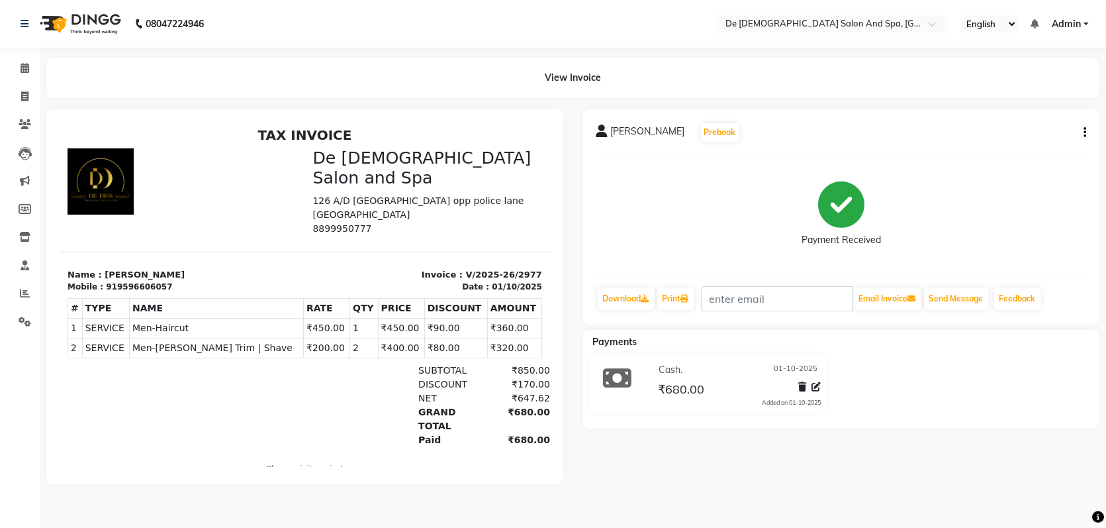
click at [893, 504] on main "View Invoice krish Prebook Payment Received Download Print Email Invoice Send M…" at bounding box center [573, 281] width 1067 height 446
